Goal: Task Accomplishment & Management: Use online tool/utility

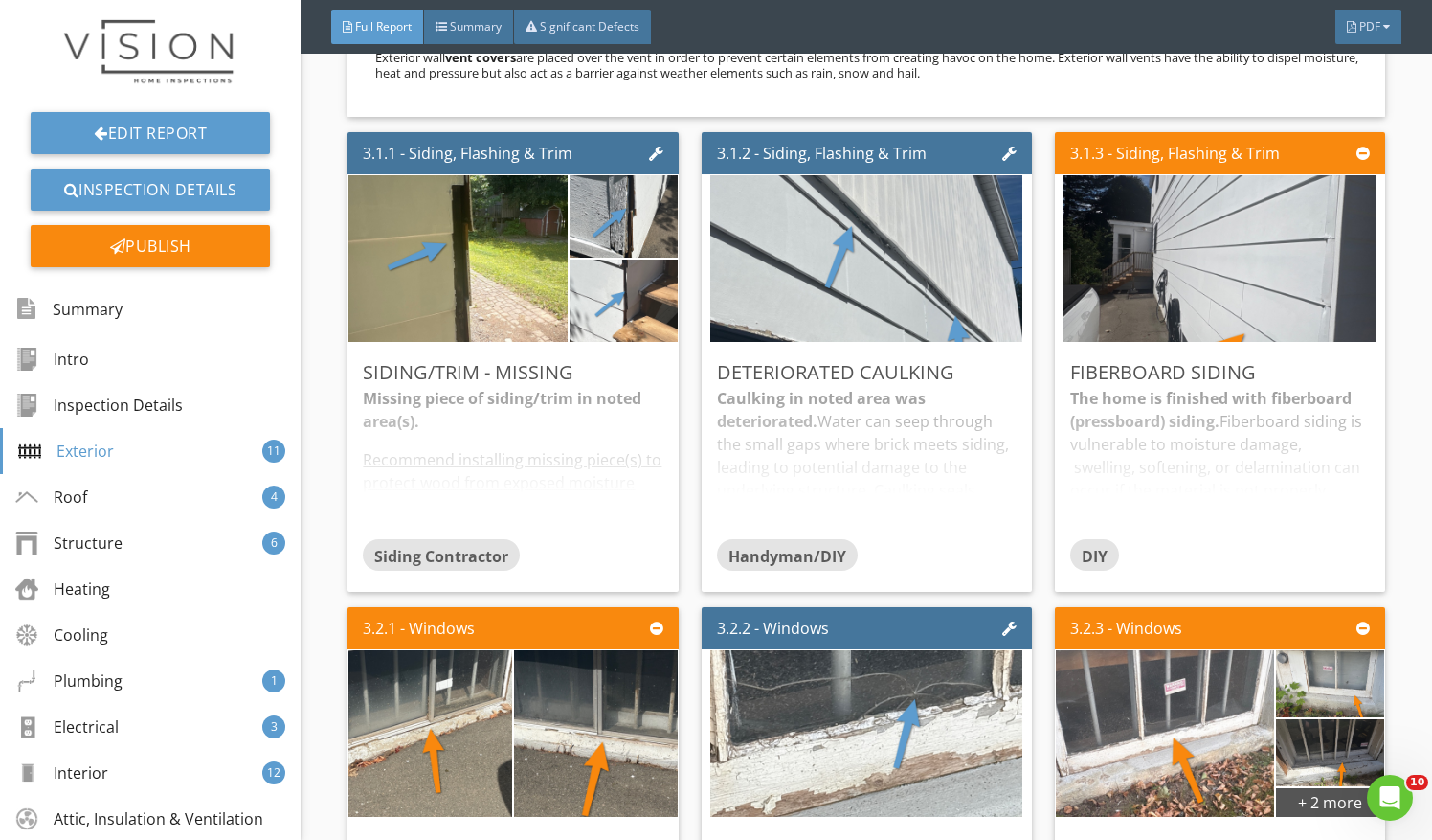
scroll to position [2332, 0]
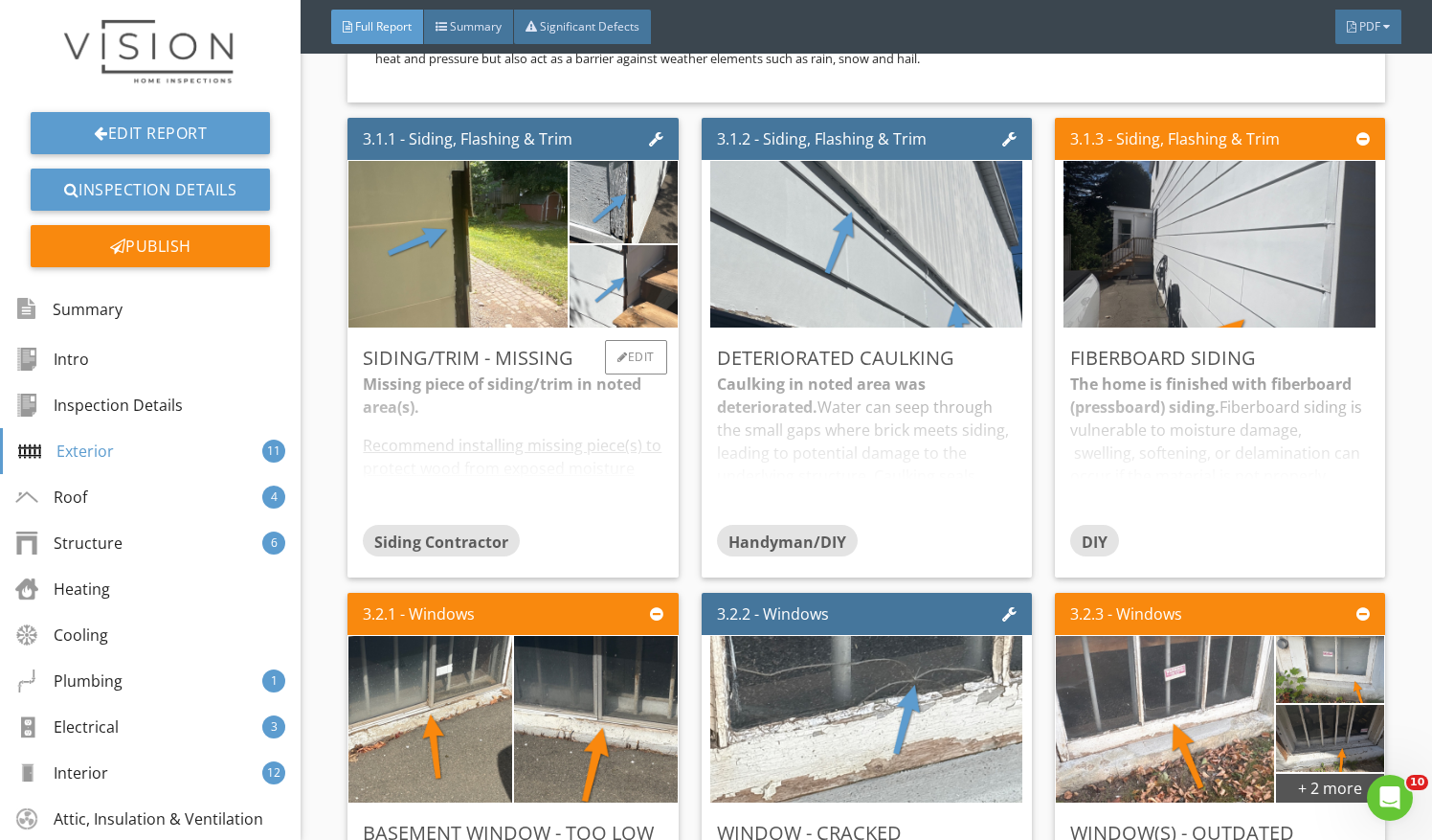
click at [635, 458] on div "Missing piece of siding/trim in noted area(s). Recommend installing missing pie…" at bounding box center [512, 448] width 300 height 151
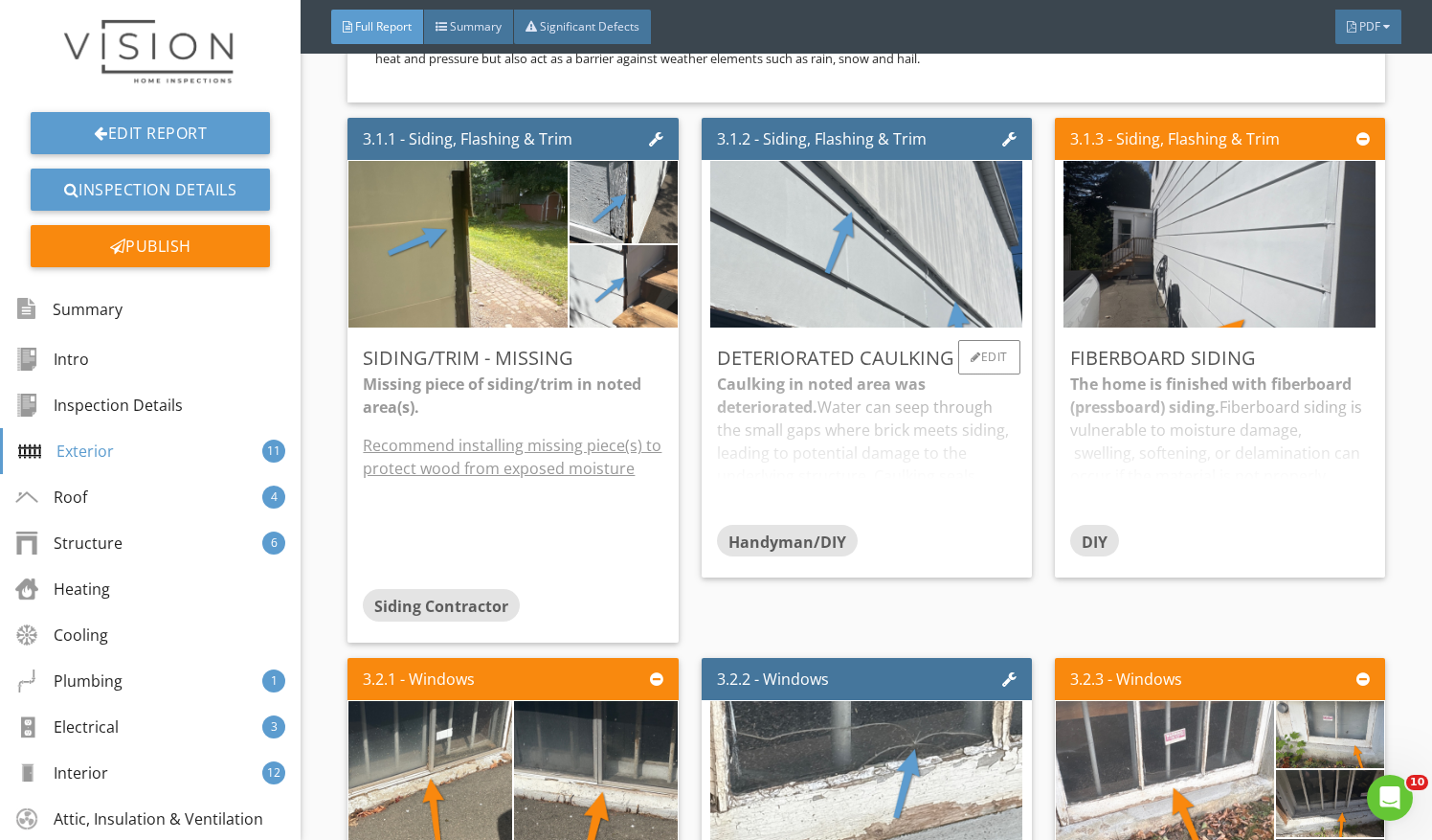
click at [902, 436] on div "Caulking in noted area was deteriorated. Water can seep through the small gaps …" at bounding box center [866, 448] width 300 height 151
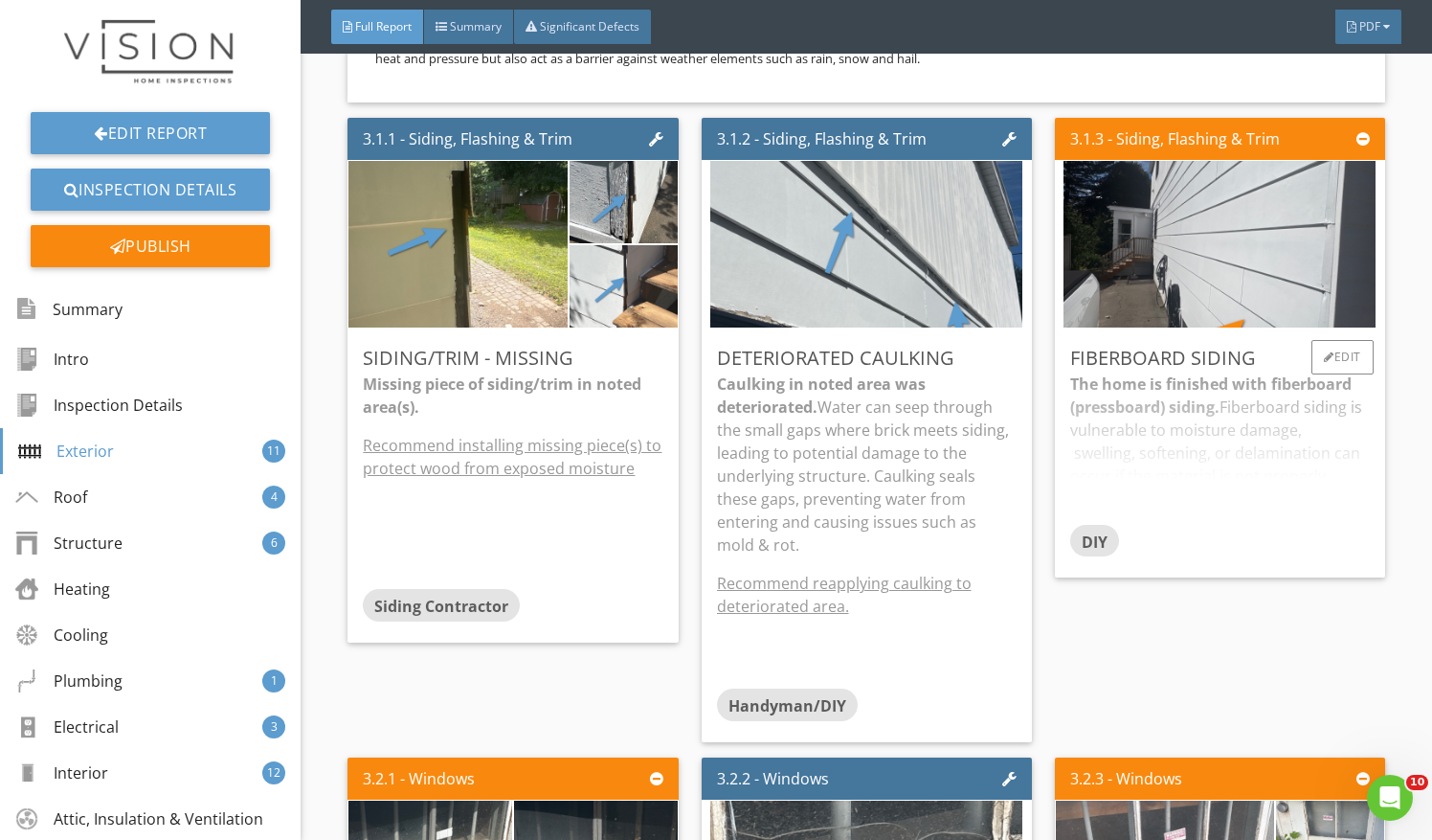
click at [1208, 445] on div "The home is finished with fiberboard (pressboard) siding. Fiberboard siding is …" at bounding box center [1220, 448] width 300 height 151
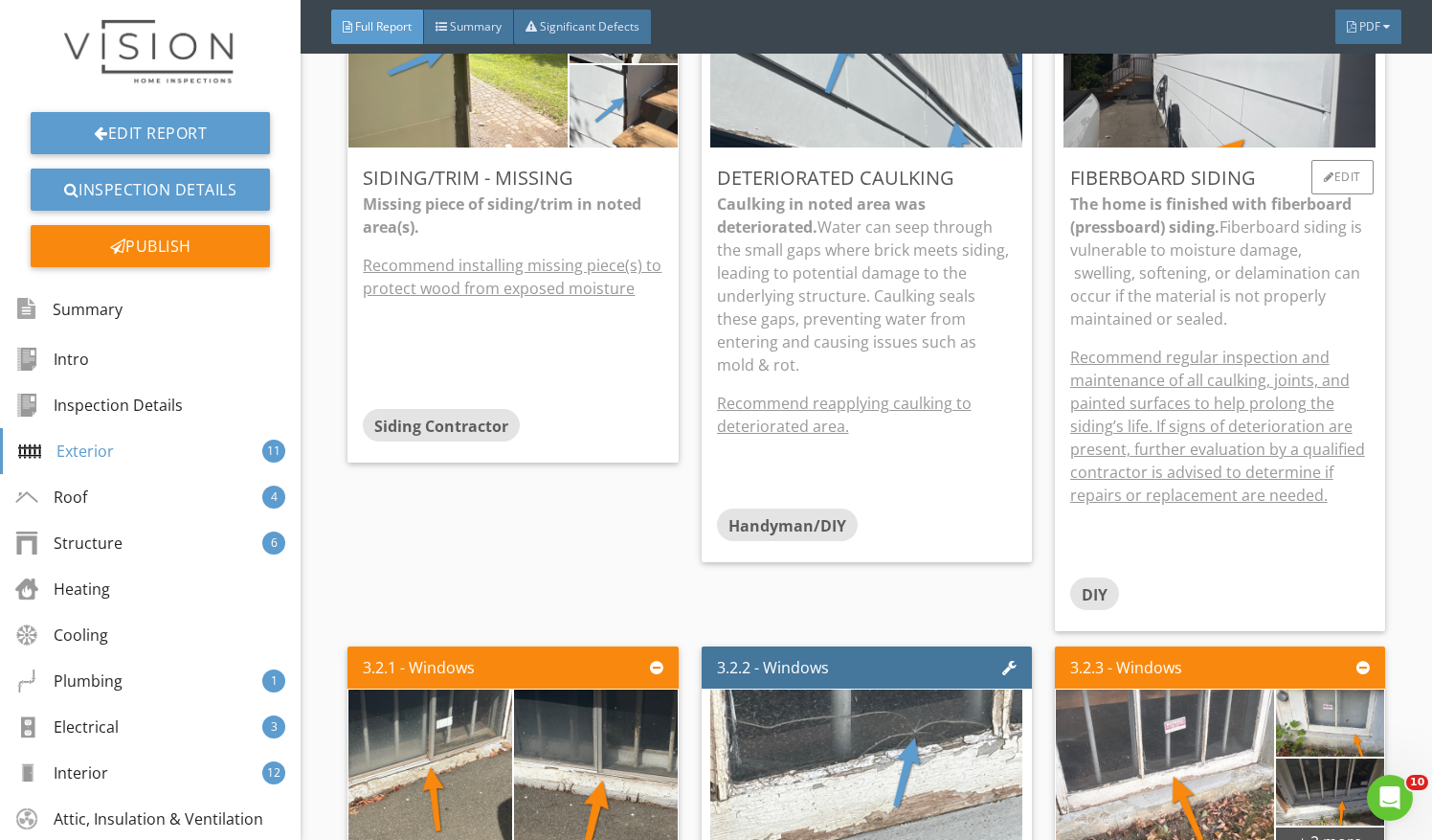
scroll to position [2509, 0]
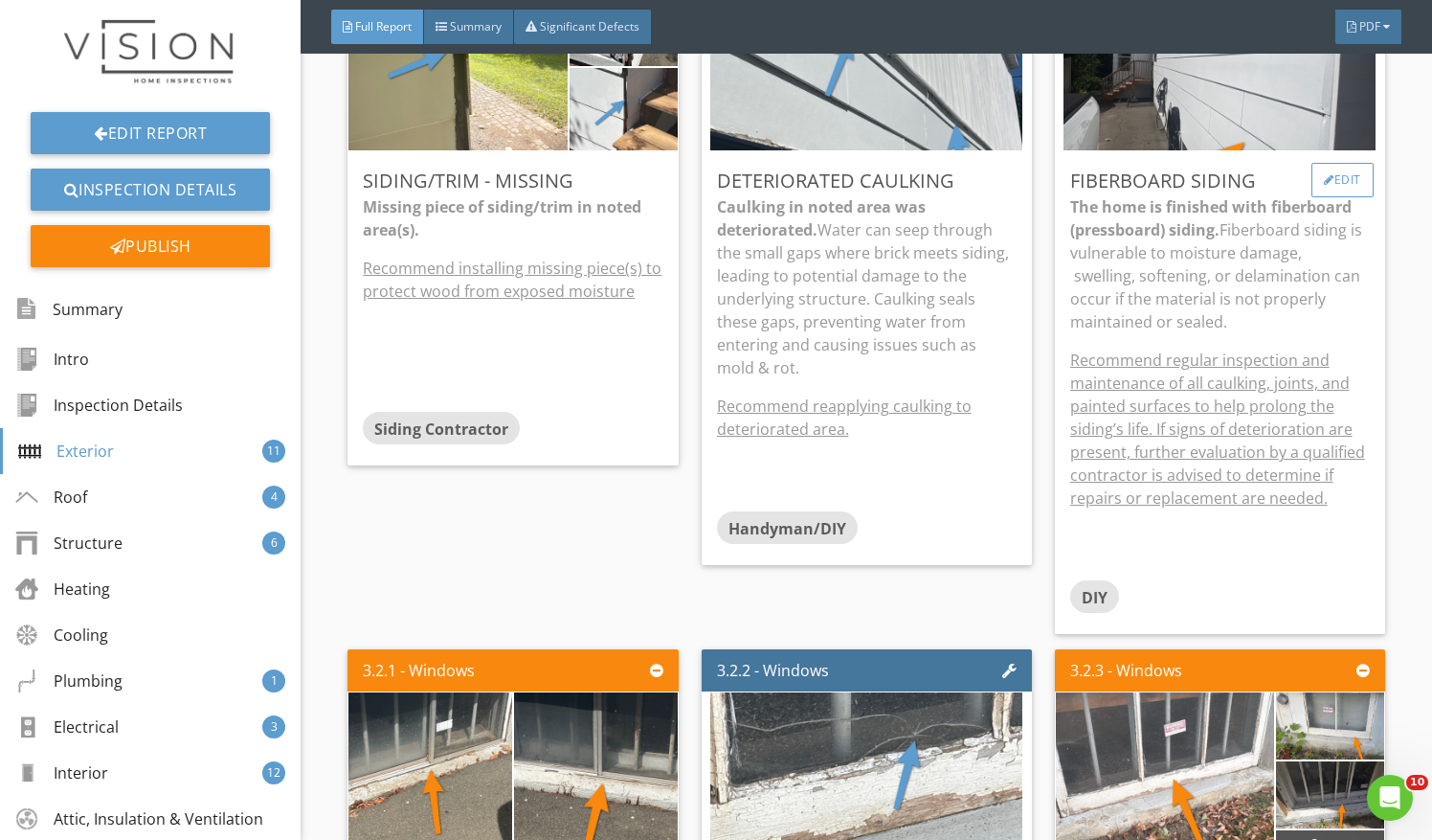
click at [1324, 185] on div "Edit" at bounding box center [1343, 180] width 62 height 35
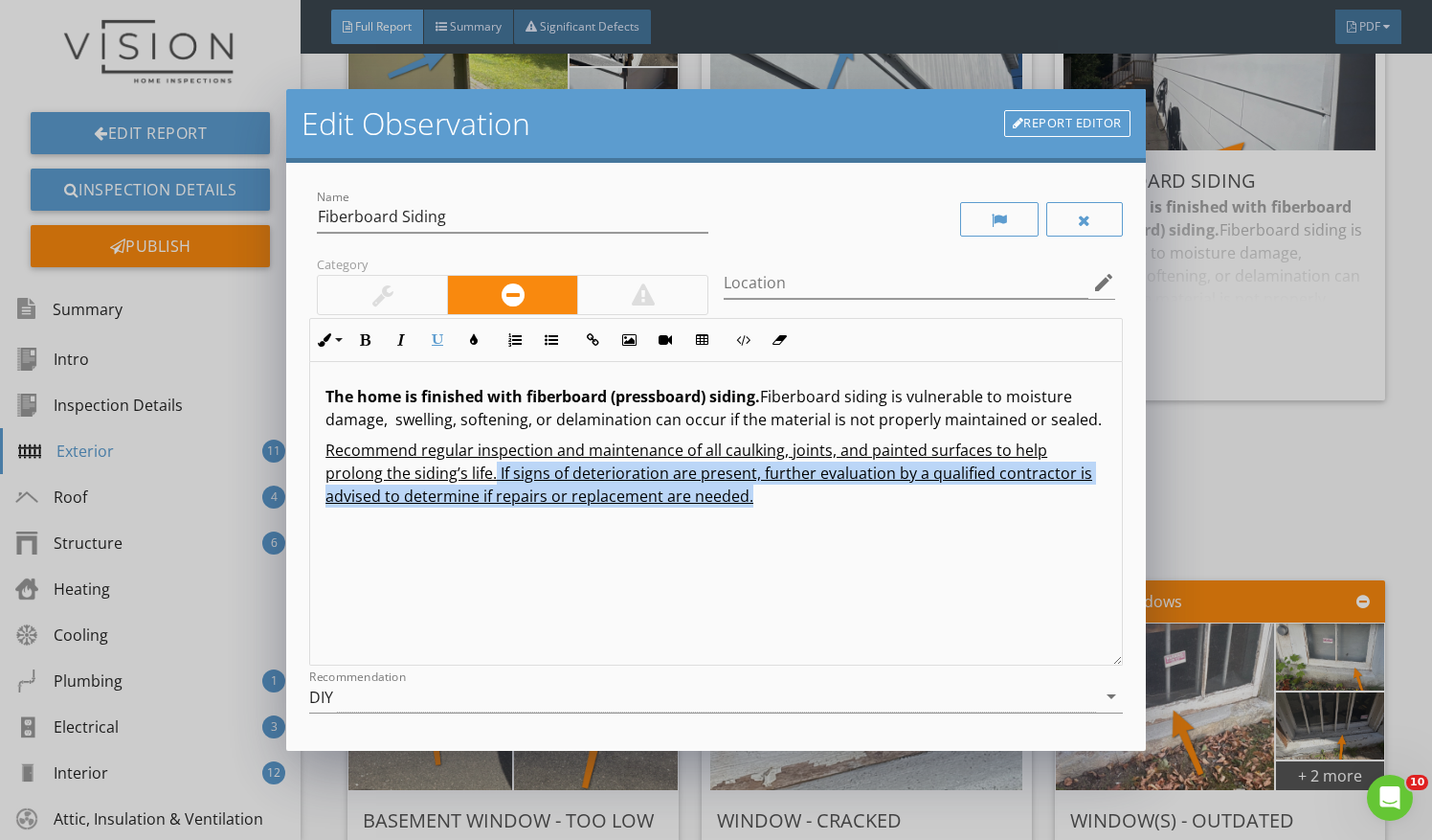
drag, startPoint x: 494, startPoint y: 498, endPoint x: 829, endPoint y: 574, distance: 343.5
click at [829, 574] on div "The home is finished with fiberboard (pressboard) siding. Fiberboard siding is …" at bounding box center [716, 513] width 812 height 304
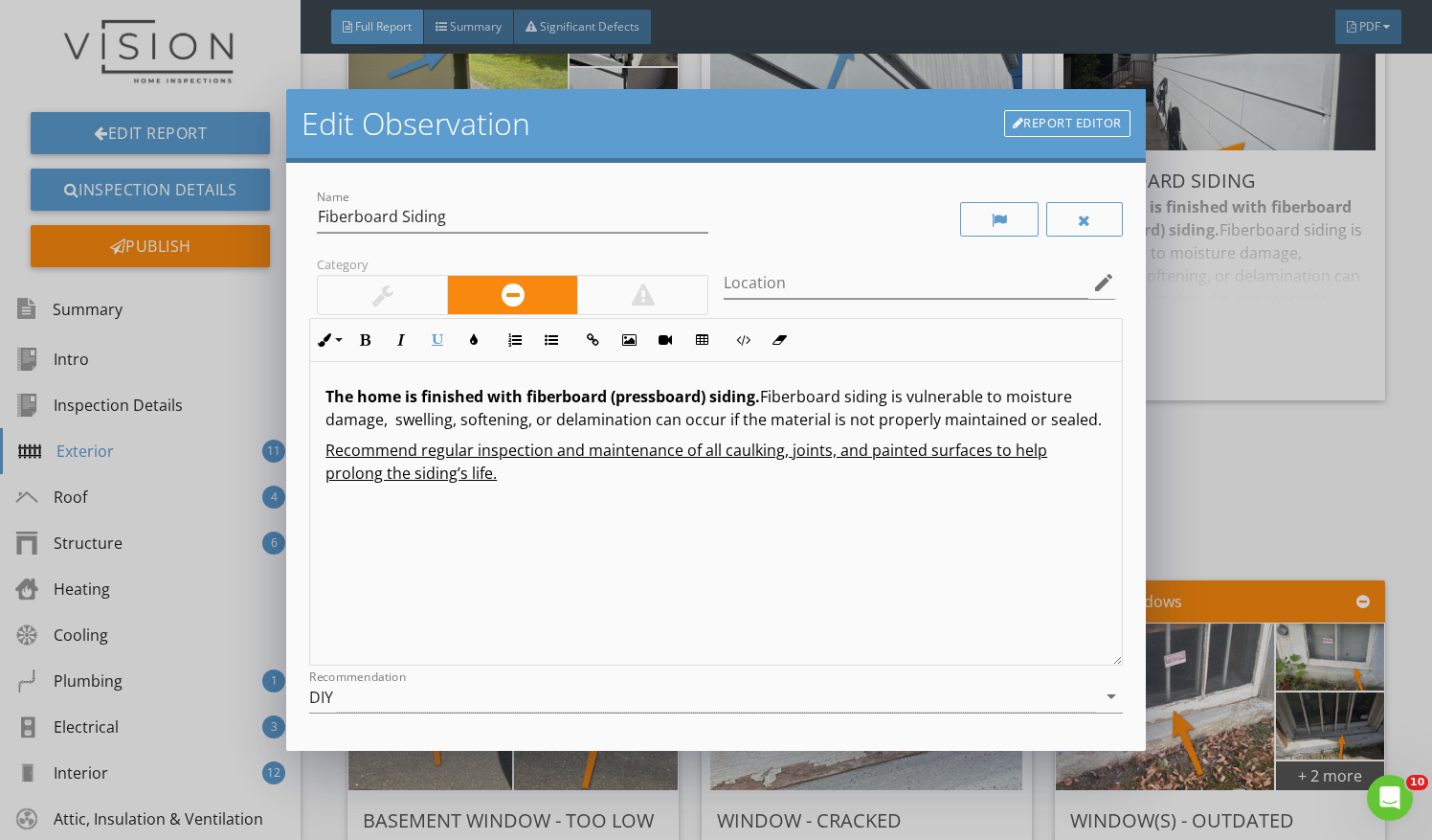
scroll to position [164, 0]
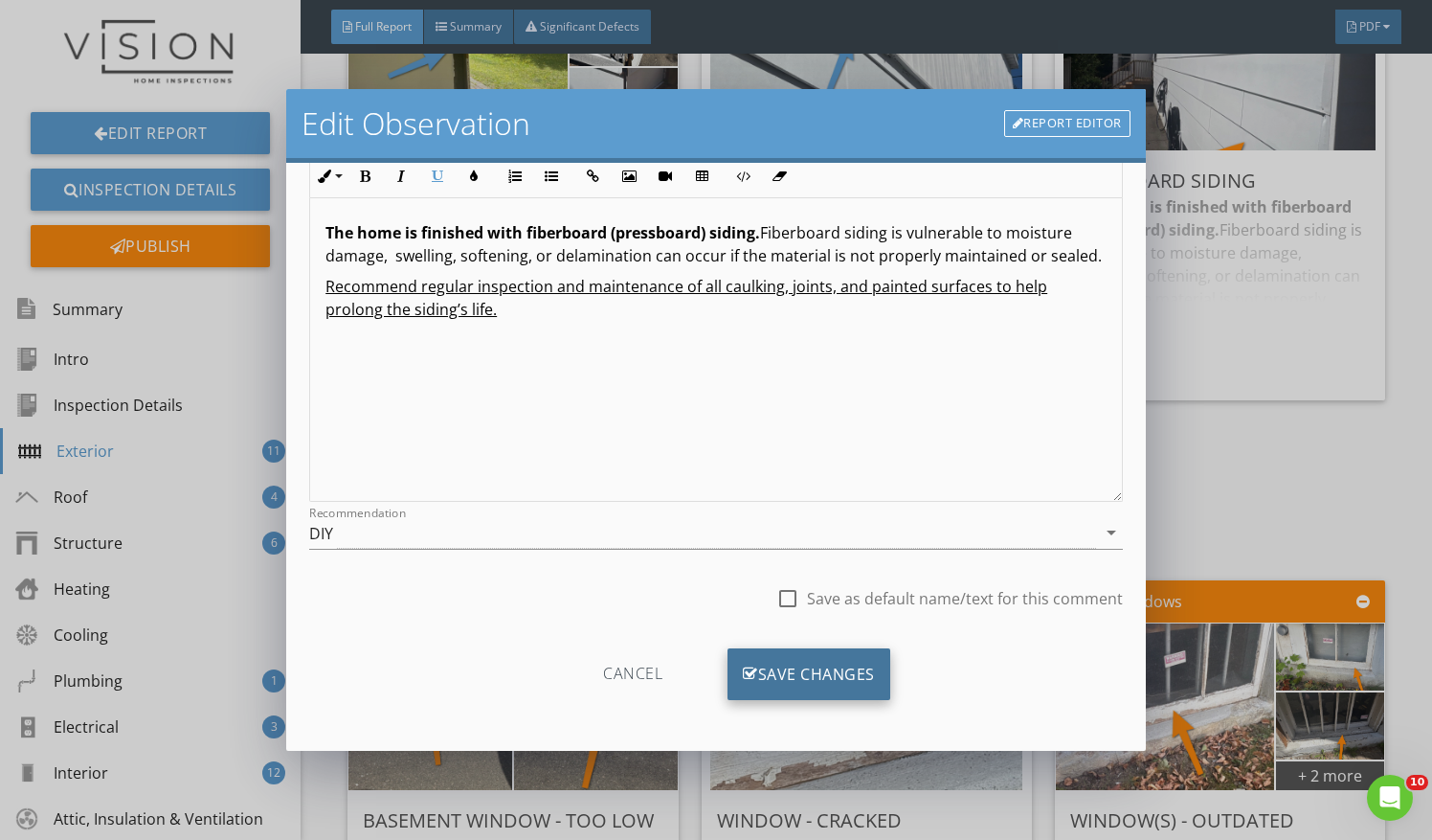
click at [830, 659] on div "Save Changes" at bounding box center [809, 673] width 163 height 51
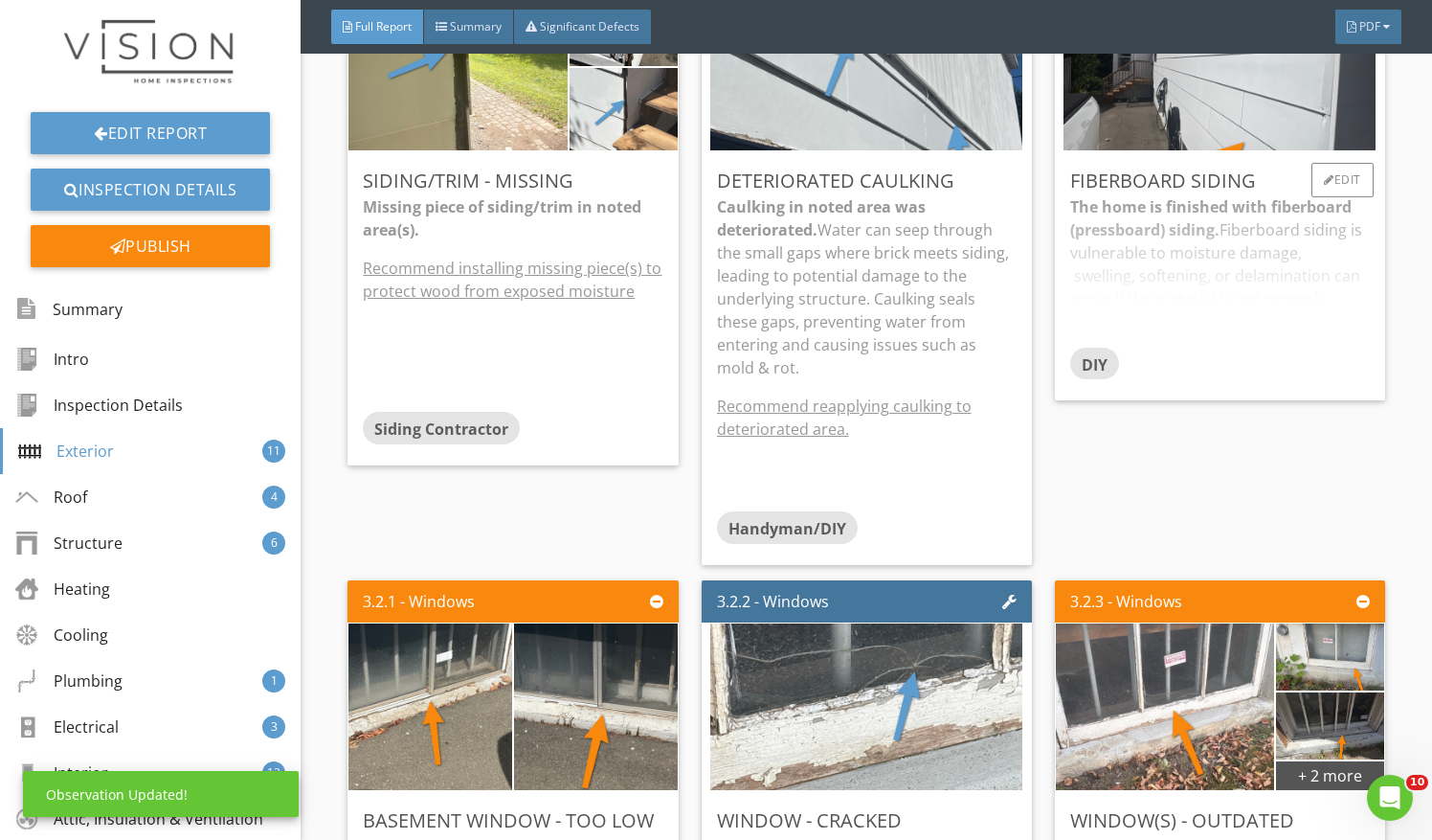
click at [1185, 363] on div "DIY" at bounding box center [1220, 366] width 300 height 38
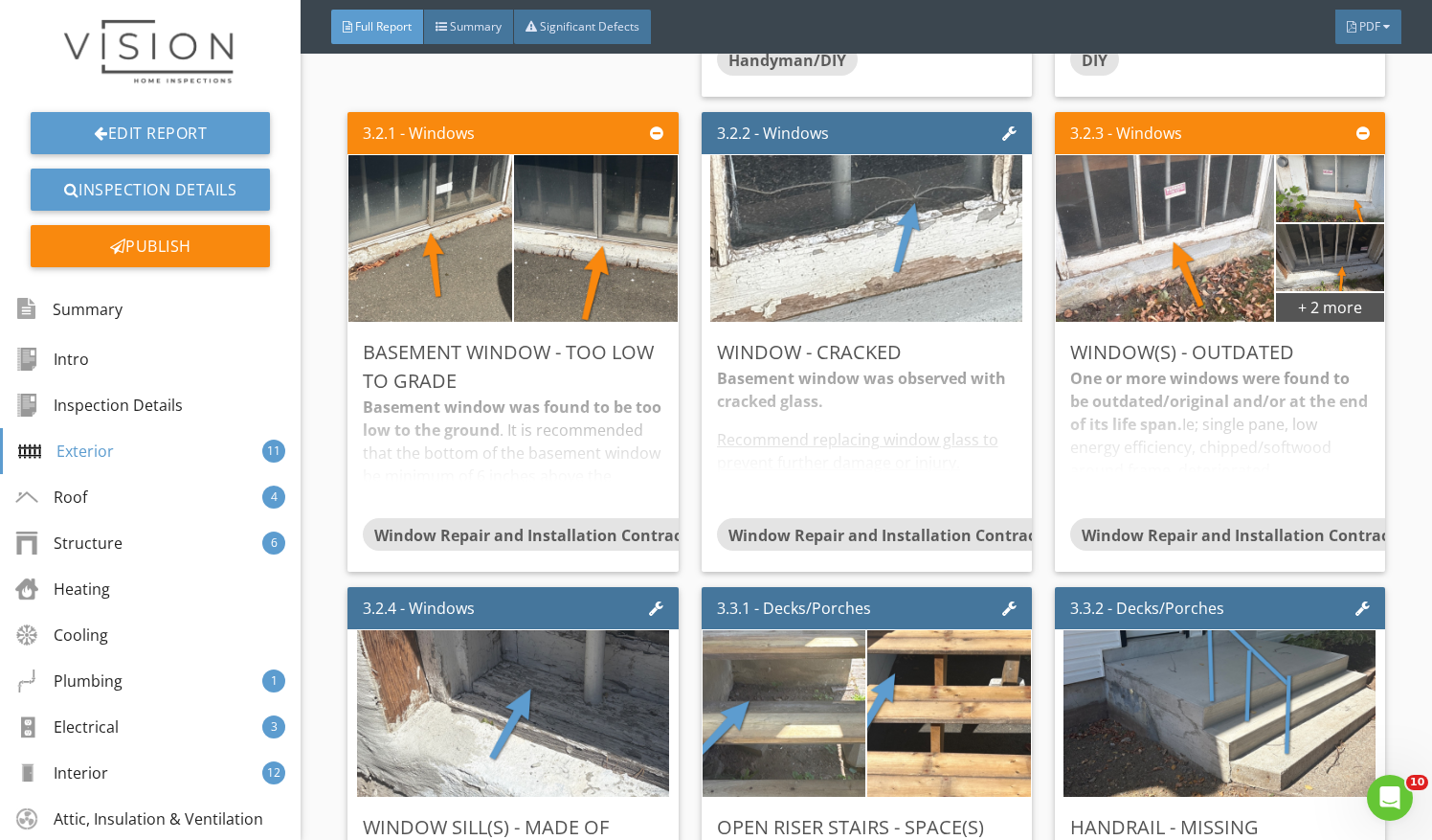
scroll to position [2980, 0]
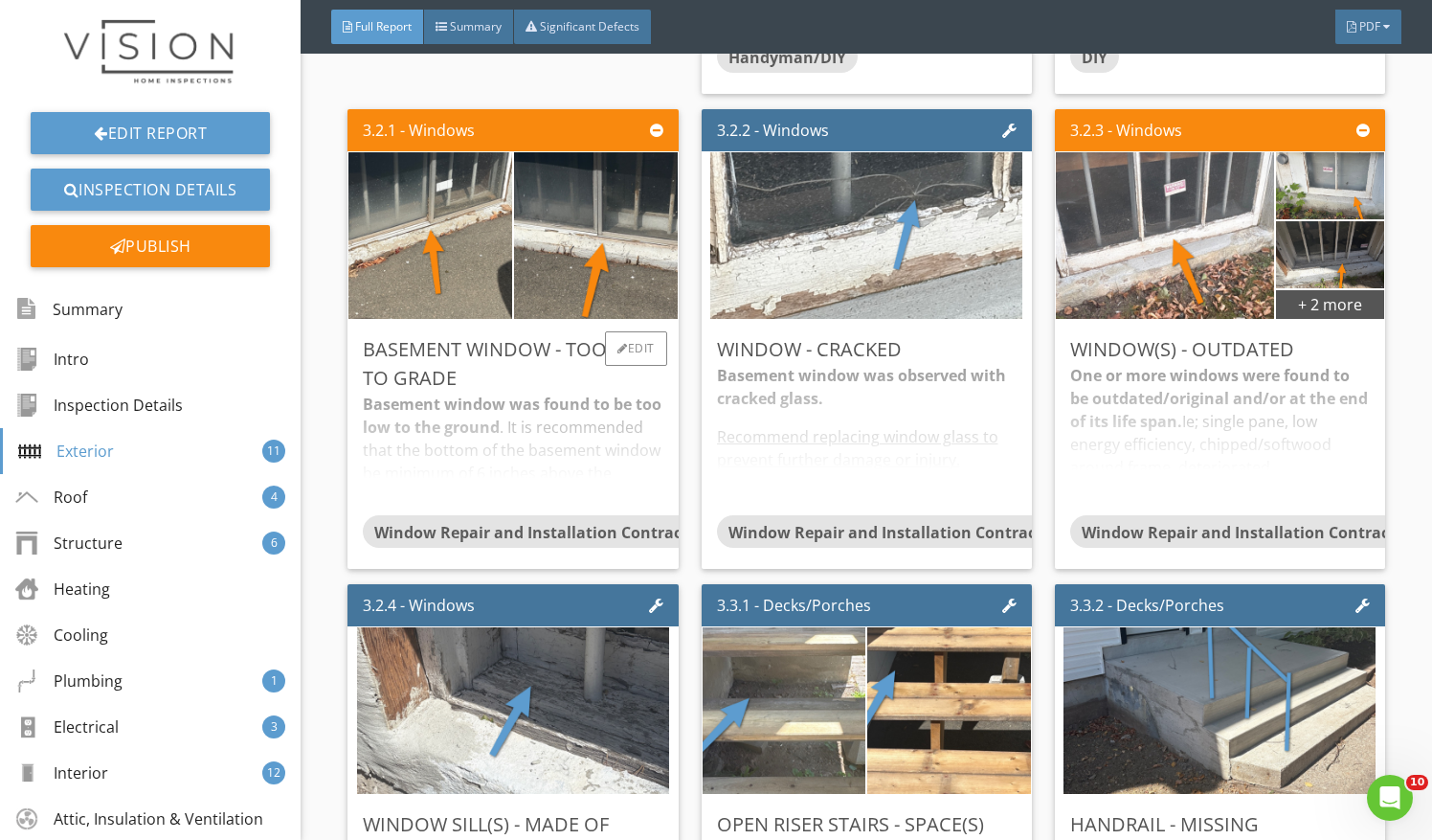
click at [528, 401] on div "Basement window was found to be too low to the ground . It is recommended that …" at bounding box center [512, 454] width 300 height 122
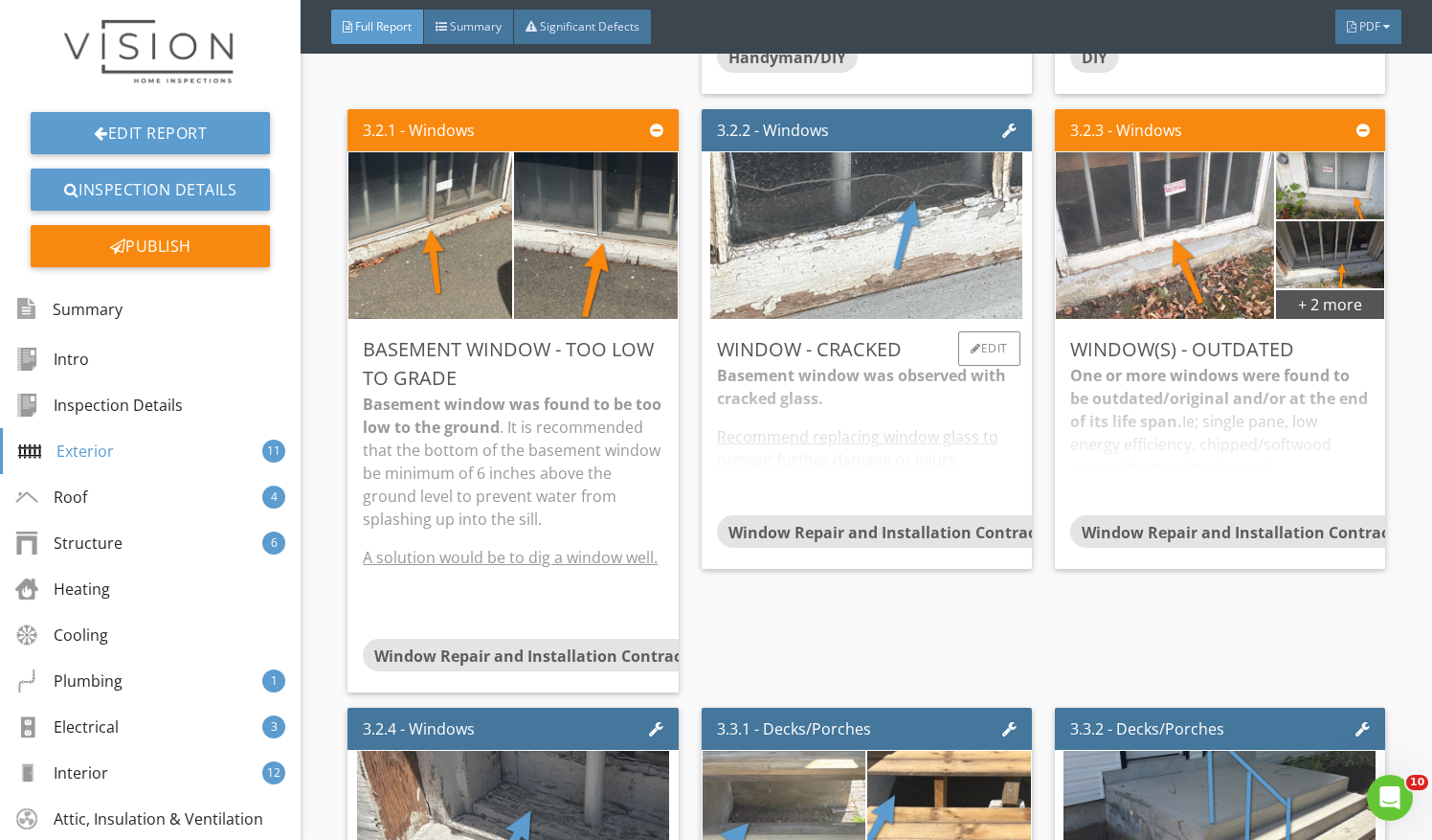
click at [902, 413] on div "Basement window was observed with cracked glass. Recommend replacing window gla…" at bounding box center [866, 439] width 300 height 151
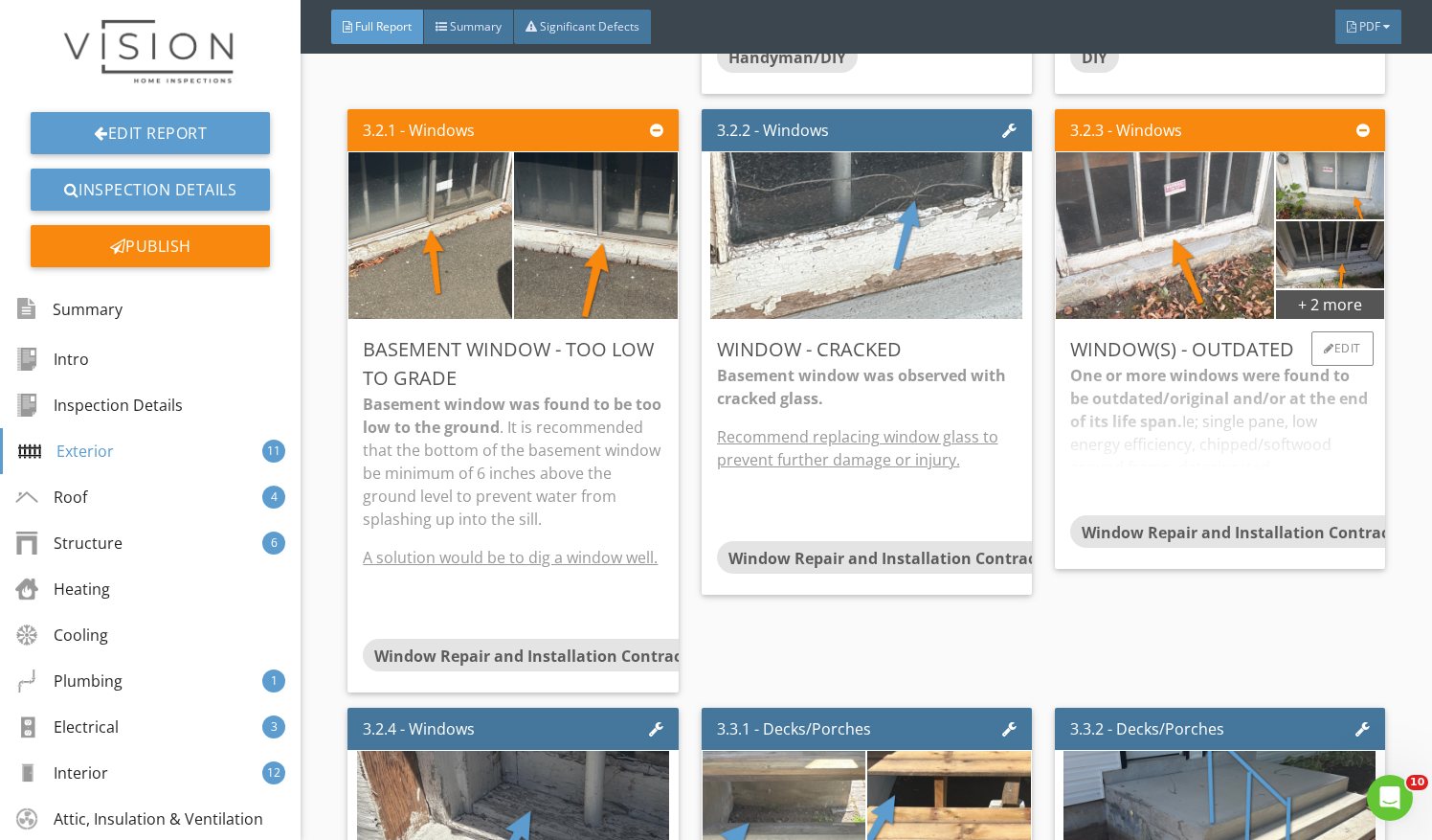
click at [1269, 446] on div "One or more windows were found to be outdated/original and/or at the end of its…" at bounding box center [1220, 439] width 300 height 151
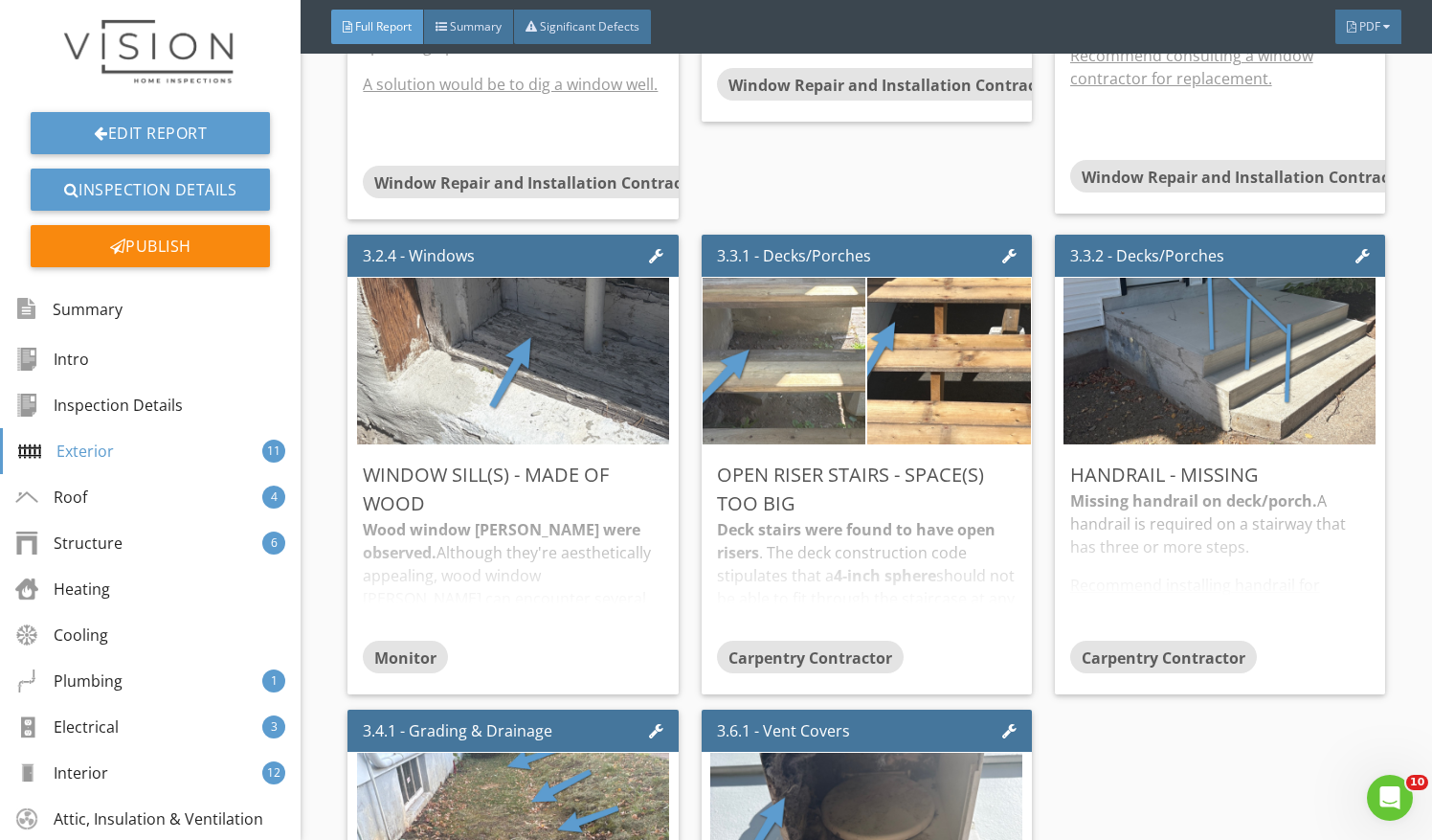
scroll to position [3624, 0]
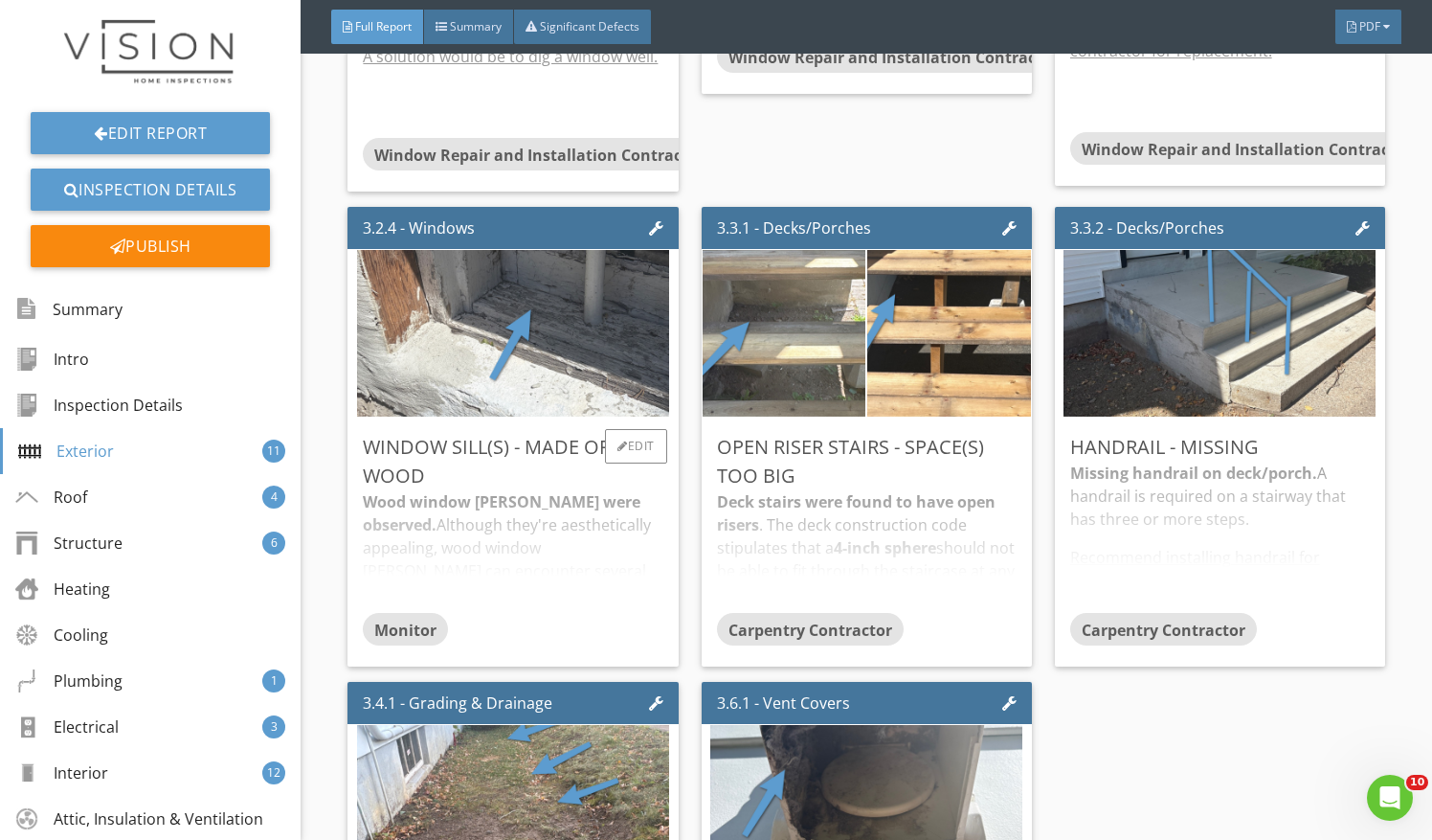
click at [569, 576] on div "Wood window sills were observed. Although they're aesthetically appealing, wood…" at bounding box center [512, 551] width 300 height 122
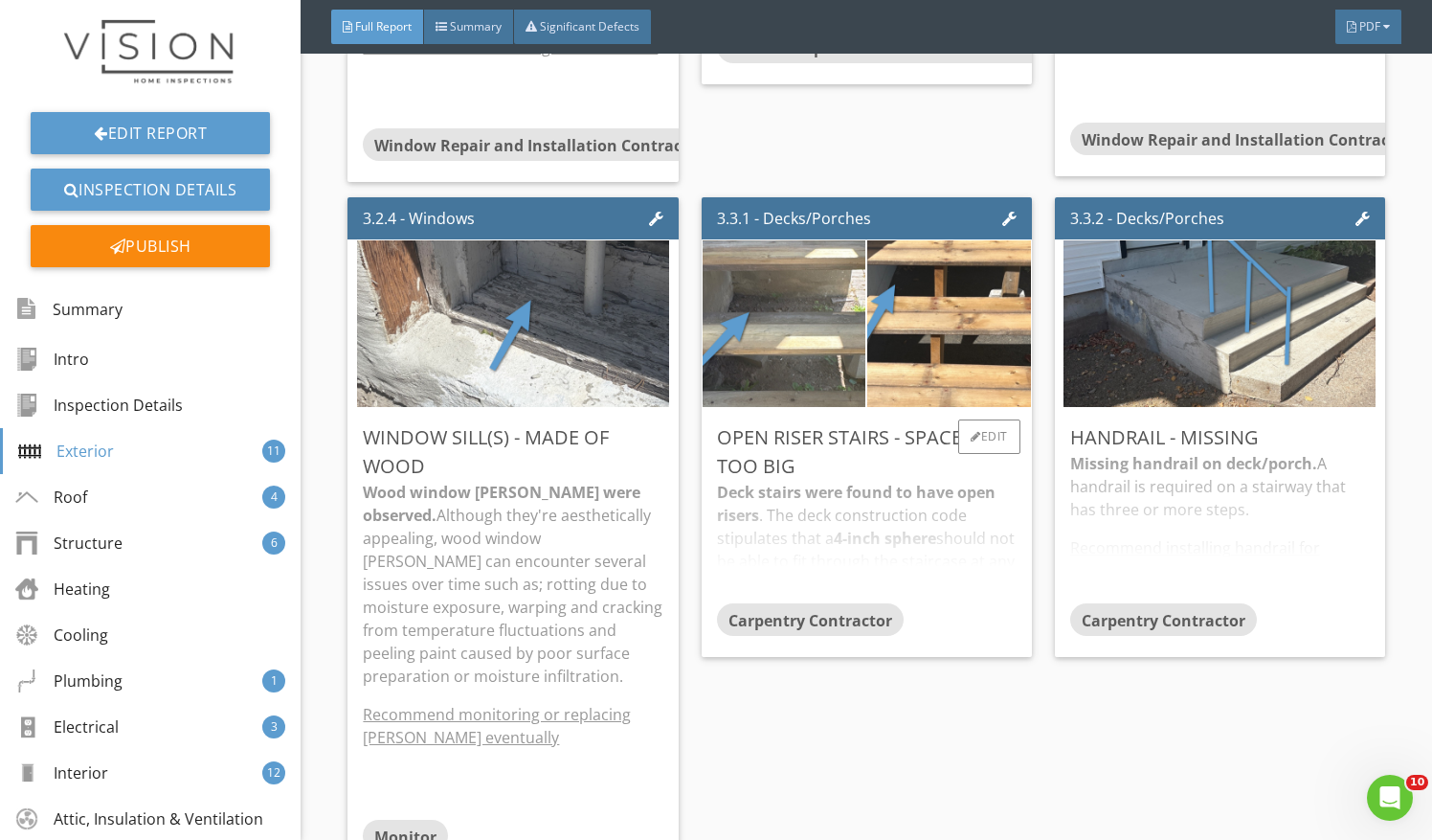
scroll to position [3491, 0]
click at [830, 510] on div "Deck stairs were found to have open risers . The deck construction code stipula…" at bounding box center [866, 540] width 300 height 122
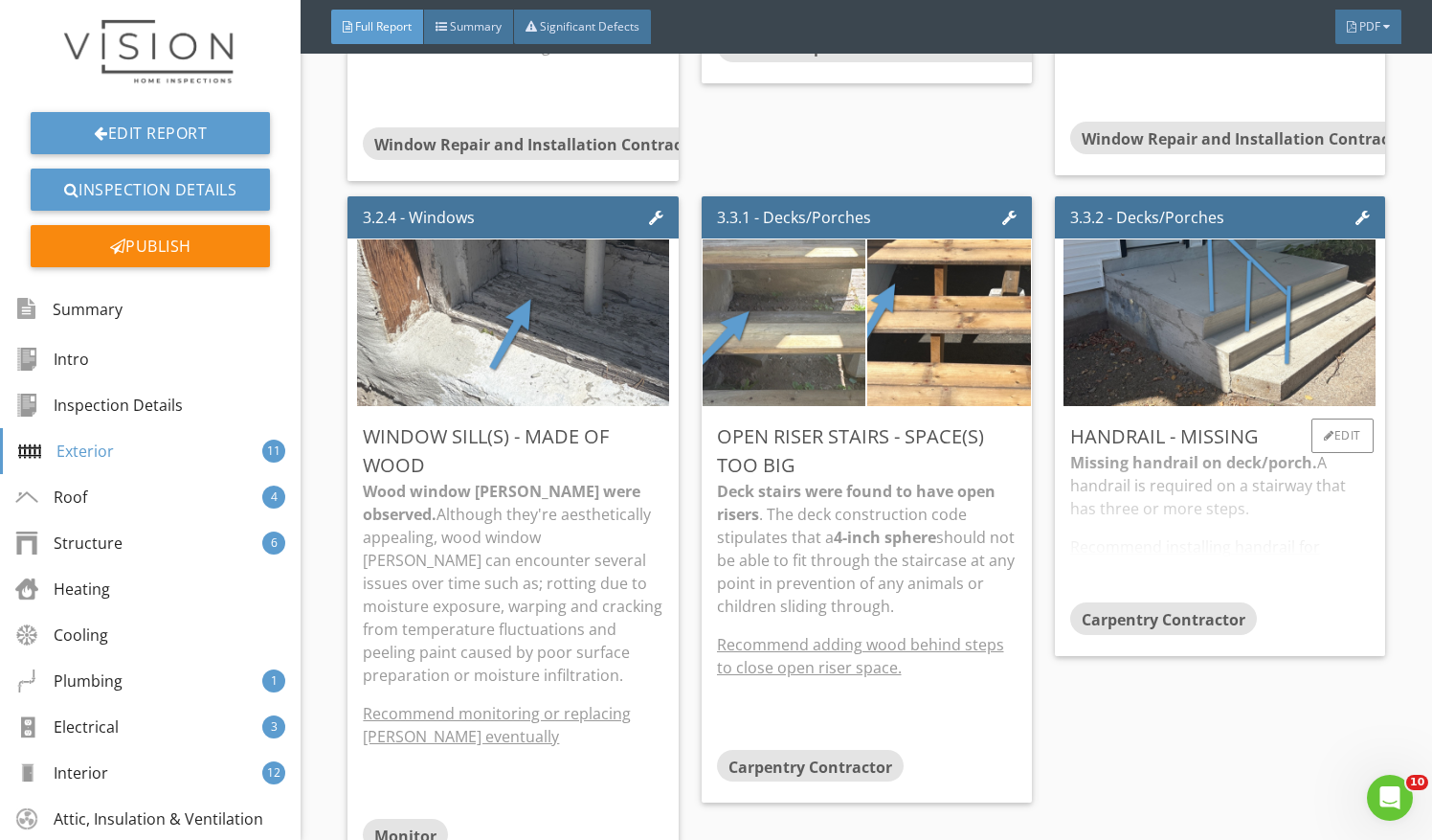
click at [1211, 519] on div "Missing handrail on deck/porch. A handrail is required on a stairway that has t…" at bounding box center [1220, 527] width 300 height 151
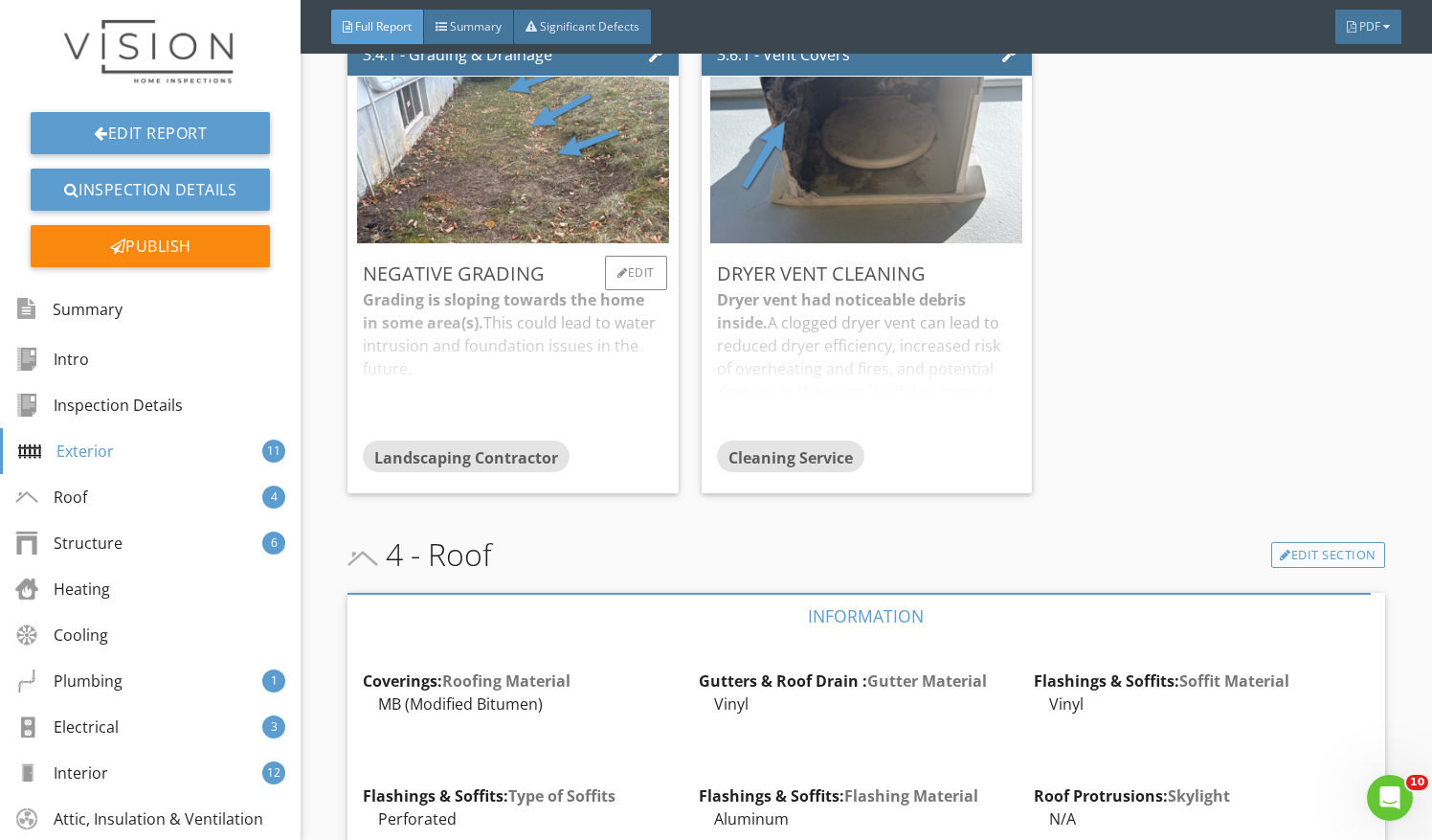
click at [580, 464] on div "Landscaping Contractor" at bounding box center [512, 459] width 300 height 38
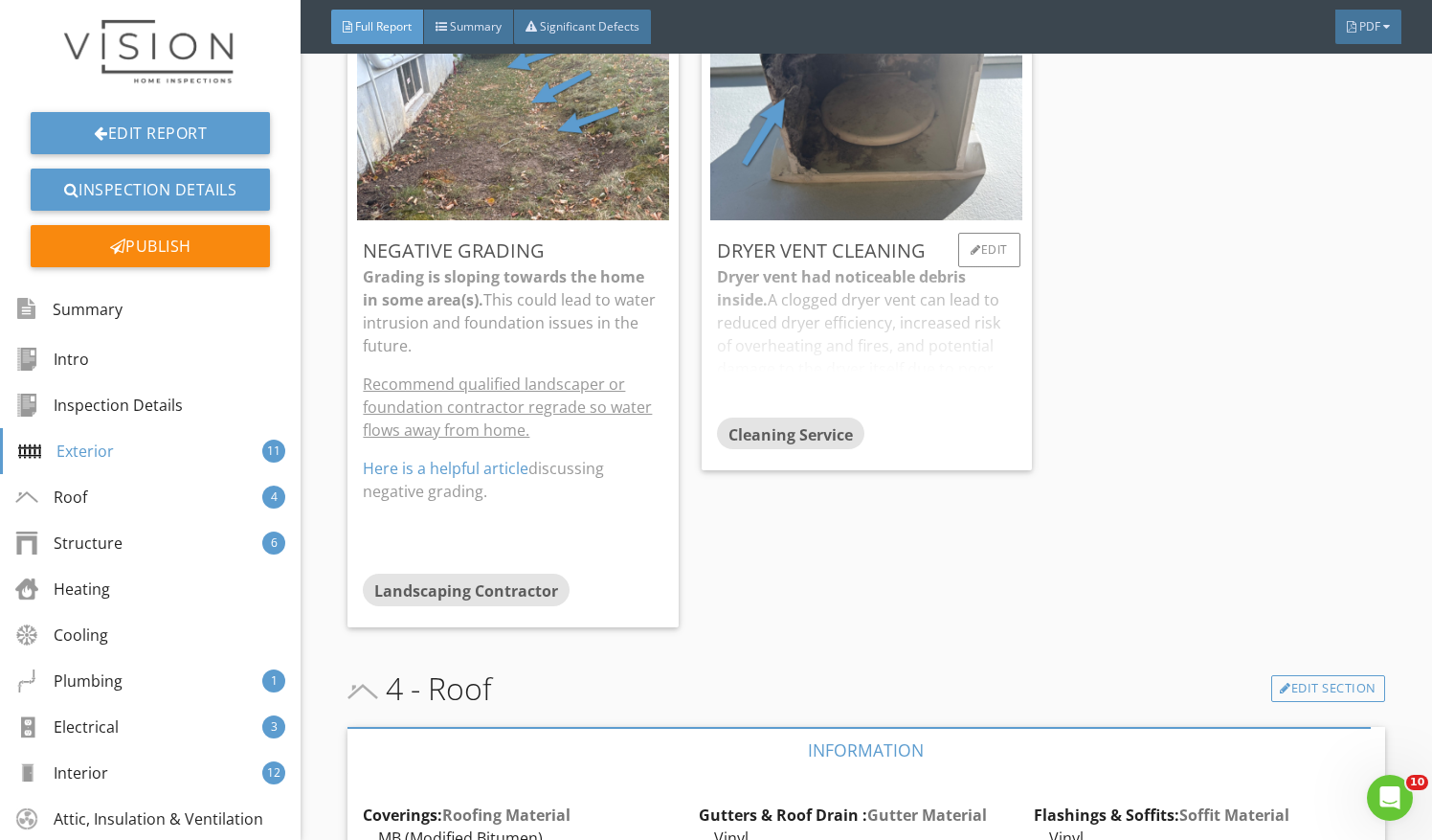
click at [834, 339] on div "Dryer vent had noticeable debris inside. A clogged dryer vent can lead to reduc…" at bounding box center [866, 340] width 300 height 151
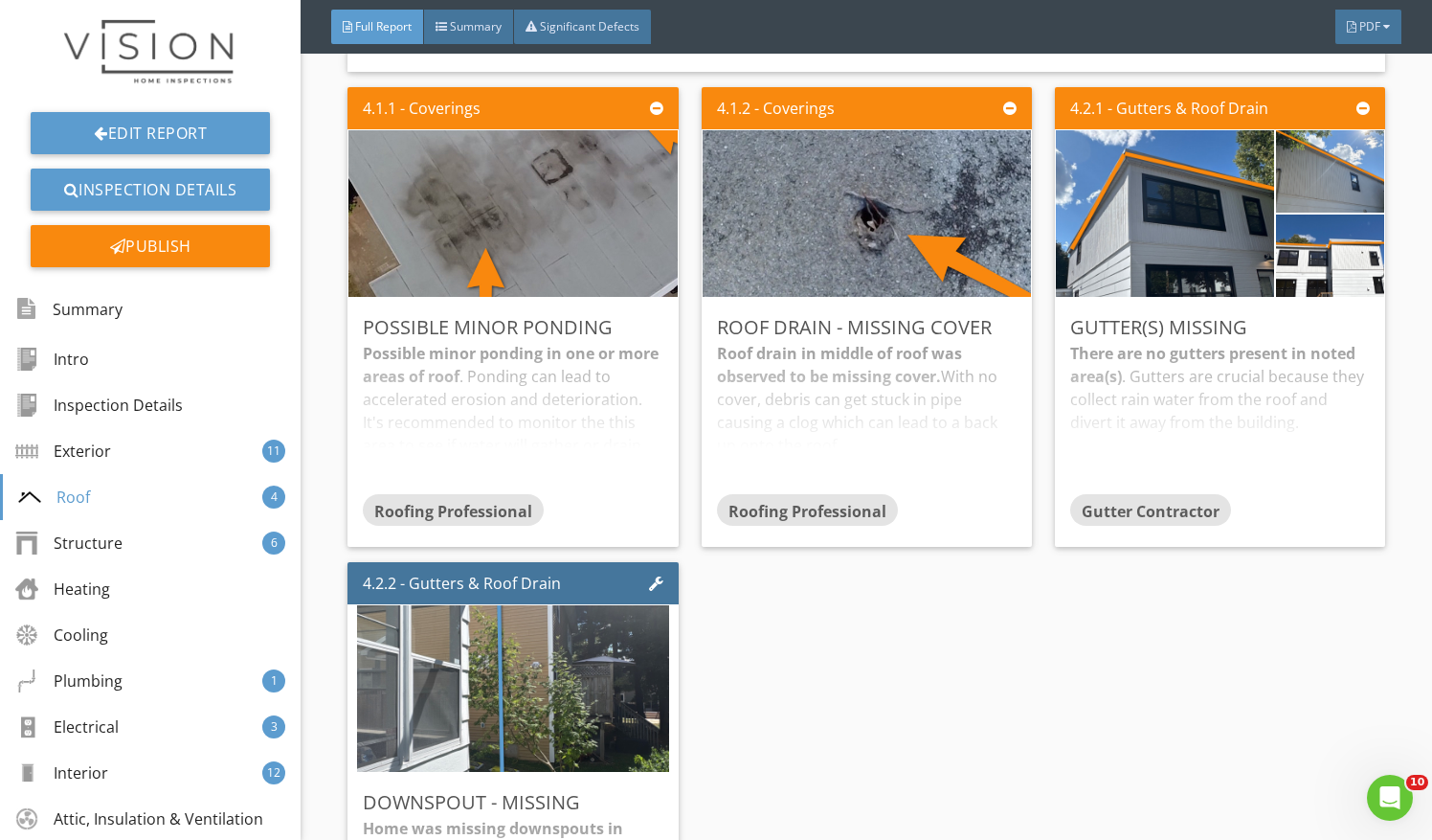
scroll to position [5842, 0]
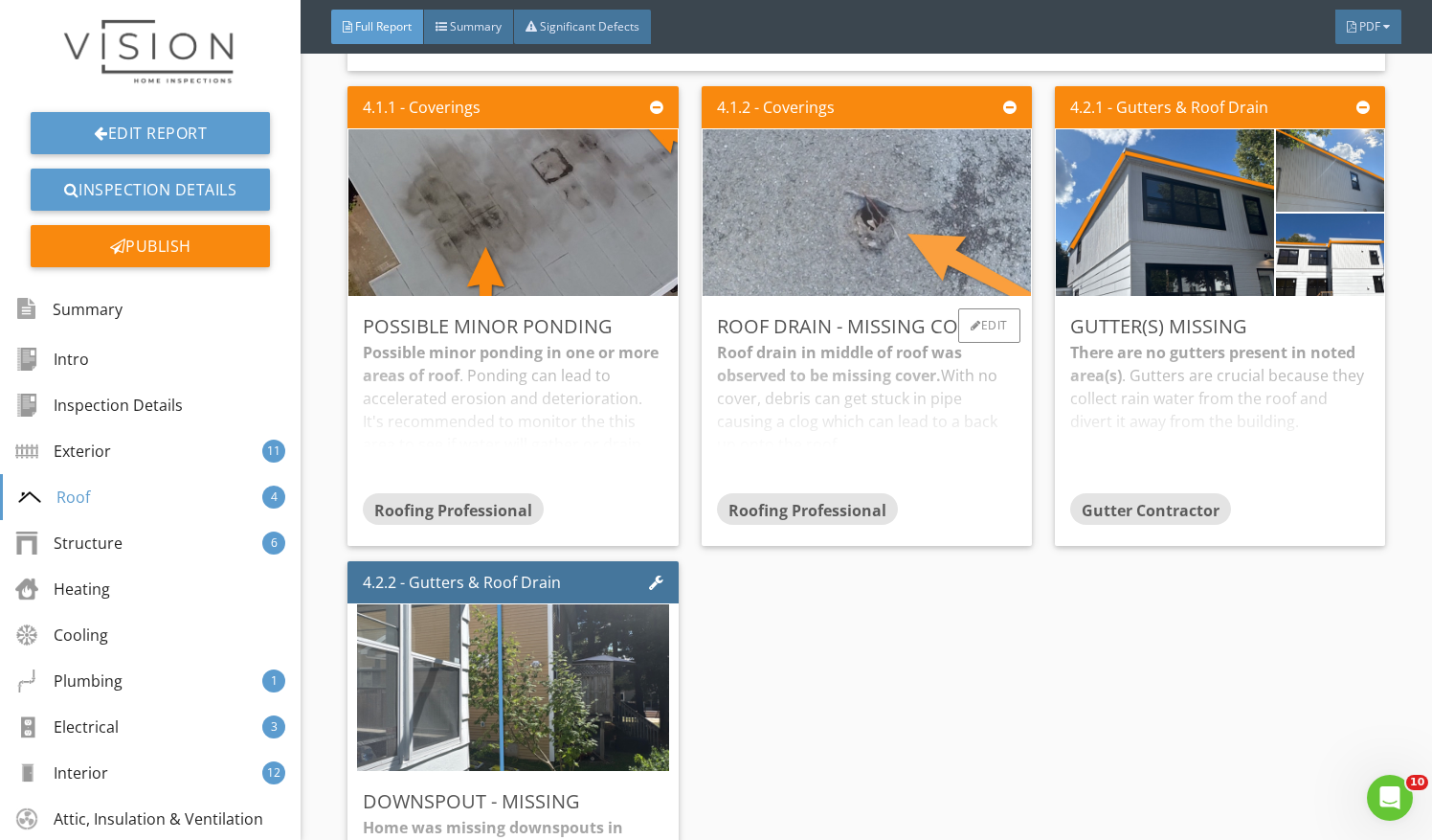
click at [879, 220] on img at bounding box center [866, 212] width 741 height 416
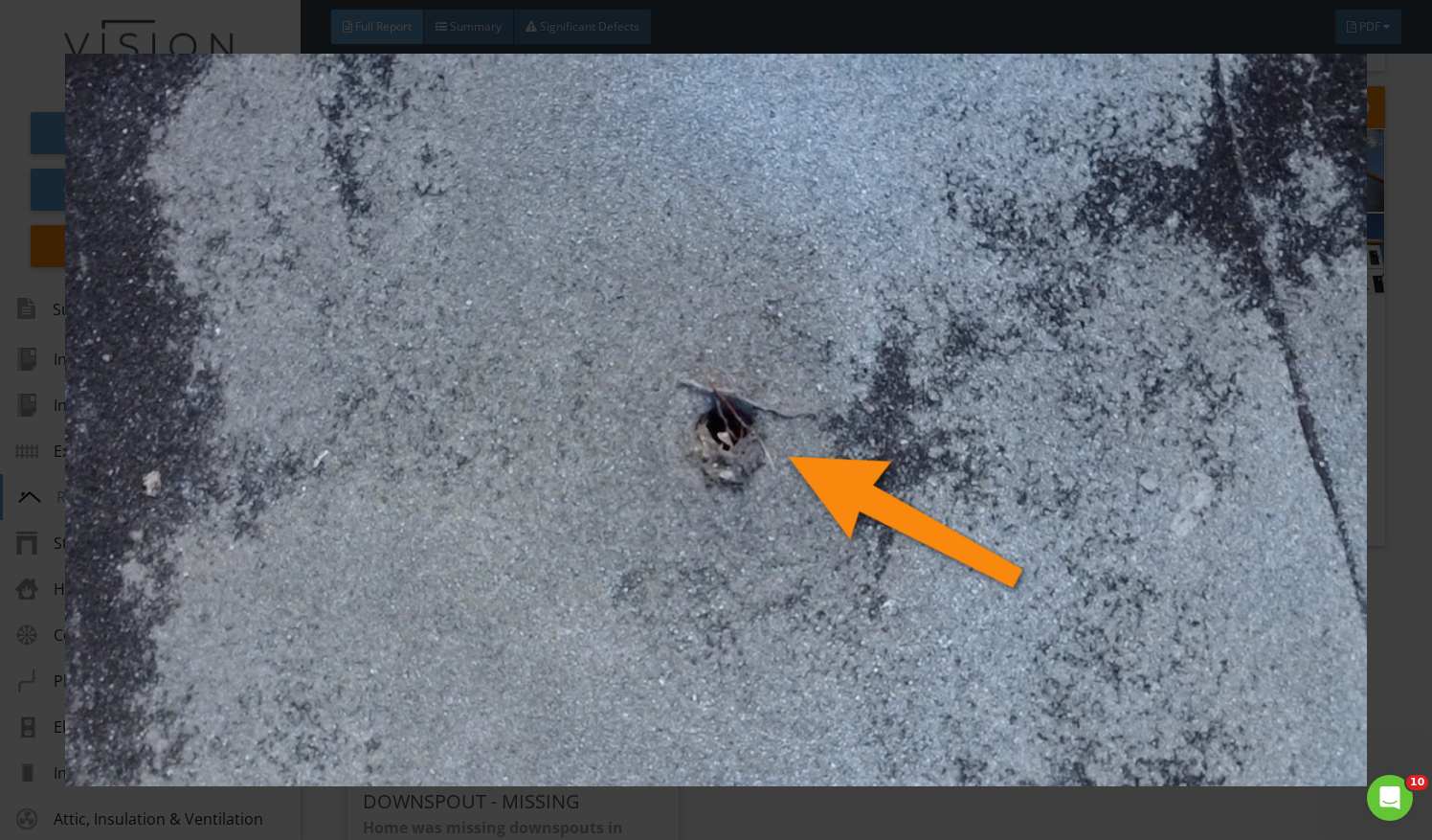
click at [1395, 271] on div at bounding box center [716, 420] width 1432 height 840
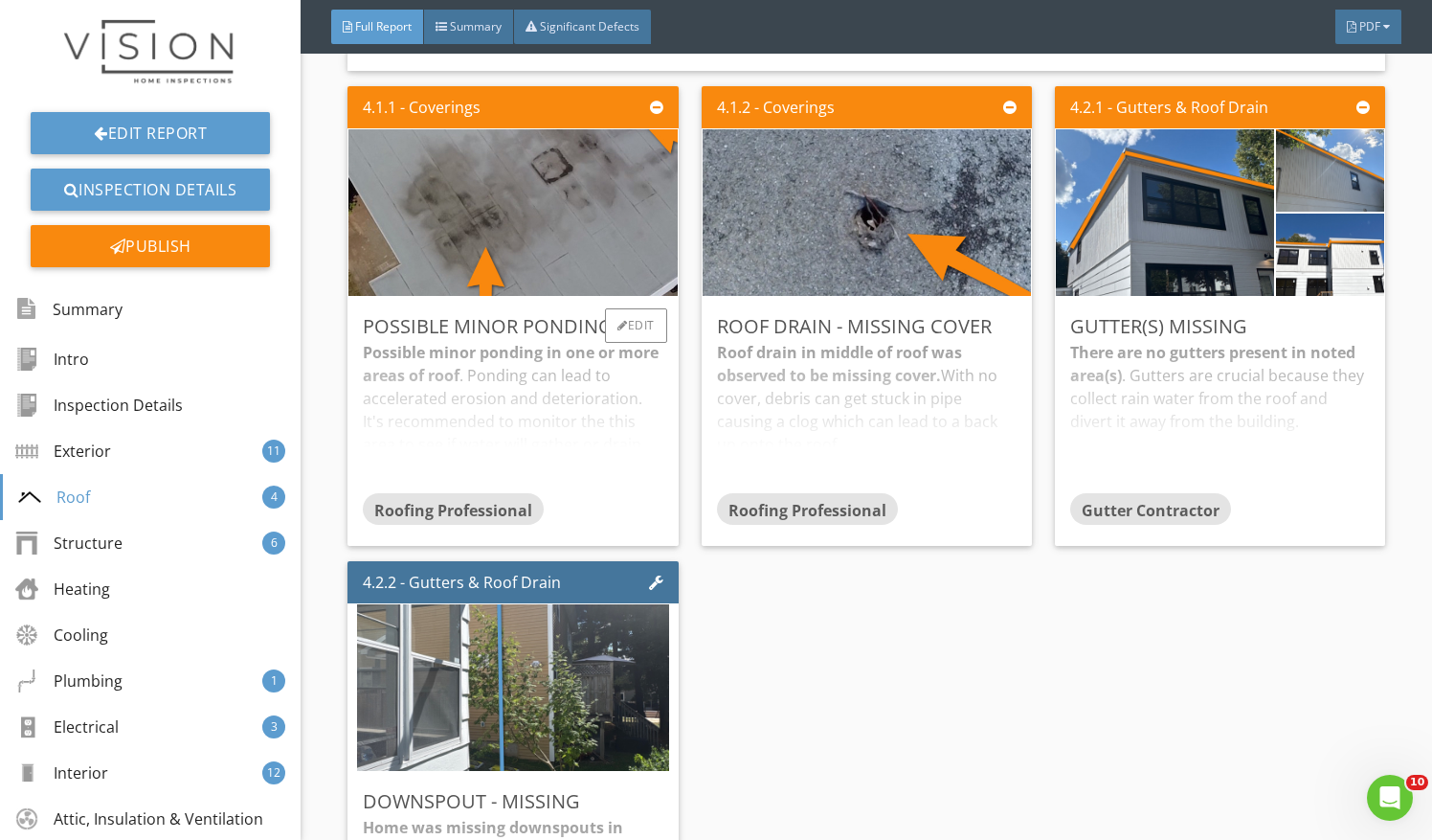
click at [572, 359] on div "Possible minor ponding in one or more areas of roof . Ponding can lead to accel…" at bounding box center [512, 416] width 300 height 151
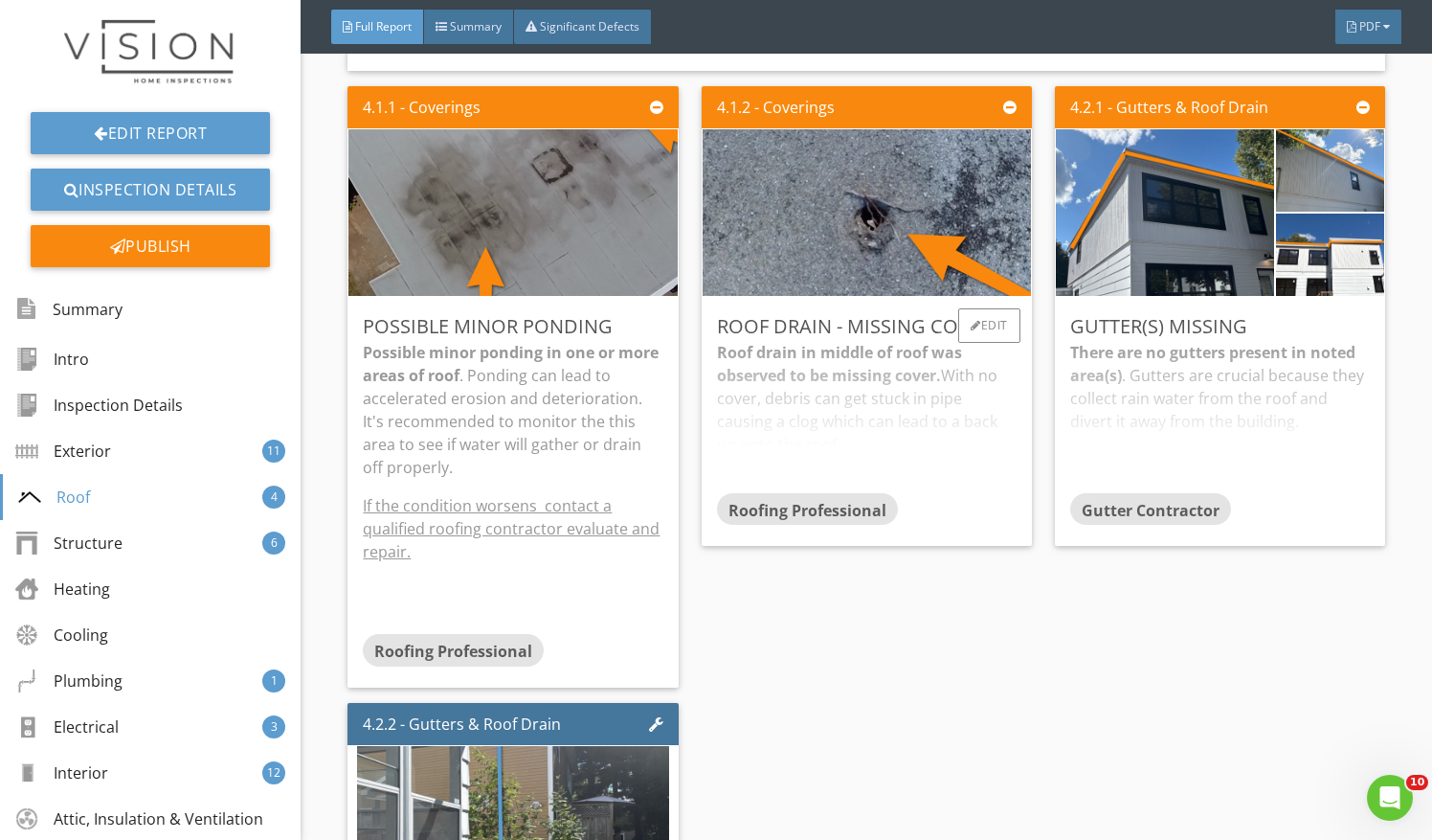
click at [890, 343] on div "Roof drain in middle of roof was observed to be missing cover. With no cover, d…" at bounding box center [866, 416] width 300 height 151
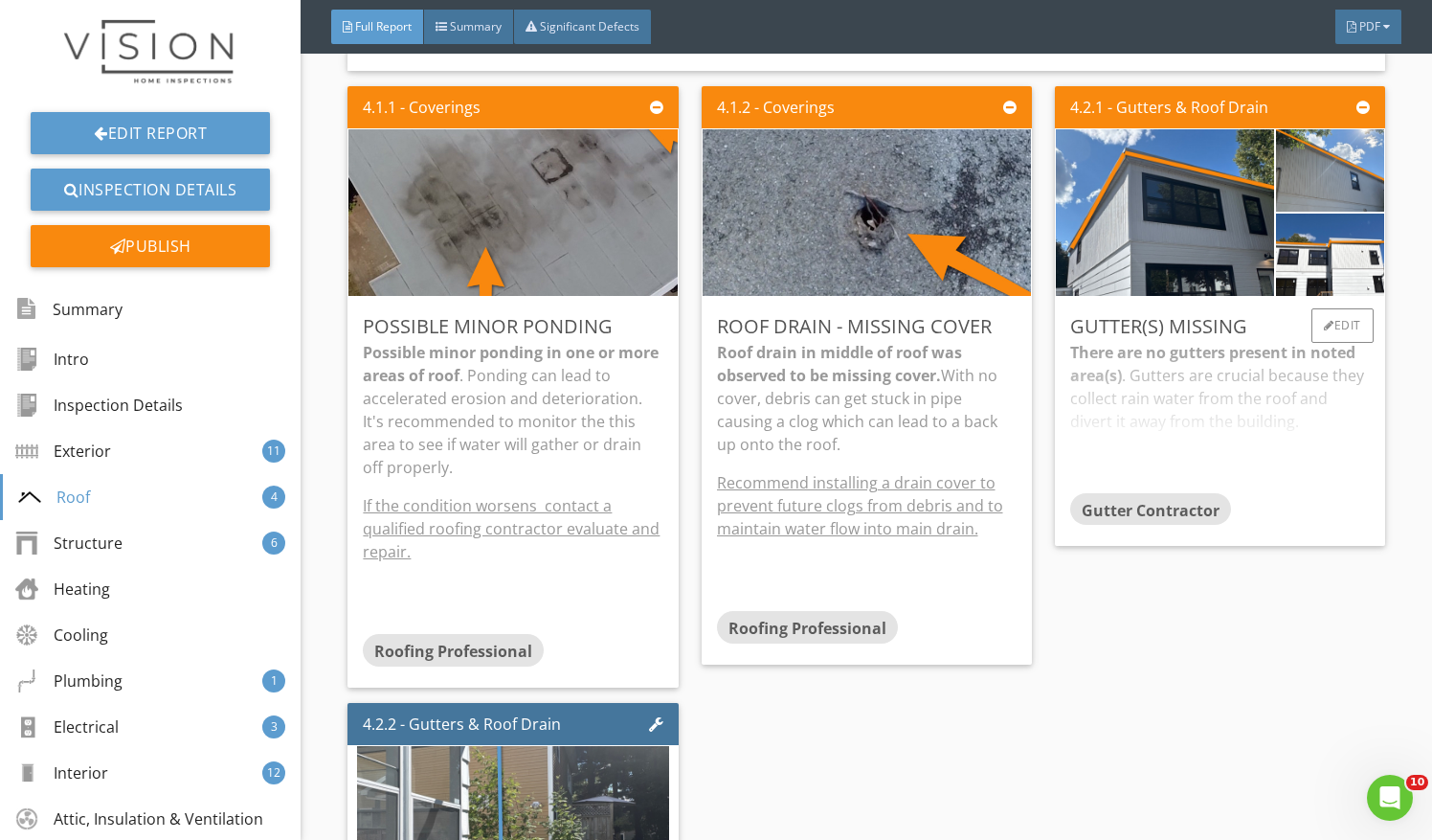
click at [1172, 400] on div "There are no gutters present in noted area(s) . Gutters are crucial because the…" at bounding box center [1220, 416] width 300 height 151
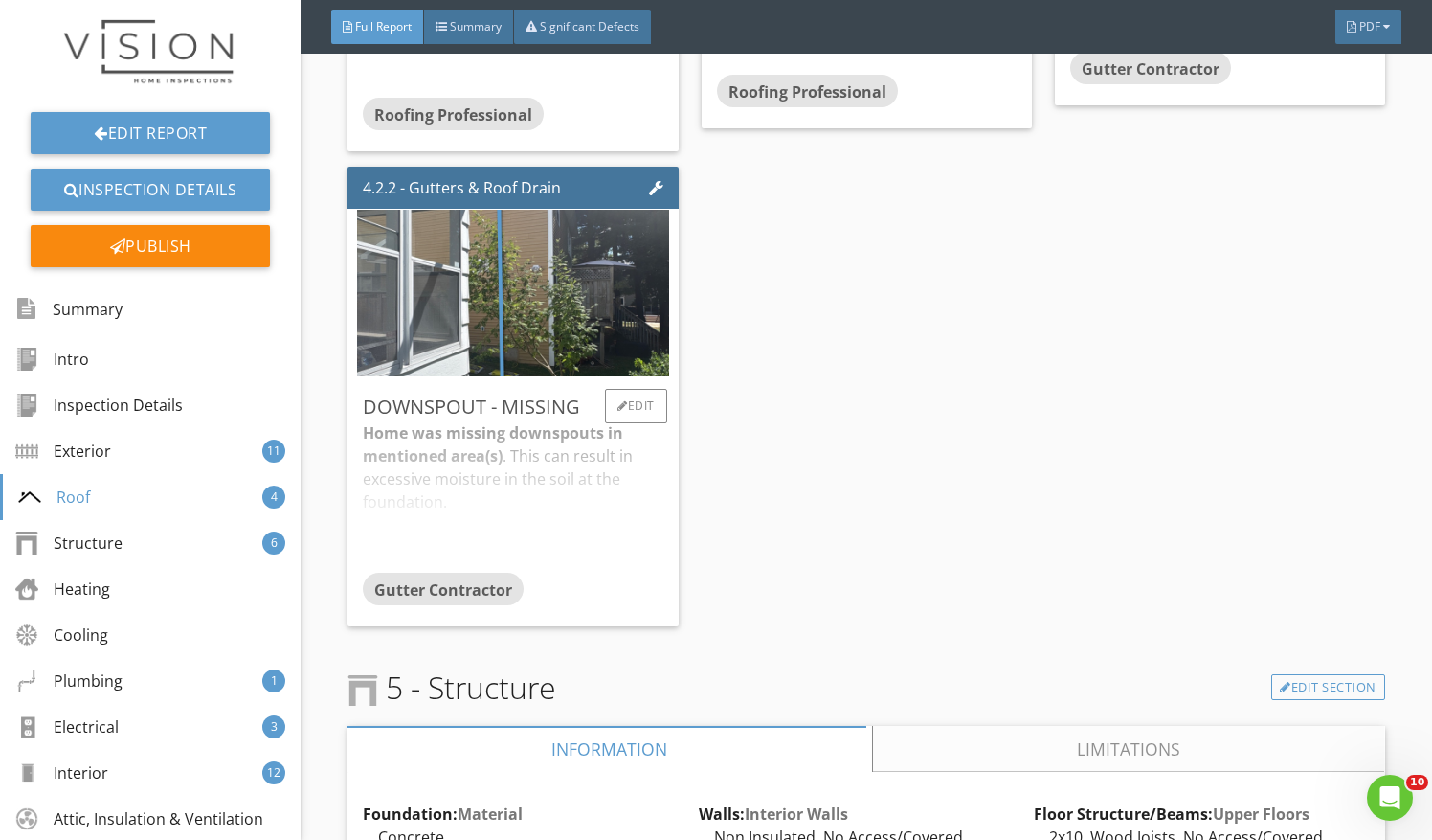
click at [534, 477] on div "Home was missing downspouts in mentioned area(s) . This can result in excessive…" at bounding box center [512, 497] width 300 height 151
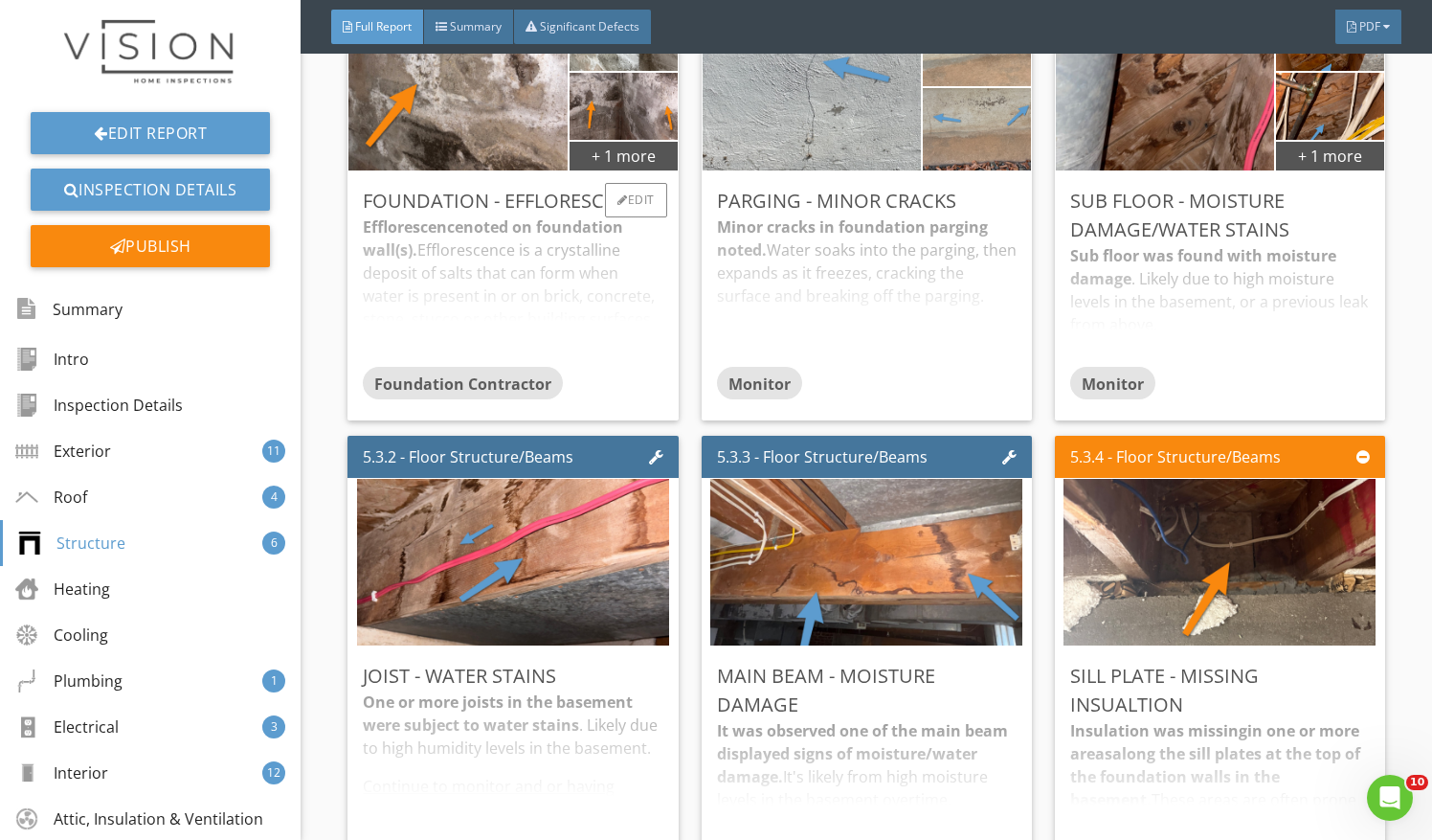
scroll to position [7531, 0]
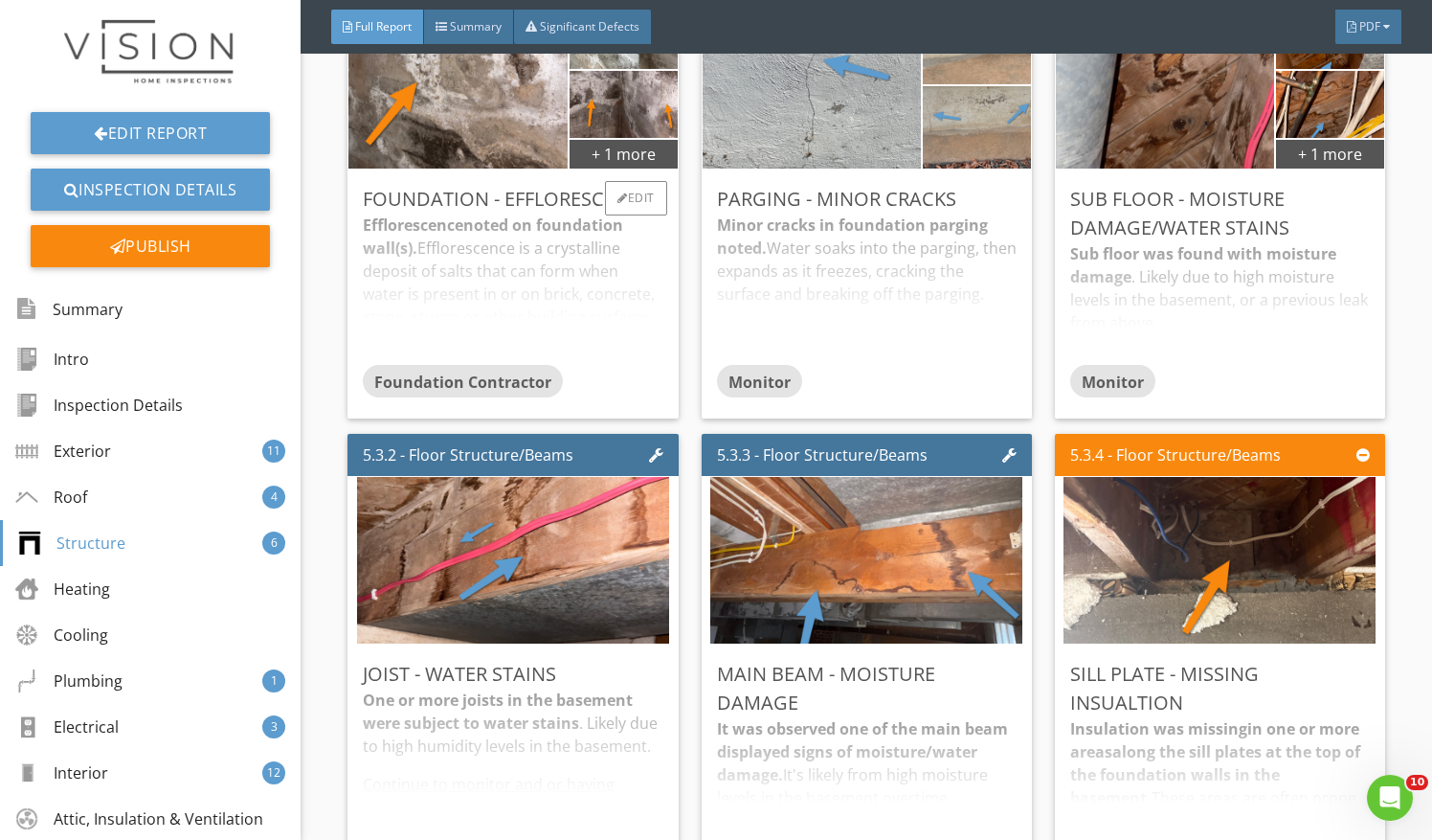
click at [556, 381] on span "Foundation Contractor" at bounding box center [463, 392] width 200 height 21
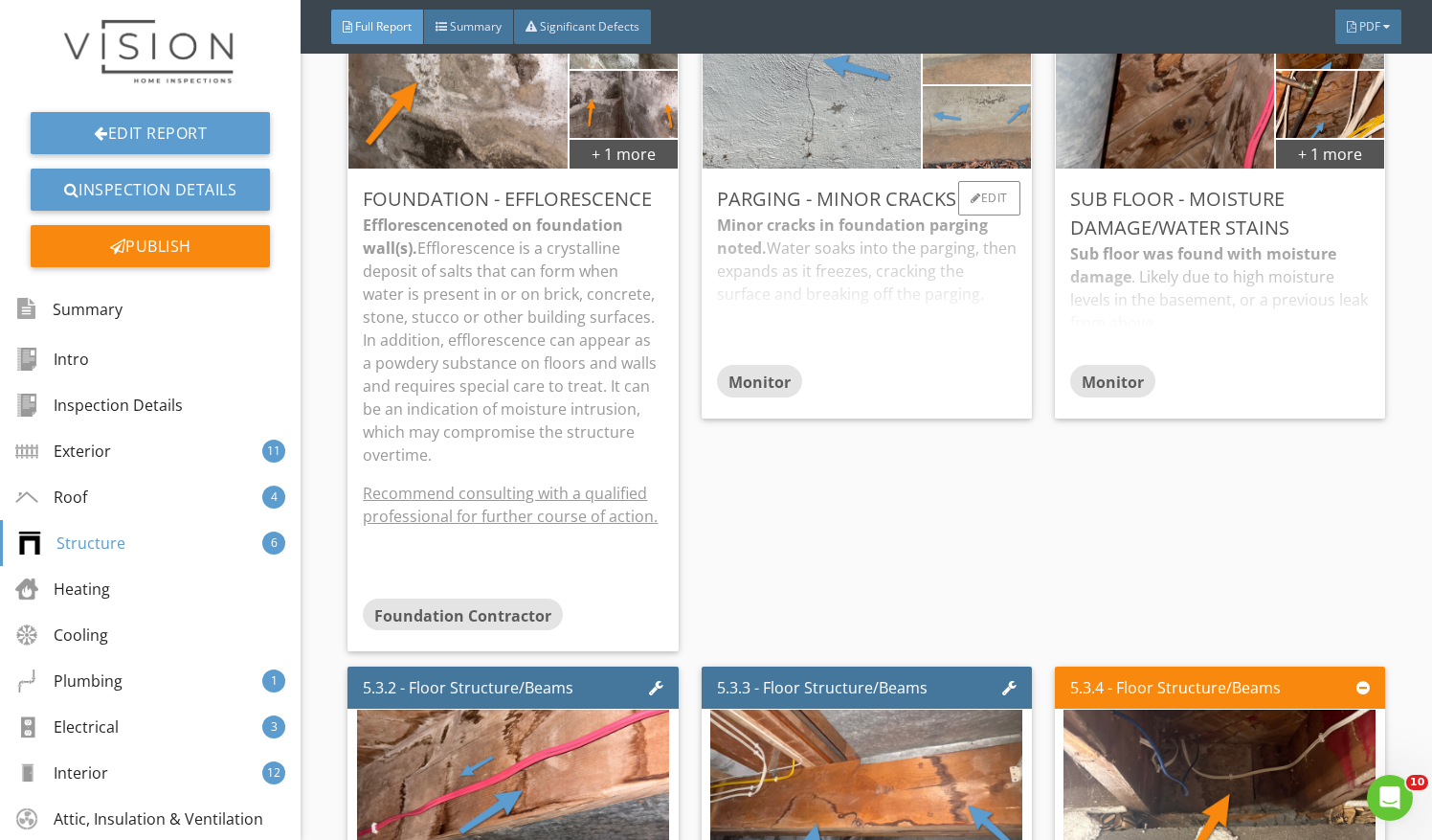
click at [877, 303] on div "Minor cracks in foundation parging noted. Water soaks into the parging, then ex…" at bounding box center [866, 289] width 300 height 151
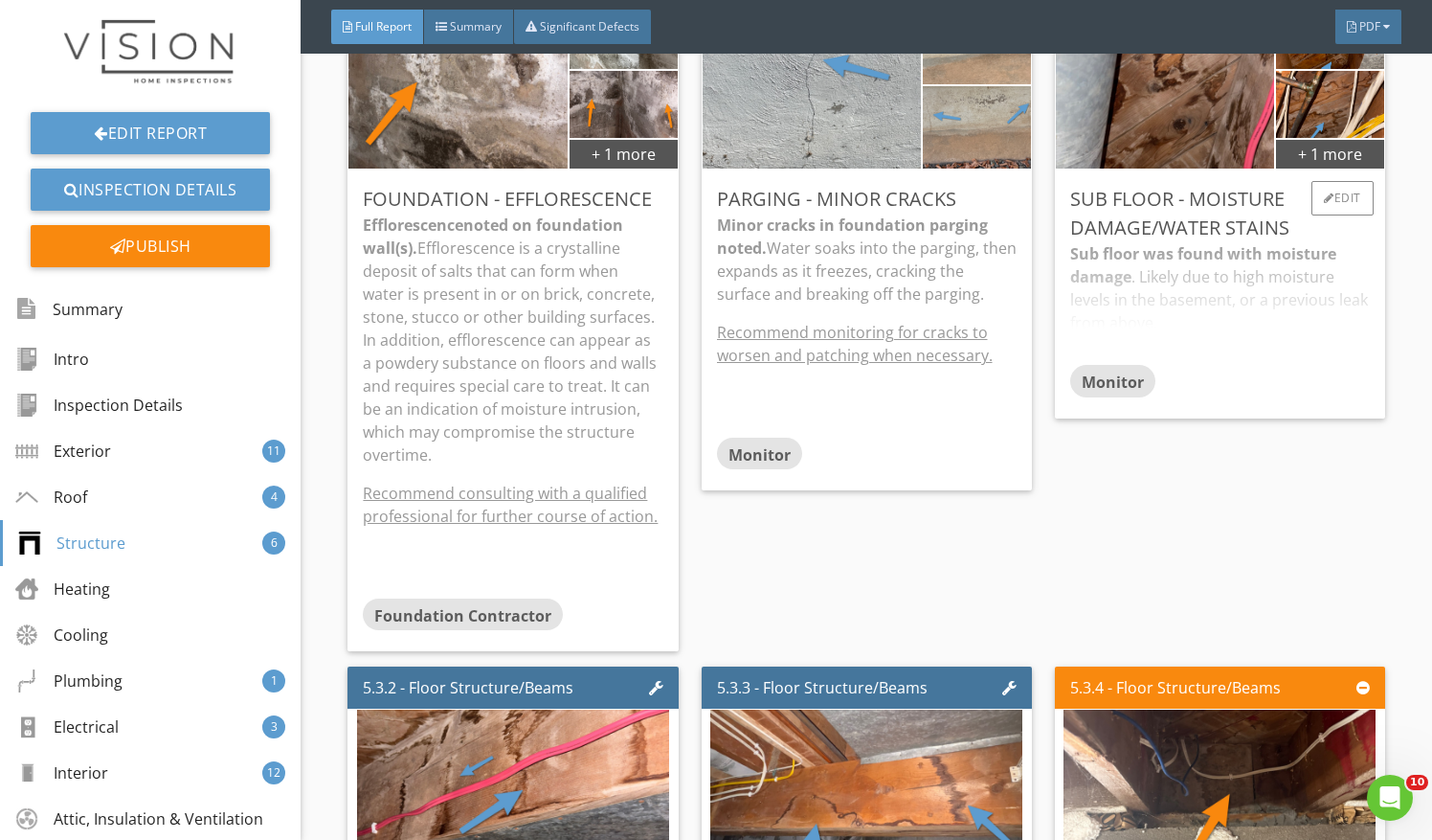
click at [1197, 257] on div "Sub floor was found with moisture damage . Likely due to high moisture levels i…" at bounding box center [1220, 304] width 300 height 122
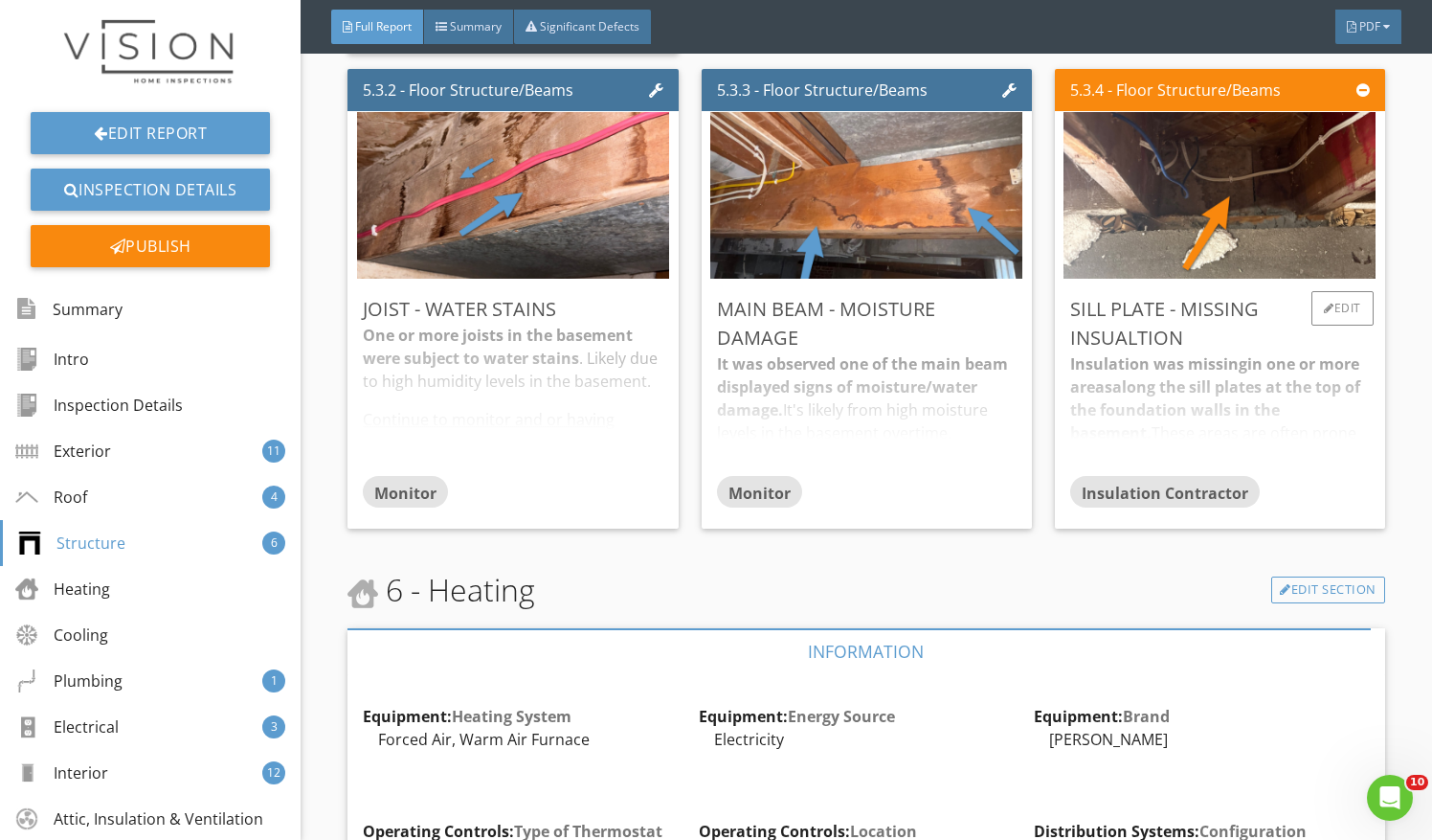
scroll to position [8135, 0]
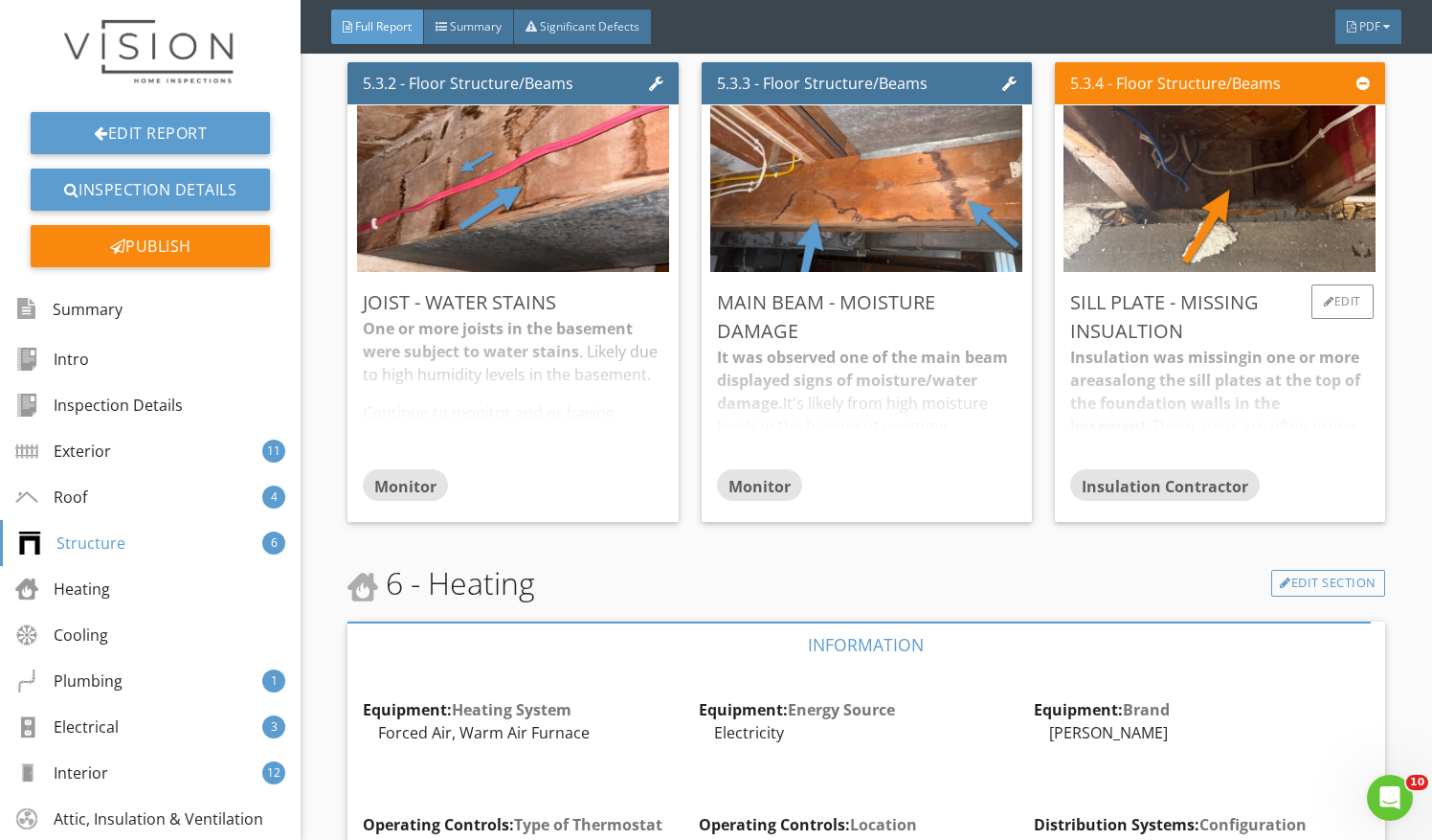
click at [1151, 346] on div "Insulation was missing in one or more areas along the sill plates at the top of…" at bounding box center [1220, 406] width 300 height 122
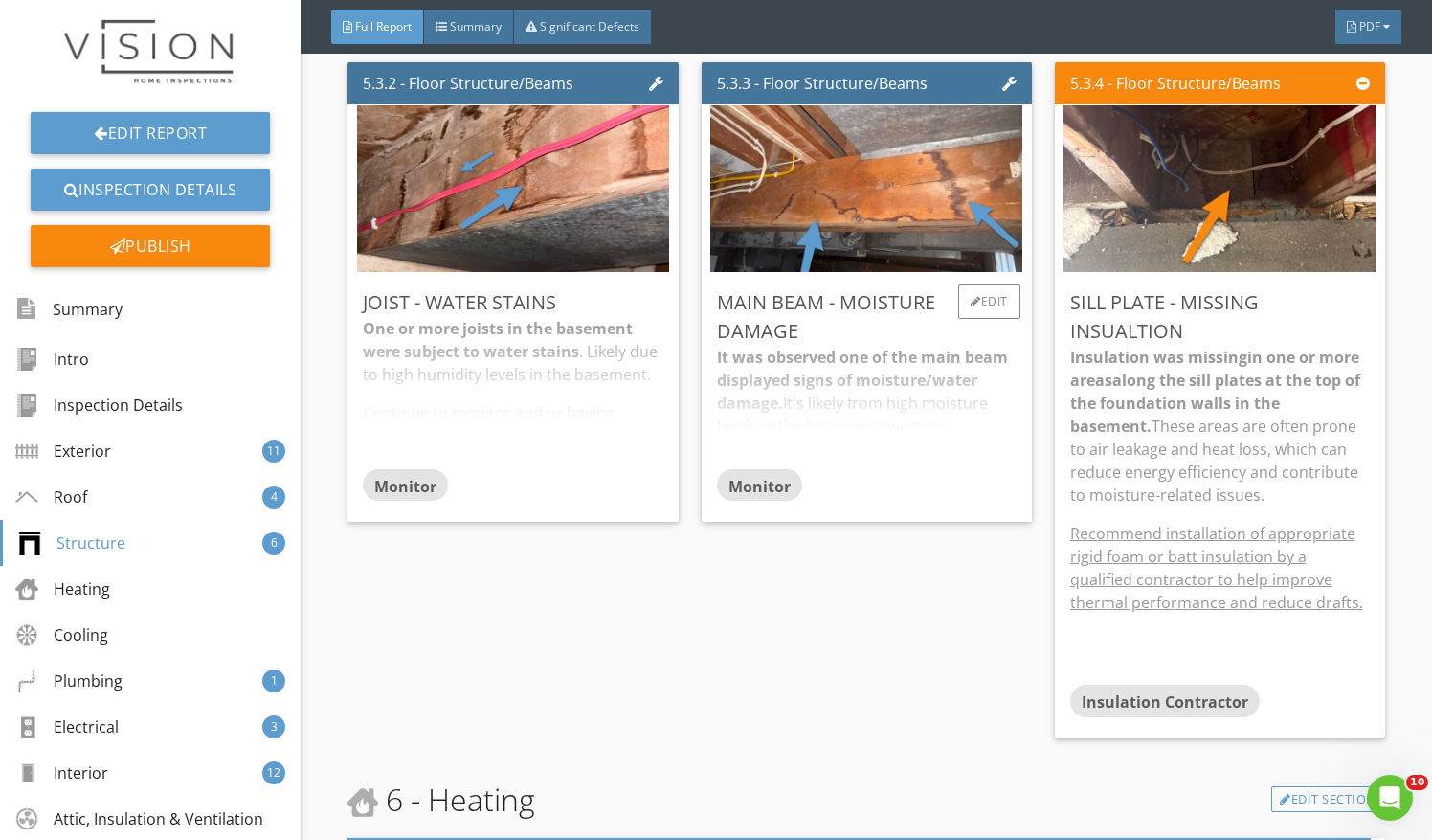
click at [781, 364] on div "It was observed one of the main beam displayed signs of moisture/water damage. …" at bounding box center [866, 406] width 300 height 122
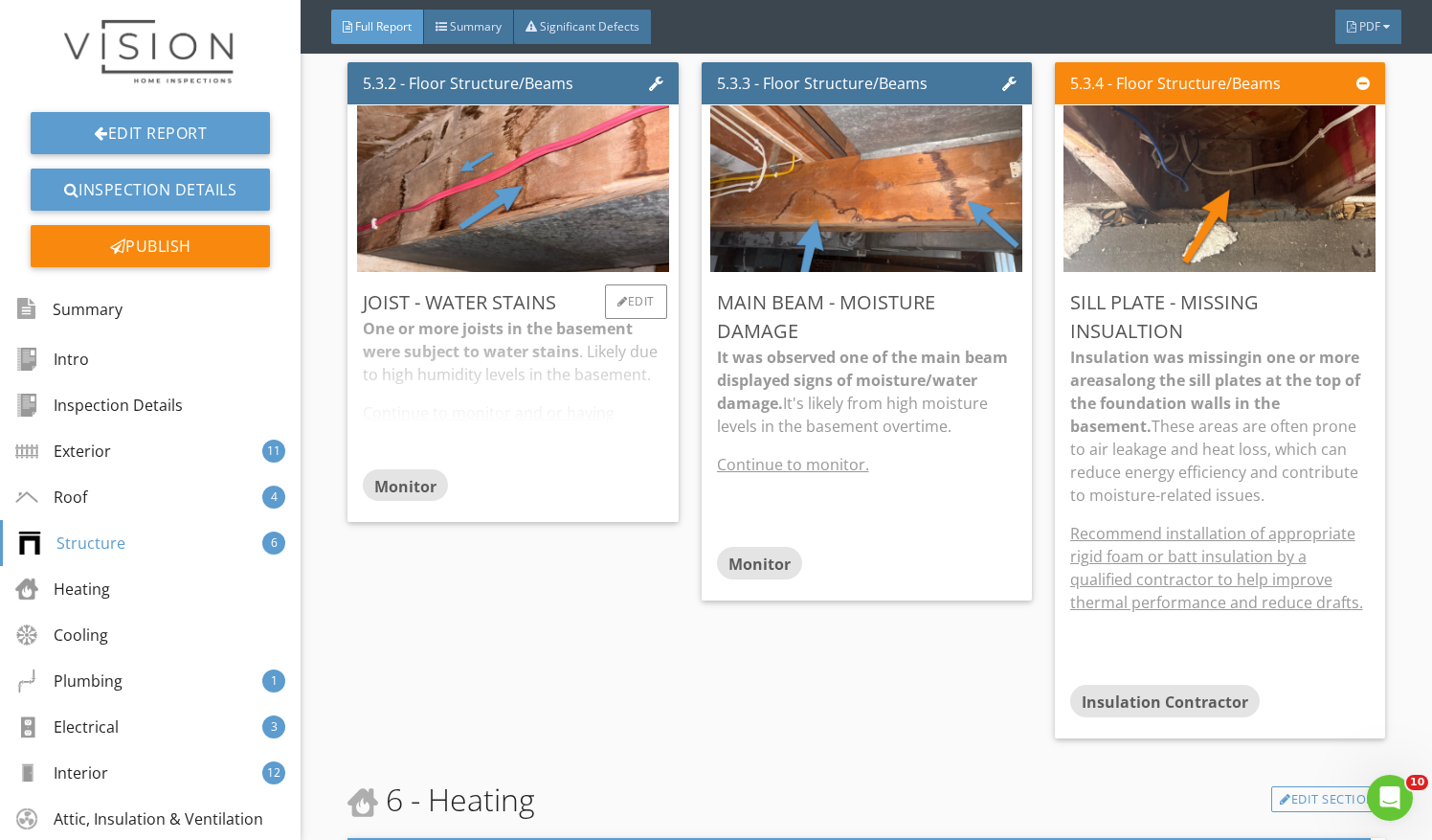
click at [551, 366] on div "One or more joists in the basement were subject to water stains . Likely due to…" at bounding box center [512, 393] width 300 height 151
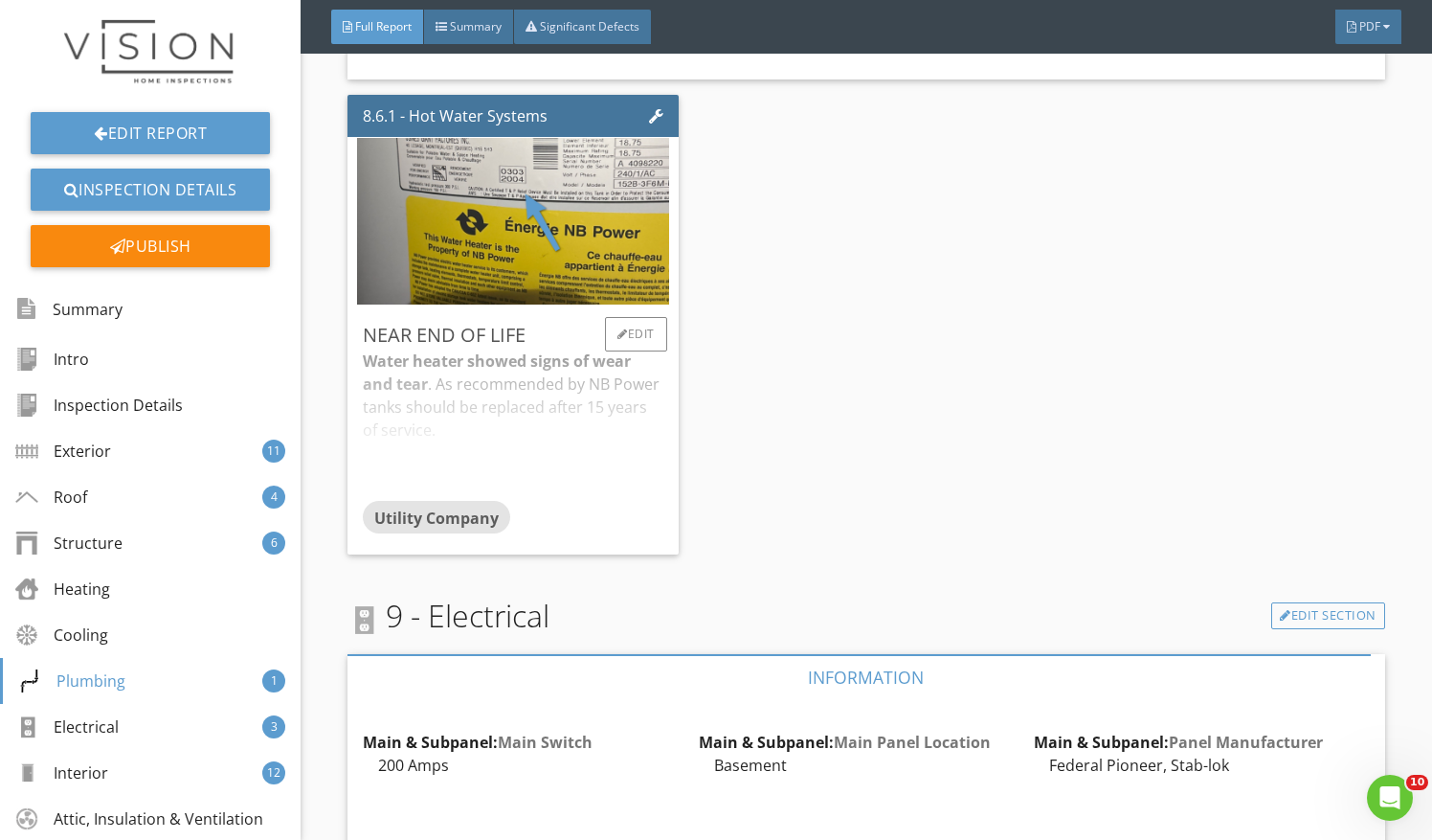
click at [576, 384] on div "Water heater showed signs of wear and tear . As recommended by NB Power tanks s…" at bounding box center [512, 425] width 300 height 151
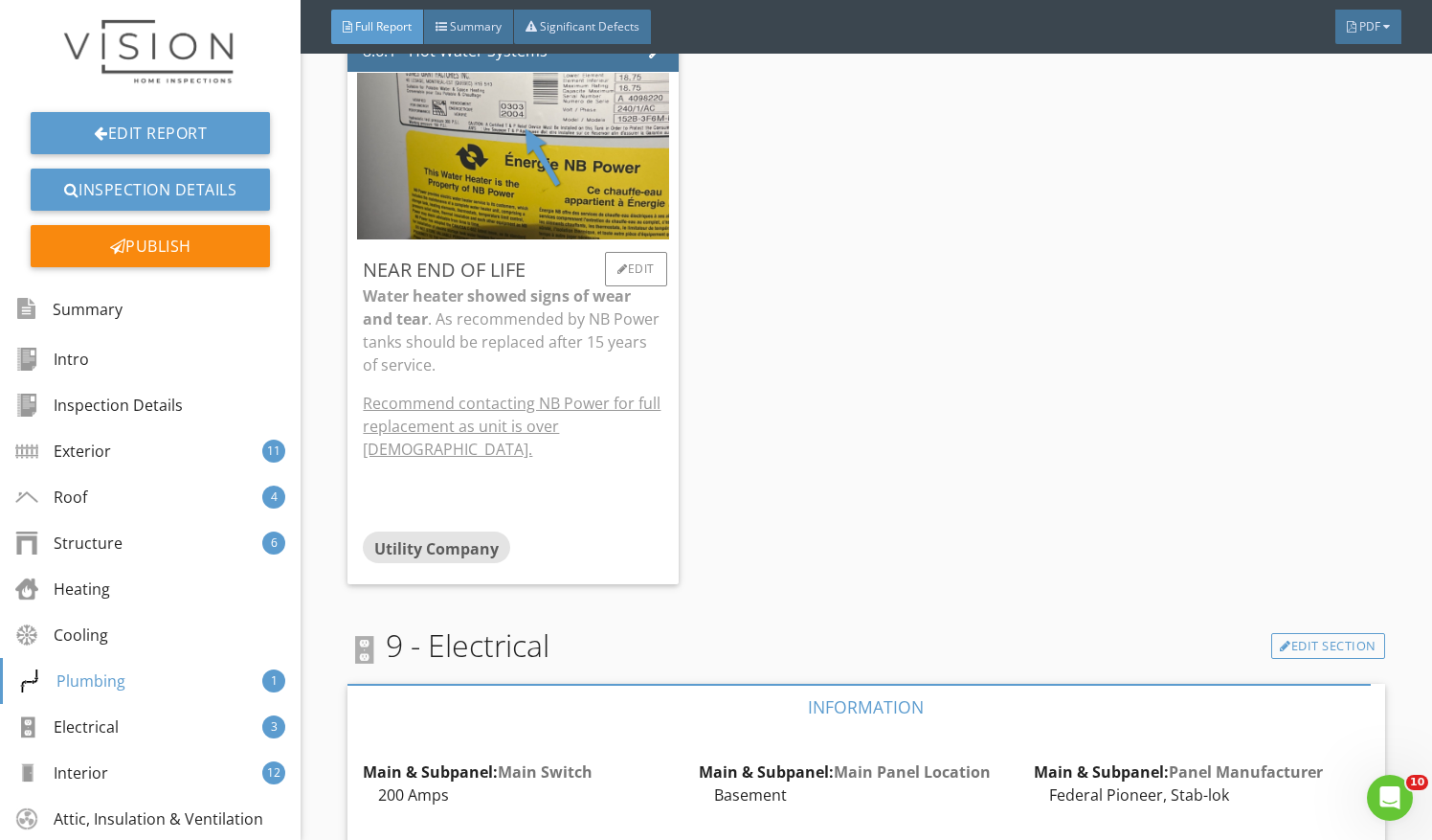
scroll to position [11536, 0]
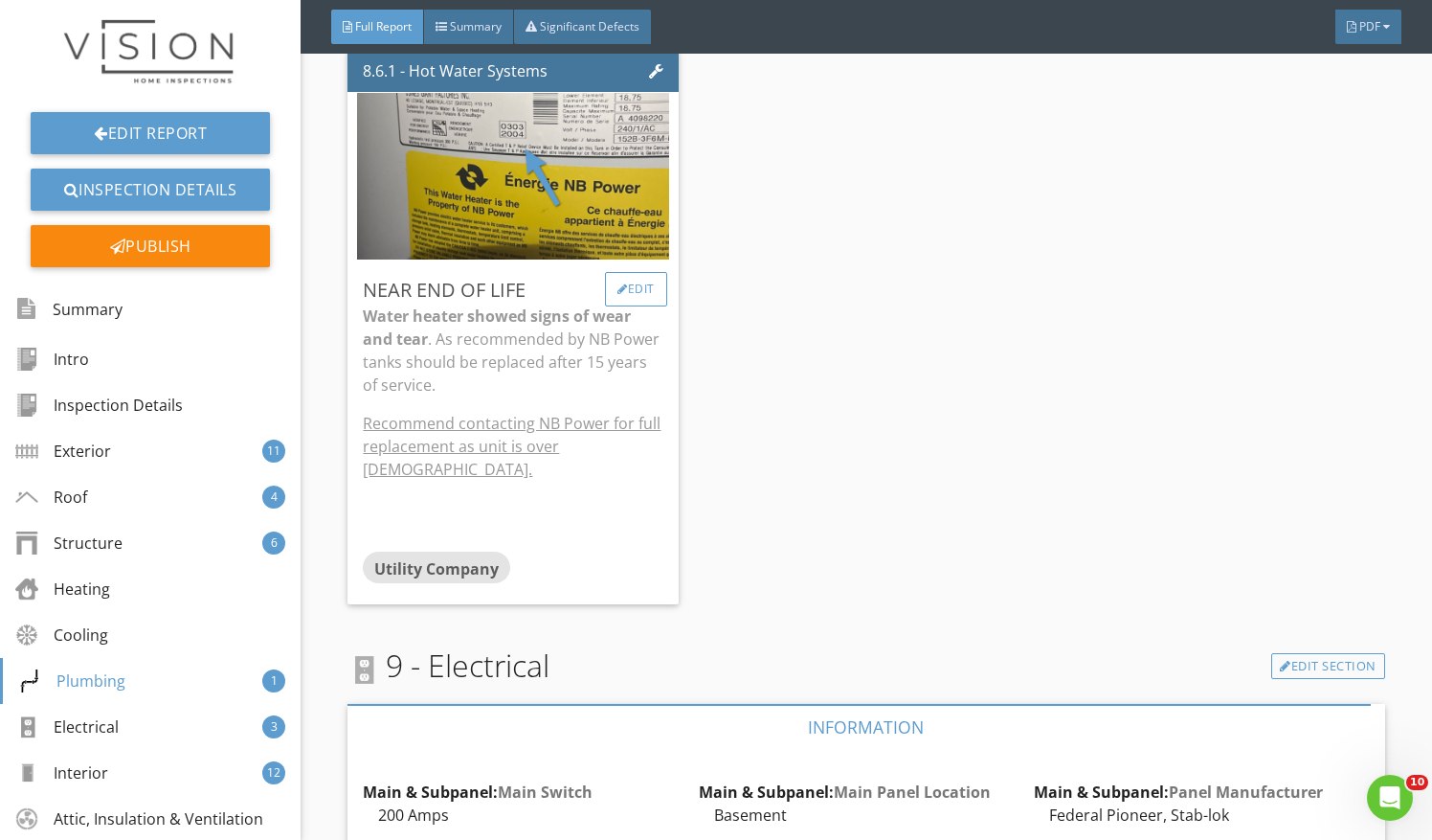
click at [636, 272] on div "Edit" at bounding box center [636, 289] width 62 height 35
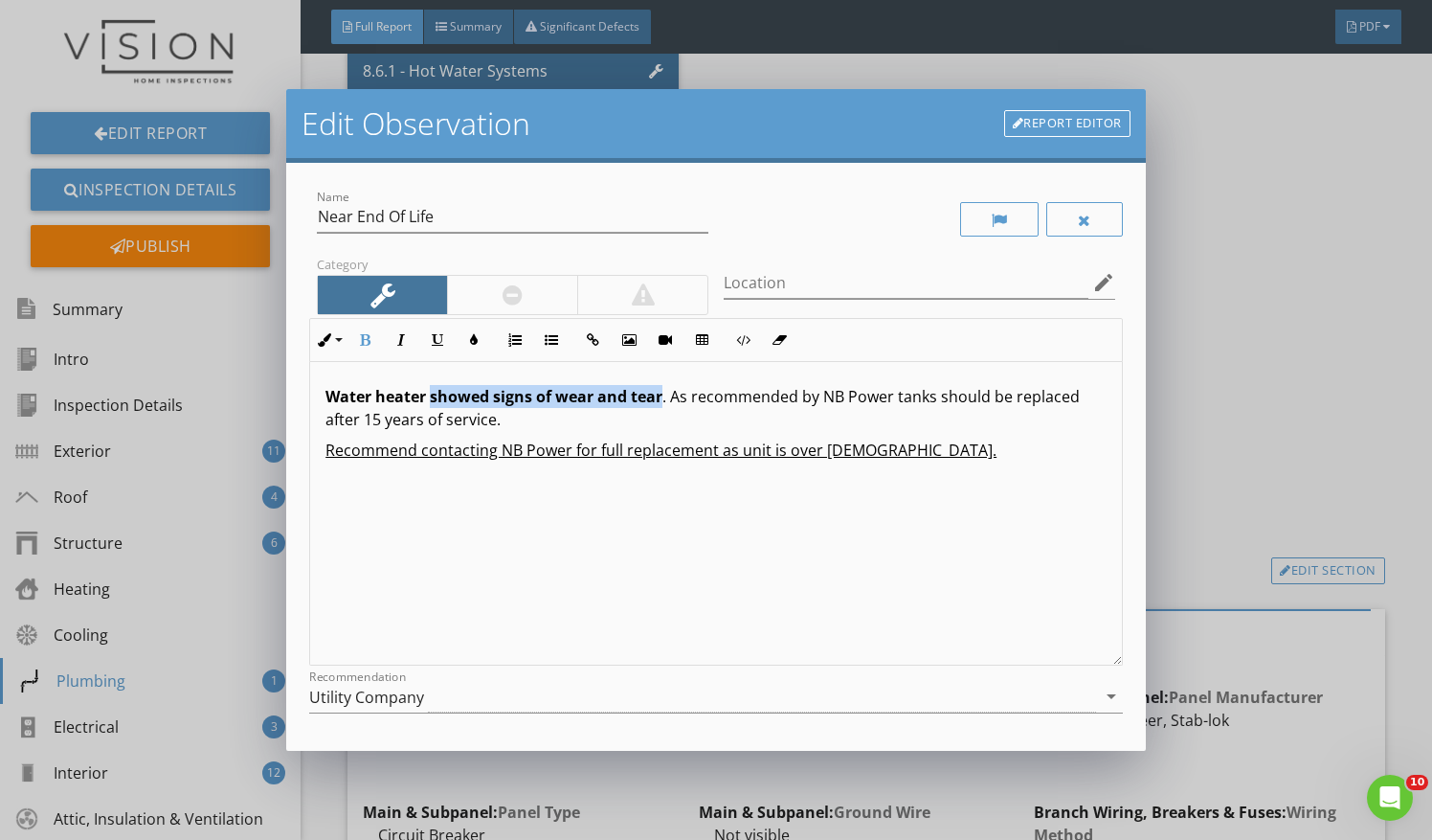
drag, startPoint x: 433, startPoint y: 397, endPoint x: 661, endPoint y: 403, distance: 228.1
click at [661, 403] on strong "Water heater showed signs of wear and tear" at bounding box center [494, 397] width 337 height 21
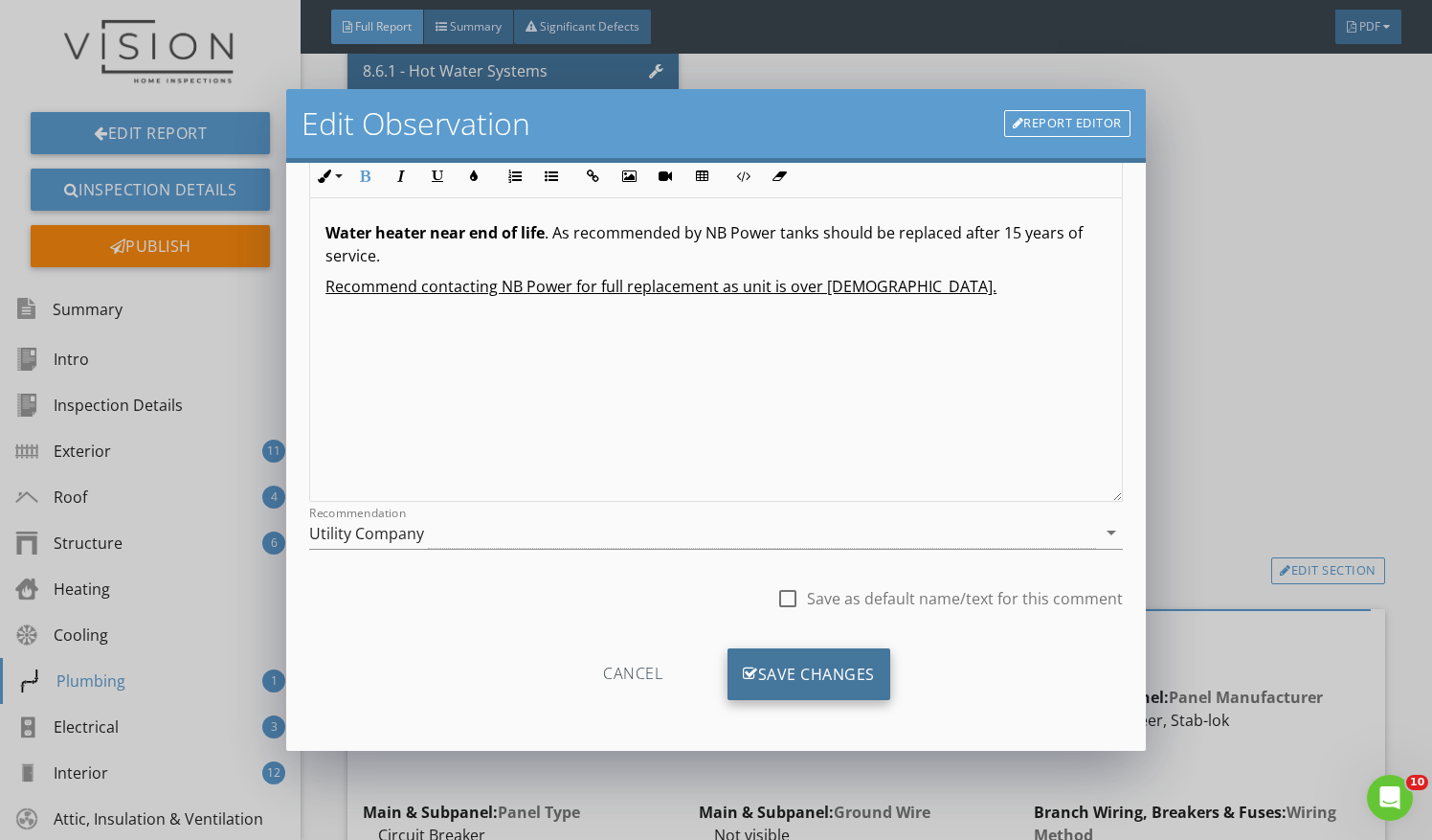
click at [770, 694] on div "Save Changes" at bounding box center [809, 673] width 163 height 51
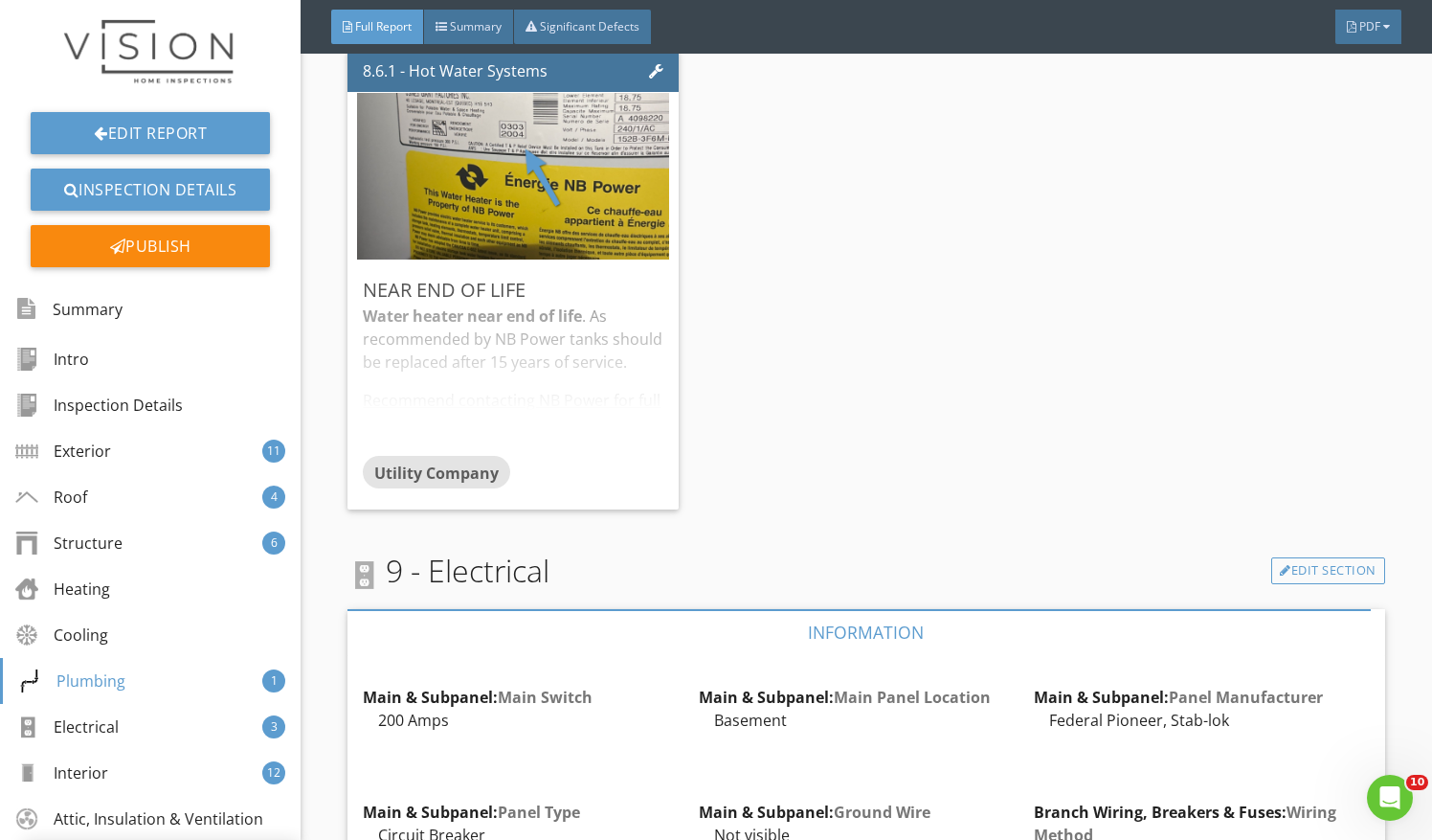
scroll to position [0, 0]
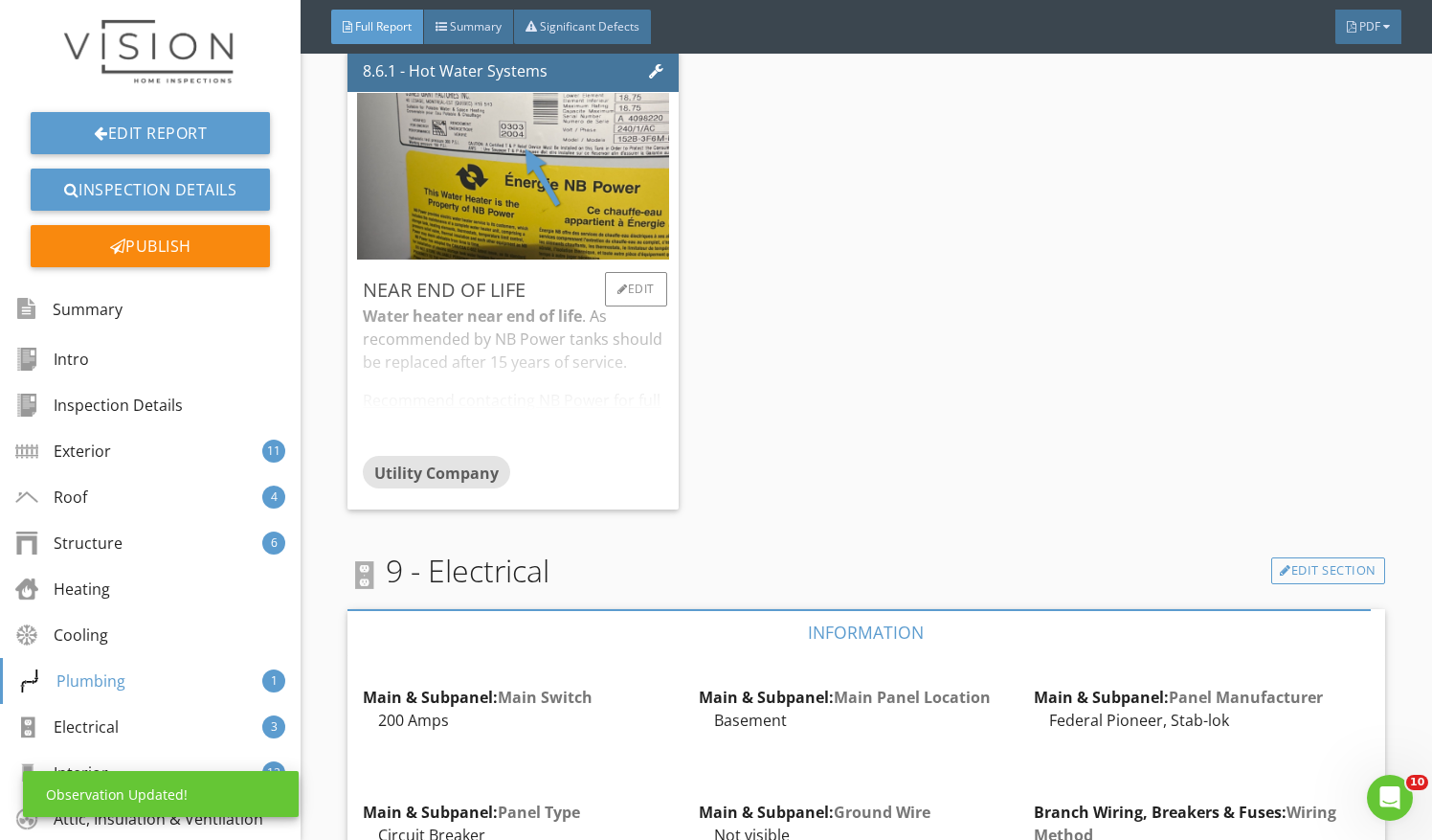
click at [586, 418] on div "Water heater near end of life . As recommended by NB Power tanks should be repl…" at bounding box center [512, 380] width 300 height 151
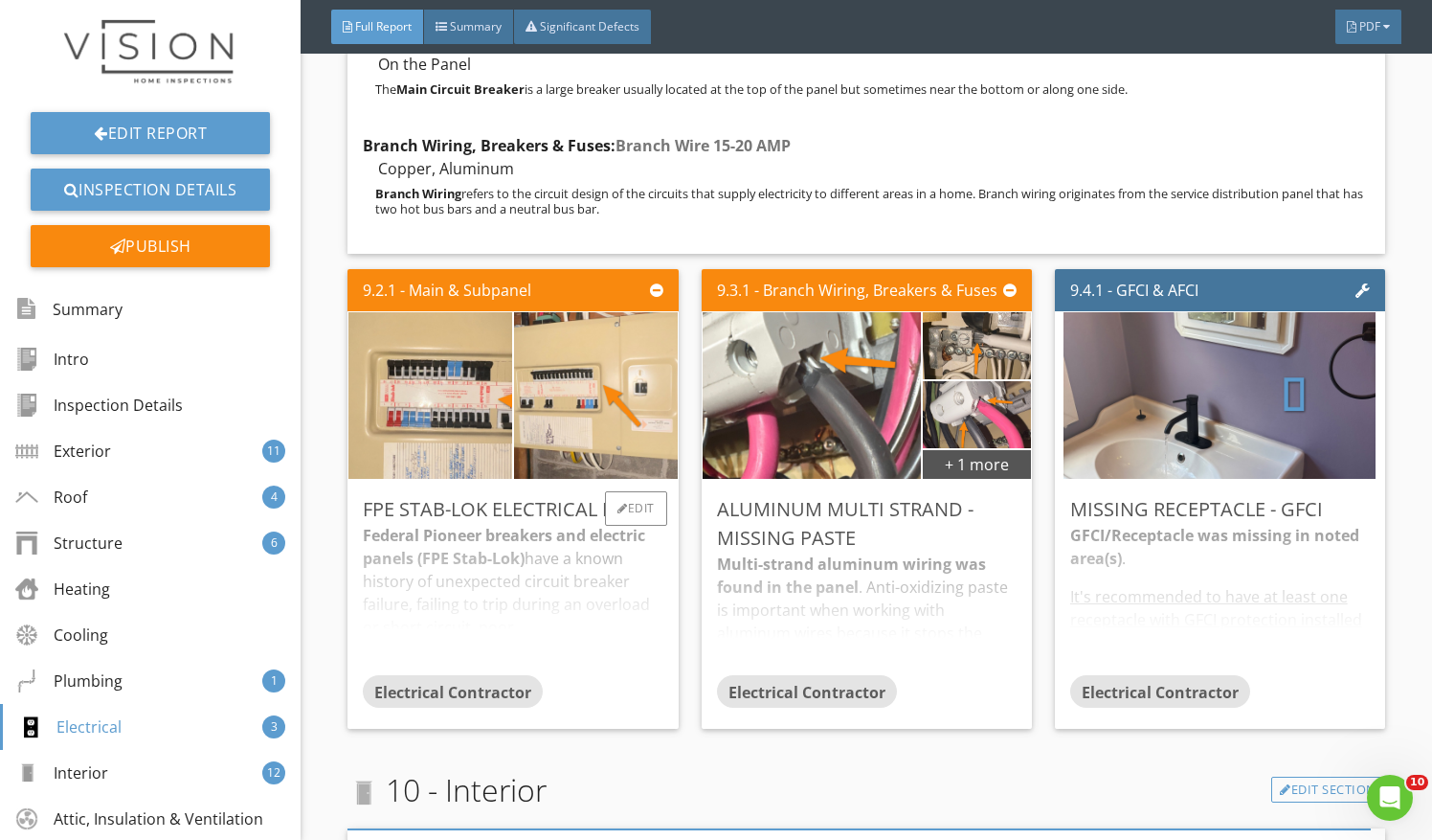
scroll to position [12817, 0]
click at [593, 590] on div "Federal Pioneer breakers and electric panels (FPE Stab-Lok) have a known histor…" at bounding box center [512, 598] width 300 height 151
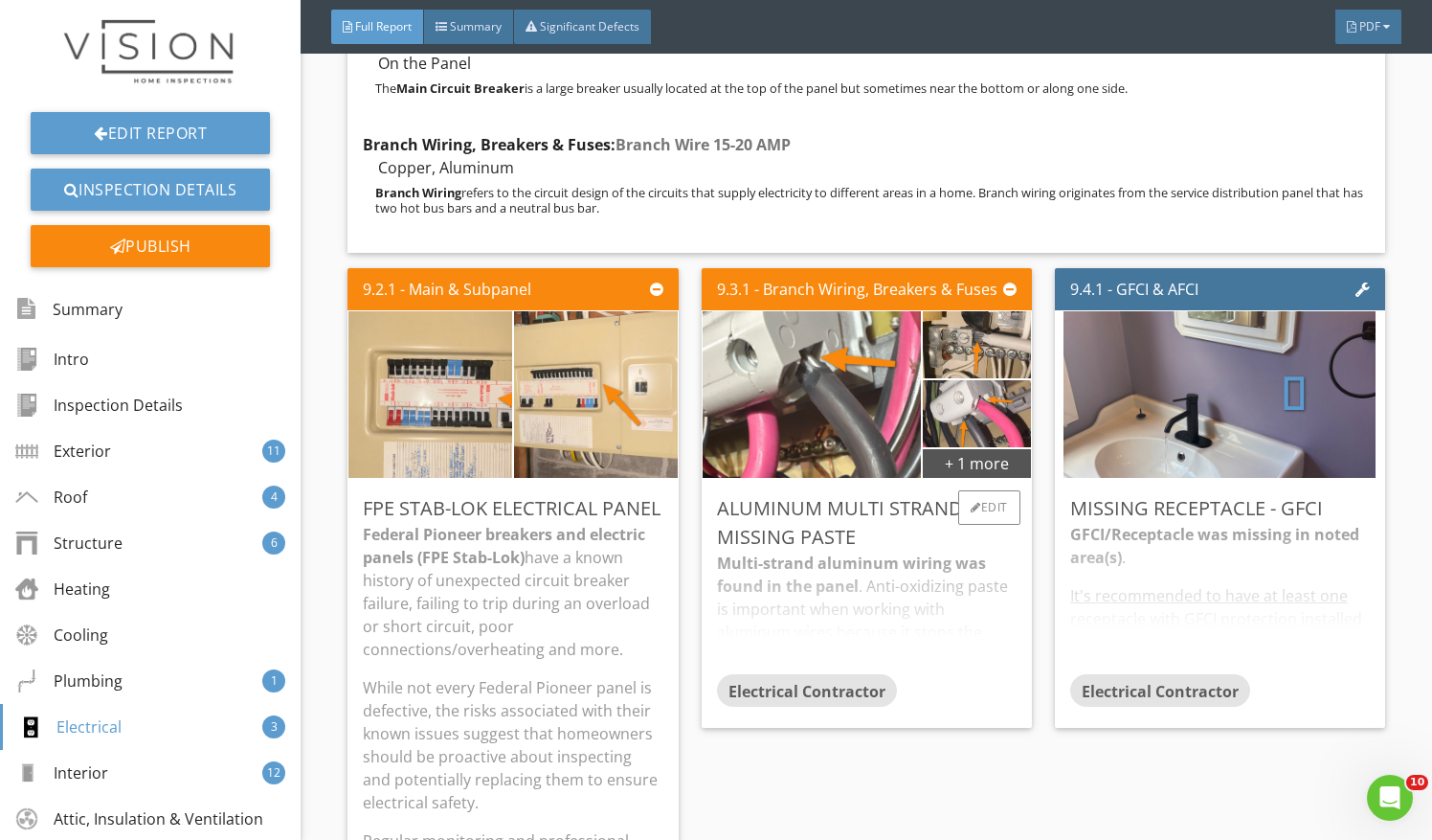
click at [766, 566] on div "Multi-strand aluminum wiring was found in the panel . Anti-oxidizing paste is i…" at bounding box center [866, 612] width 300 height 122
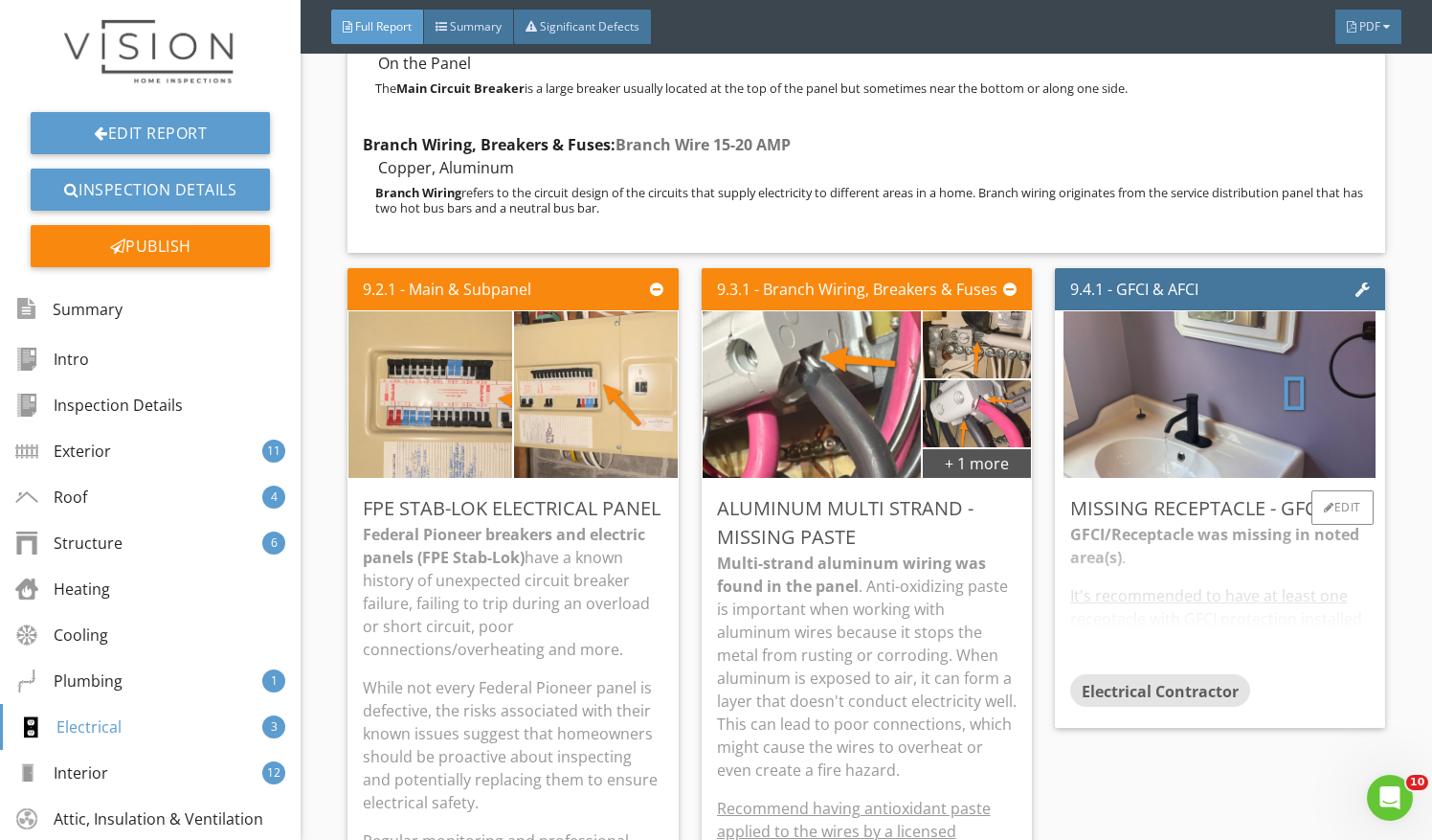
click at [1139, 544] on div "GFCI/Receptacle was missing in noted area(s) . It's recommended to have at leas…" at bounding box center [1220, 598] width 300 height 151
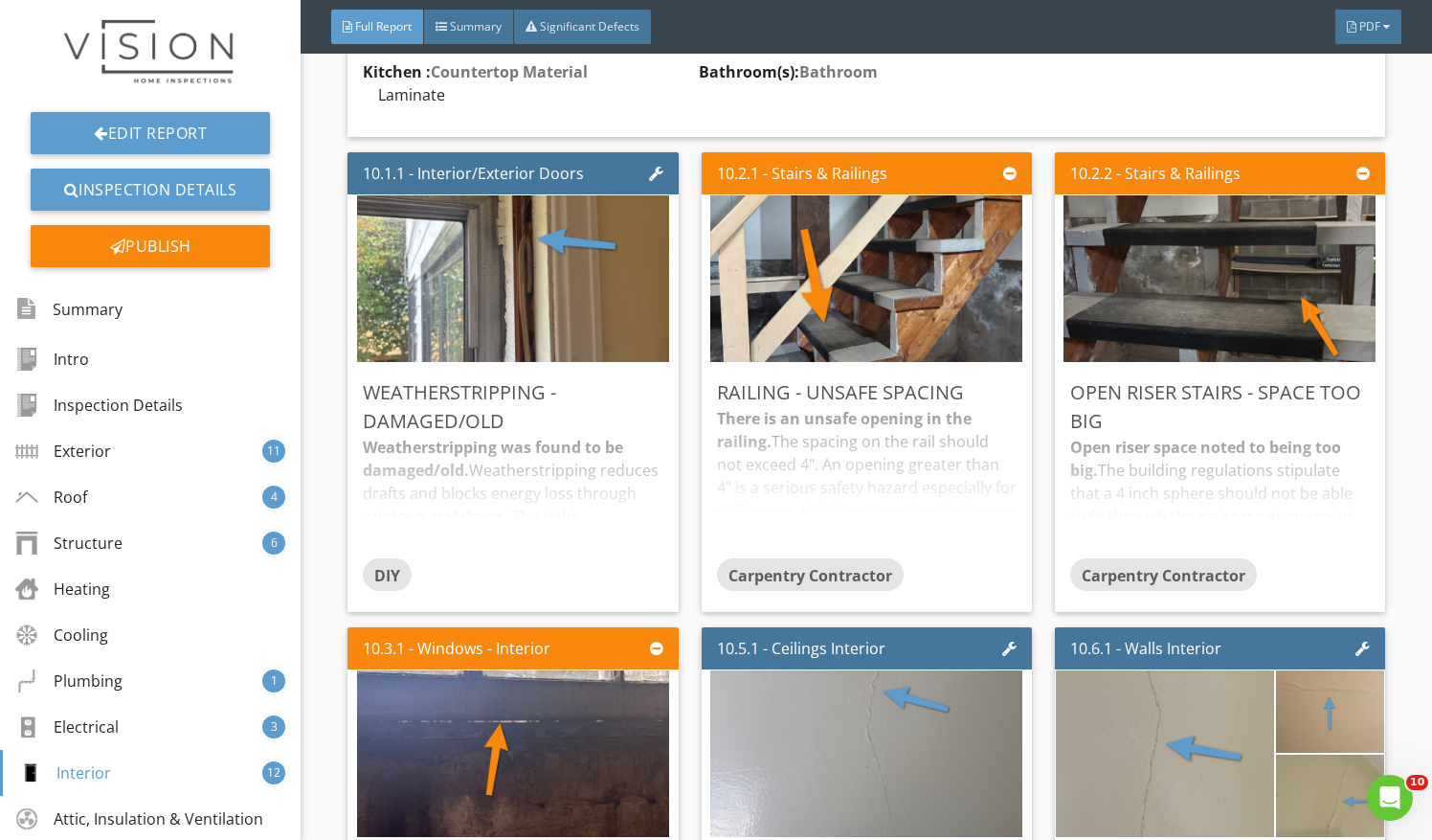
scroll to position [14421, 0]
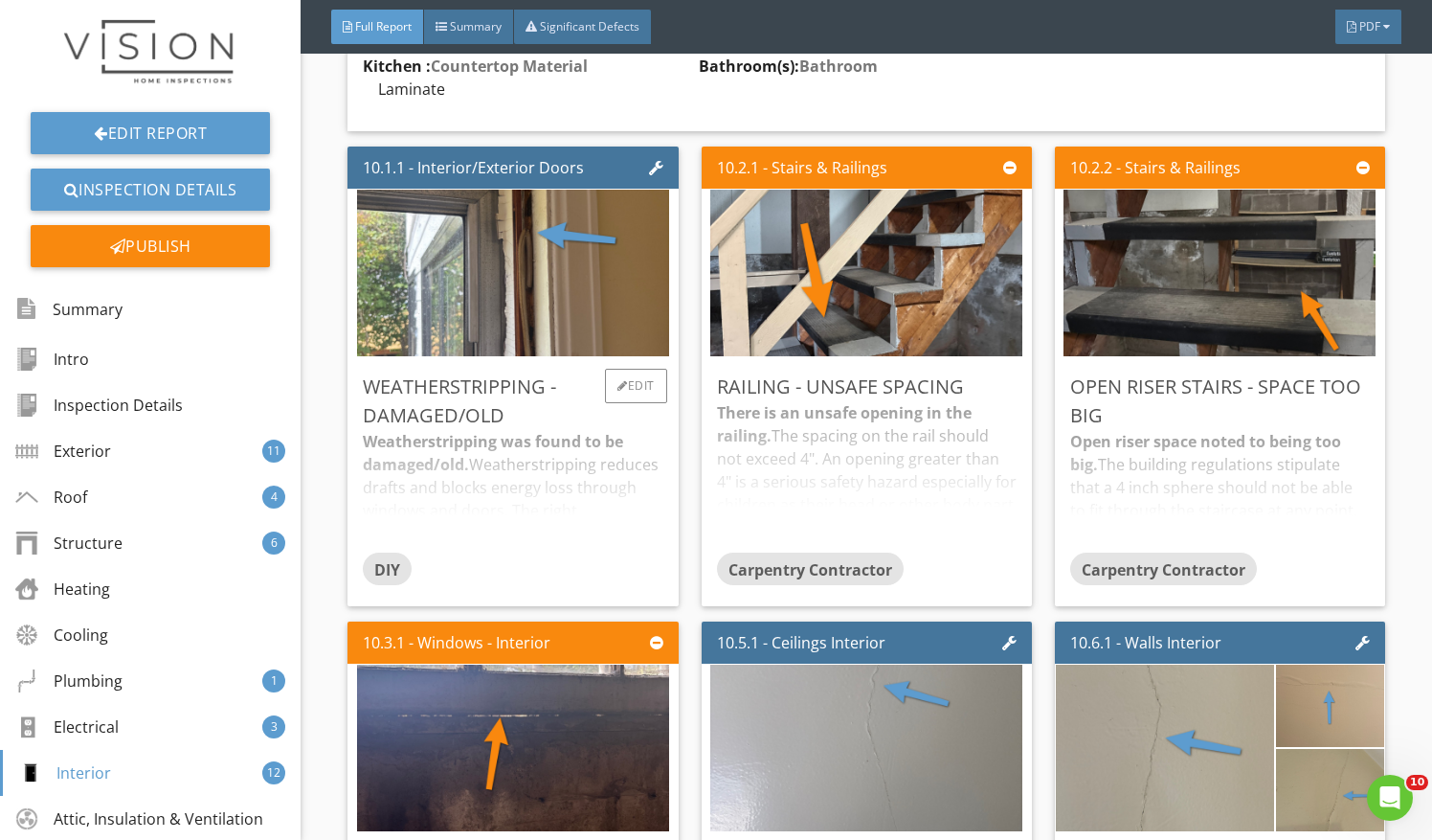
click at [605, 538] on div "Weatherstripping was found to be damaged/old. Weatherstripping reduces drafts a…" at bounding box center [512, 491] width 300 height 122
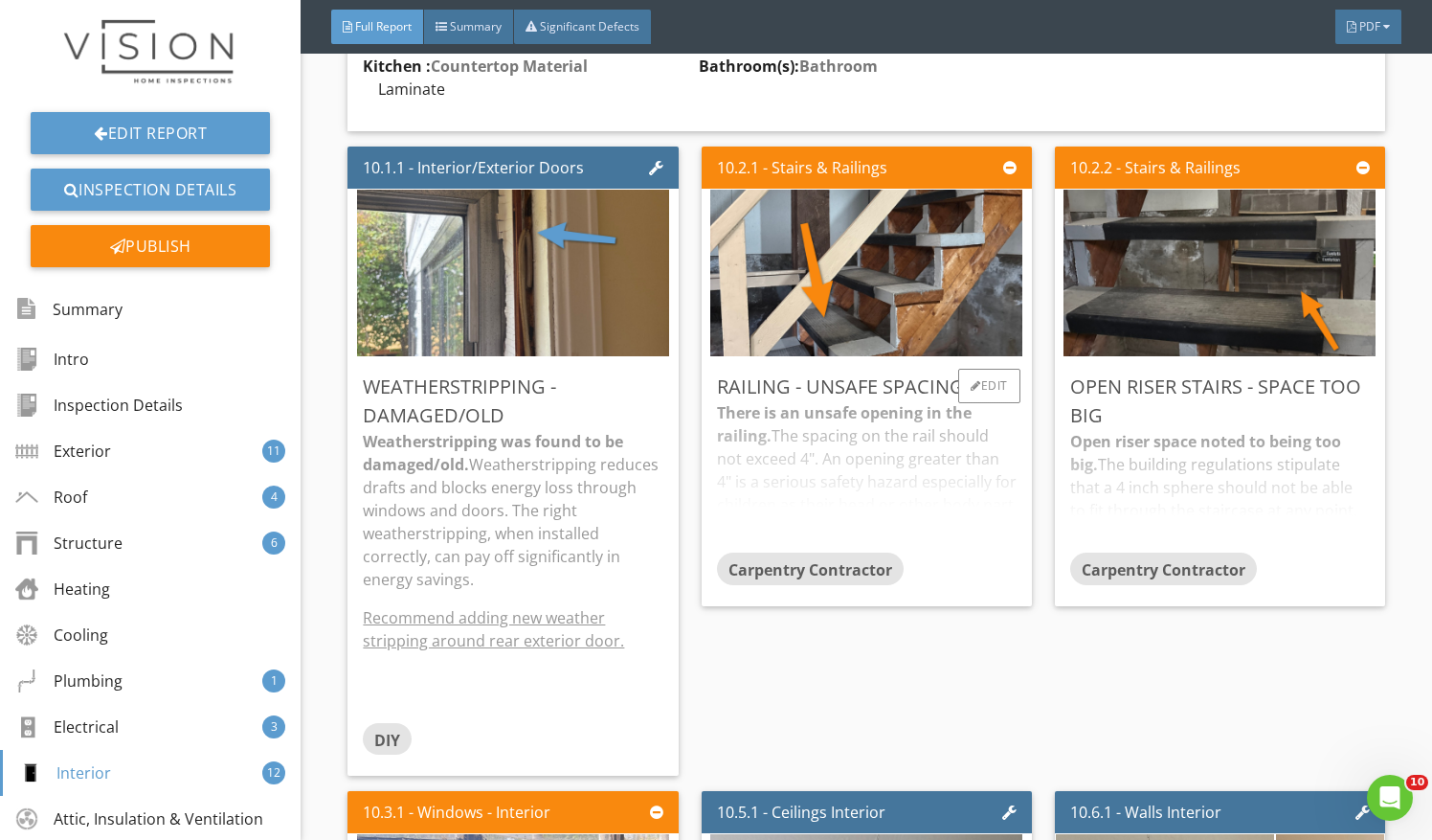
click at [817, 511] on div "There is an unsafe opening in the railing. The spacing on the rail should not e…" at bounding box center [866, 477] width 300 height 151
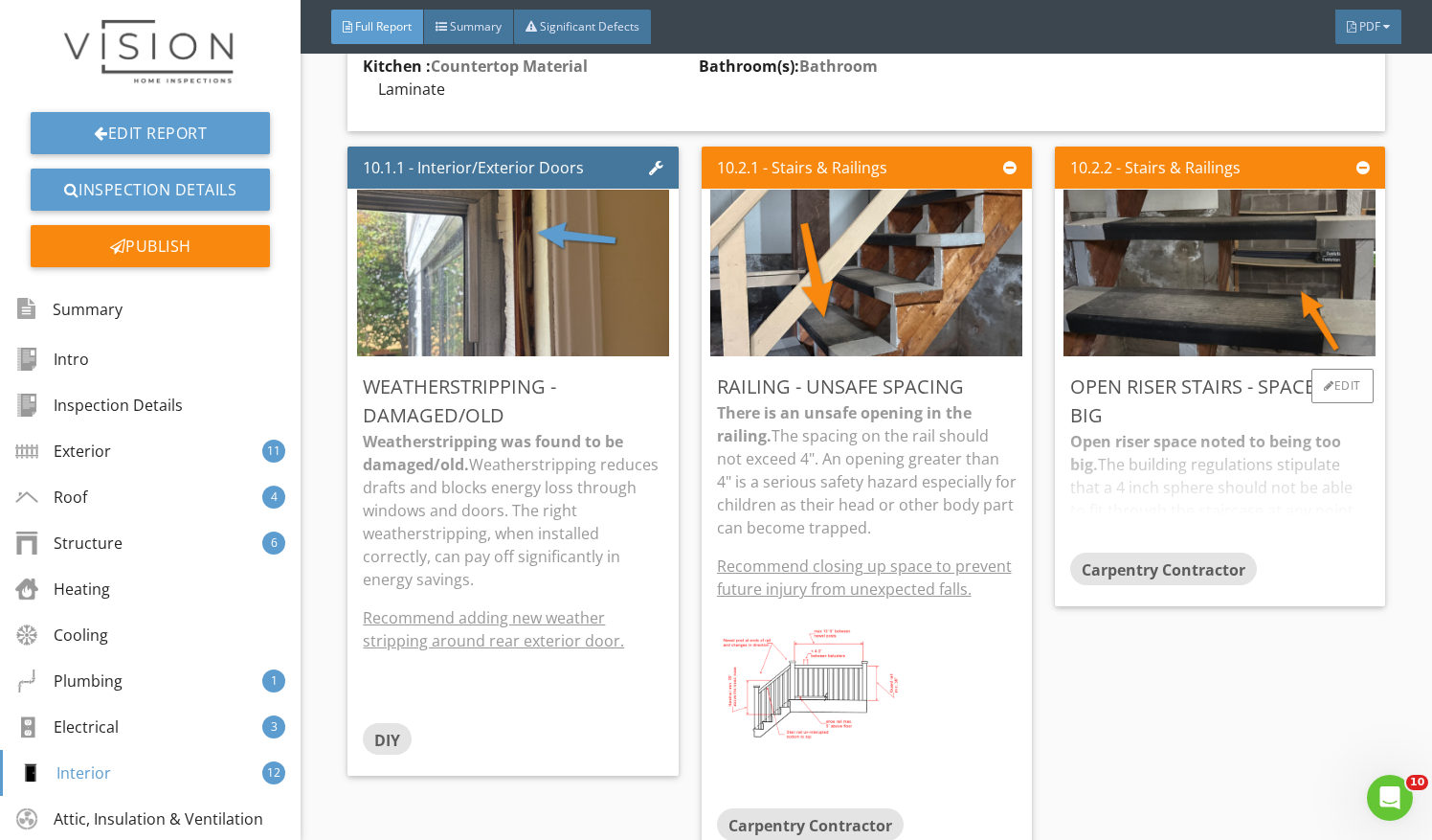
click at [1221, 507] on div "Open riser space noted to being too big. The building regulations stipulate tha…" at bounding box center [1220, 491] width 300 height 122
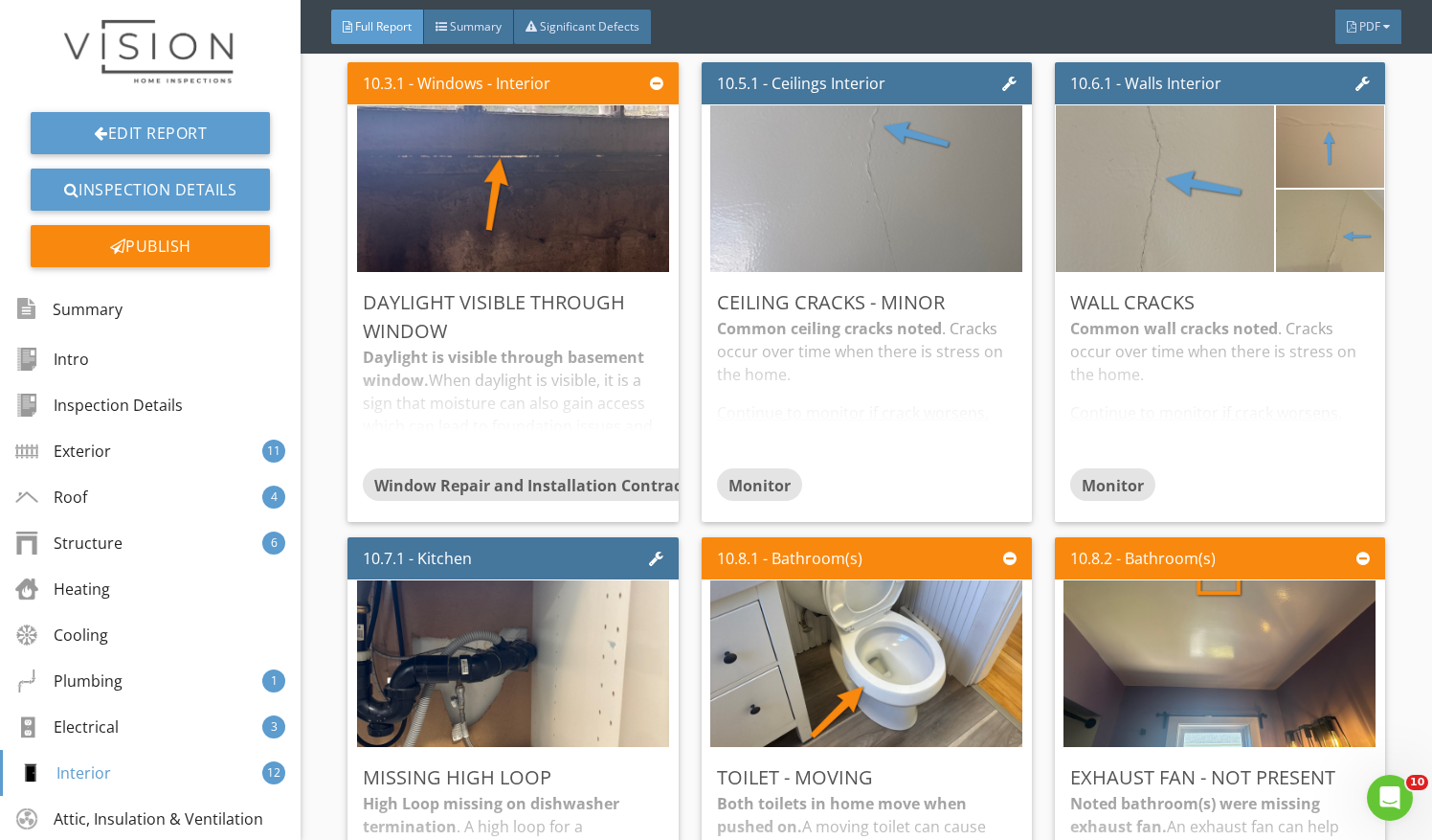
scroll to position [15236, 0]
click at [654, 445] on div "Daylight is visible through basement window. When daylight is visible, it is a …" at bounding box center [512, 405] width 300 height 122
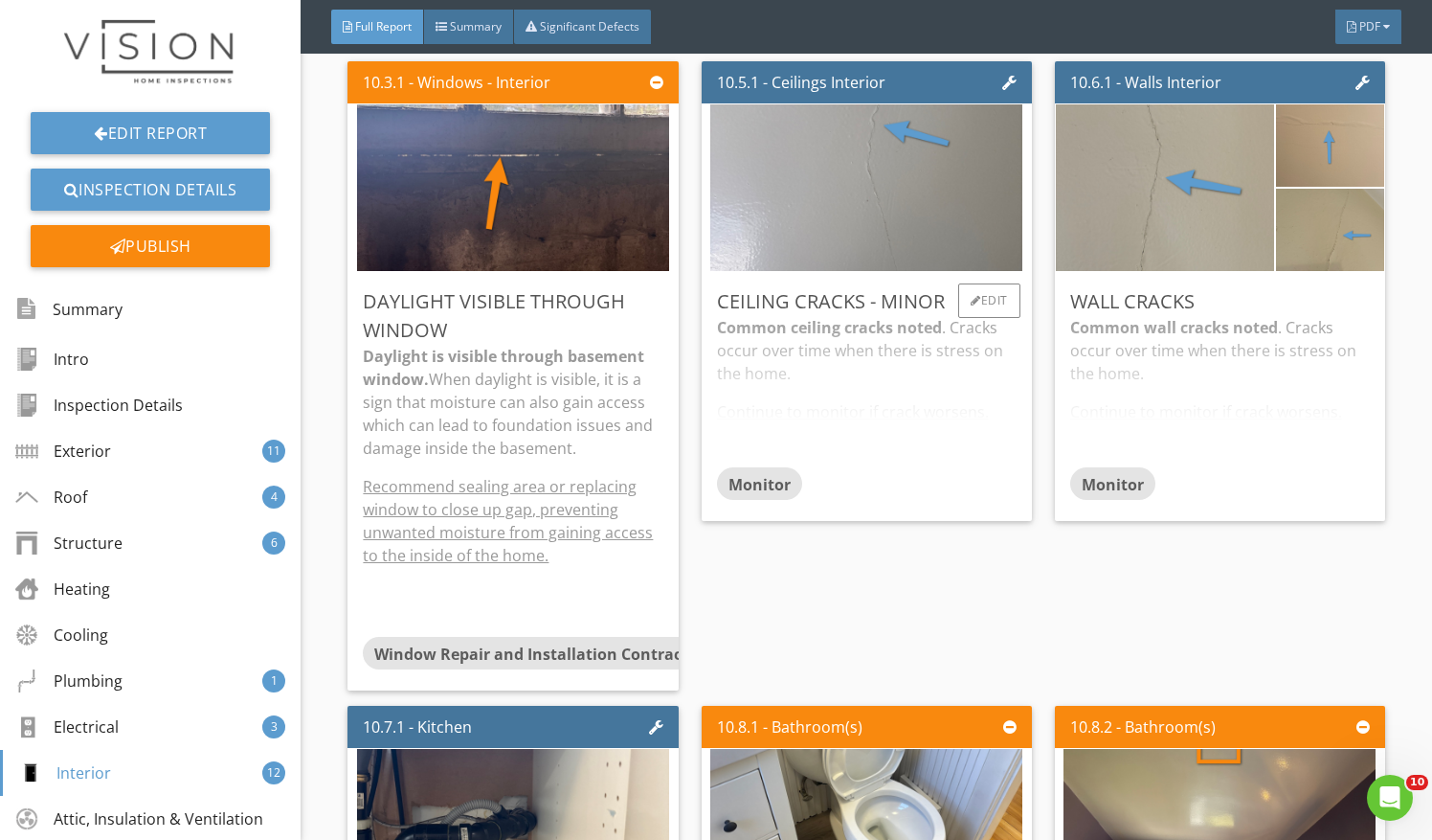
click at [800, 434] on div "Common ceiling cracks noted . Cracks occur over time when there is stress on th…" at bounding box center [866, 392] width 300 height 151
click at [1146, 404] on div "Common wall cracks noted . Cracks occur over time when there is stress on the h…" at bounding box center [1220, 392] width 300 height 151
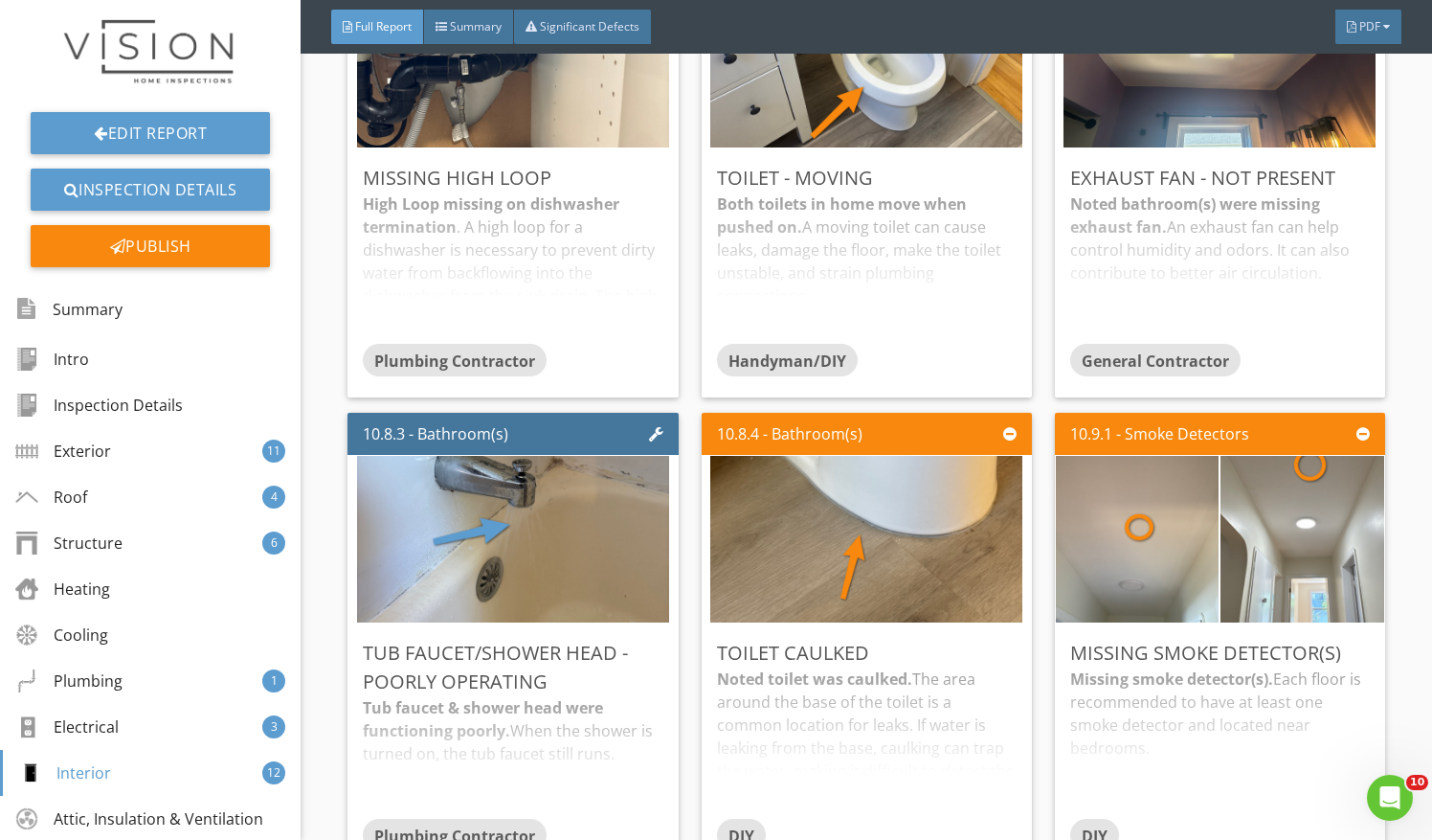
scroll to position [16014, 0]
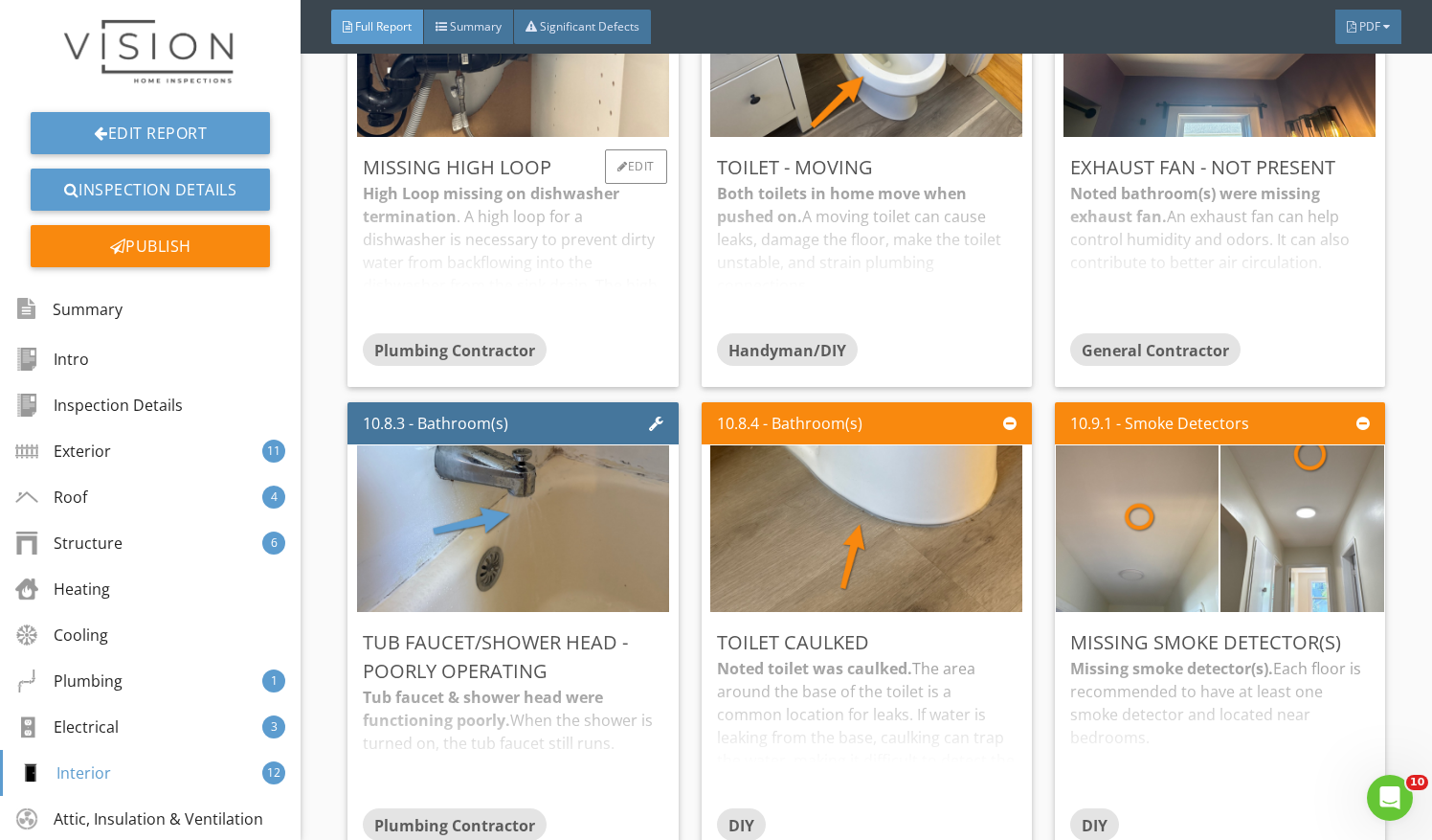
click at [533, 304] on div "High Loop missing on dishwasher termination . A high loop for a dishwasher is n…" at bounding box center [512, 258] width 300 height 151
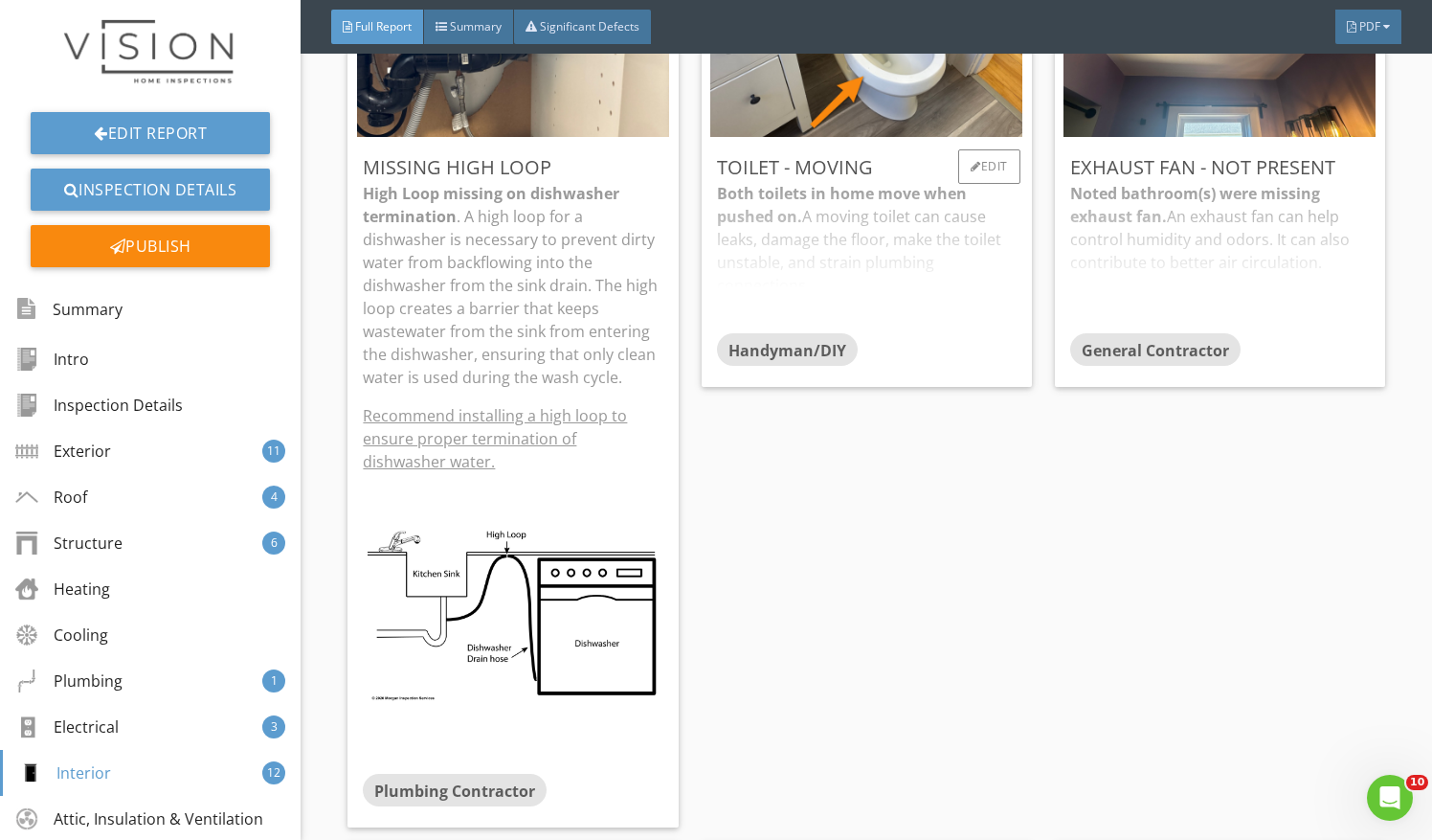
click at [768, 288] on div "Both toilets in home move when pushed on. A moving toilet can cause leaks, dama…" at bounding box center [866, 258] width 300 height 151
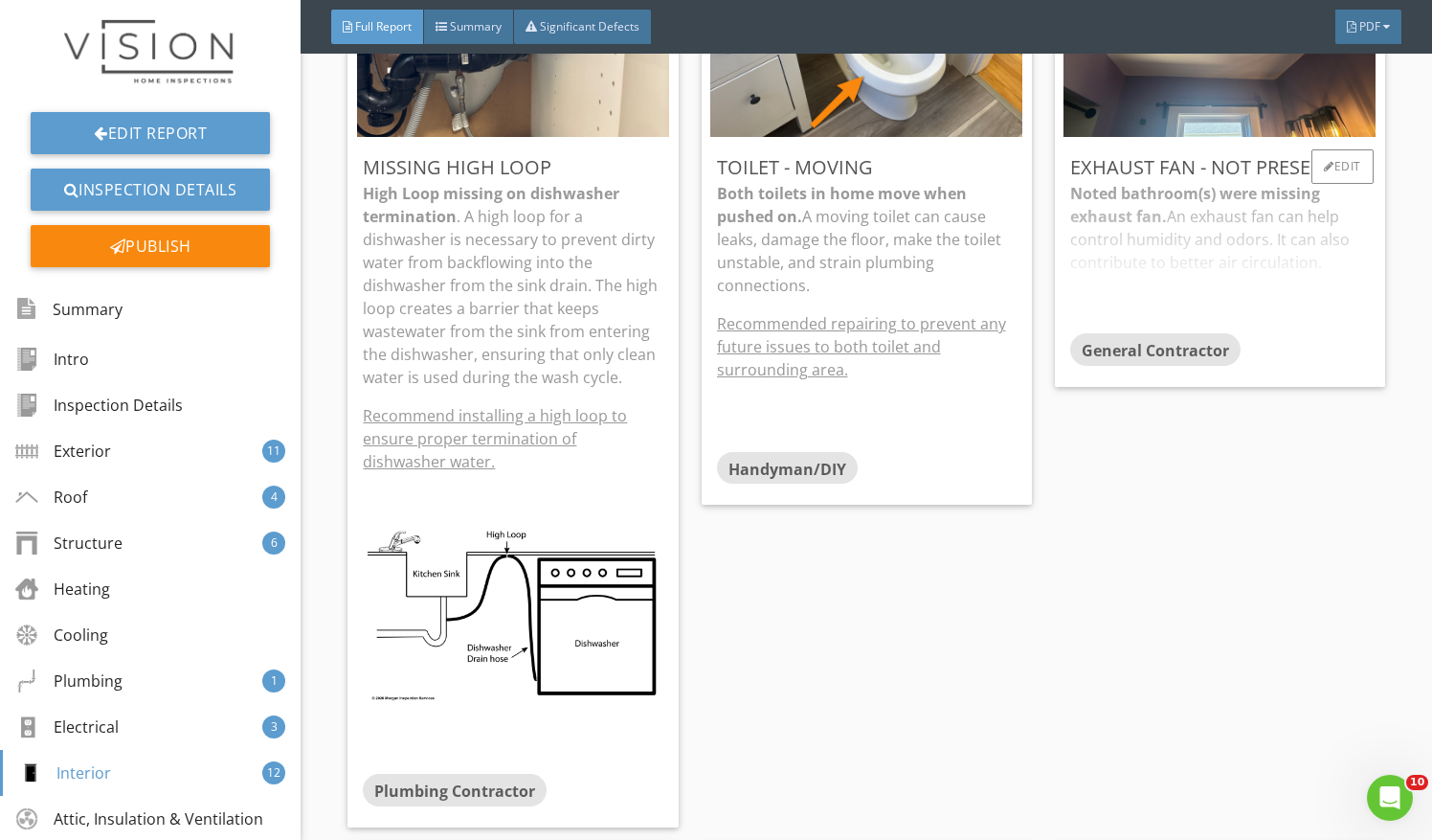
click at [1228, 258] on div "Noted bathroom(s) were missing exhaust fan. An exhaust fan can help control hum…" at bounding box center [1220, 258] width 300 height 151
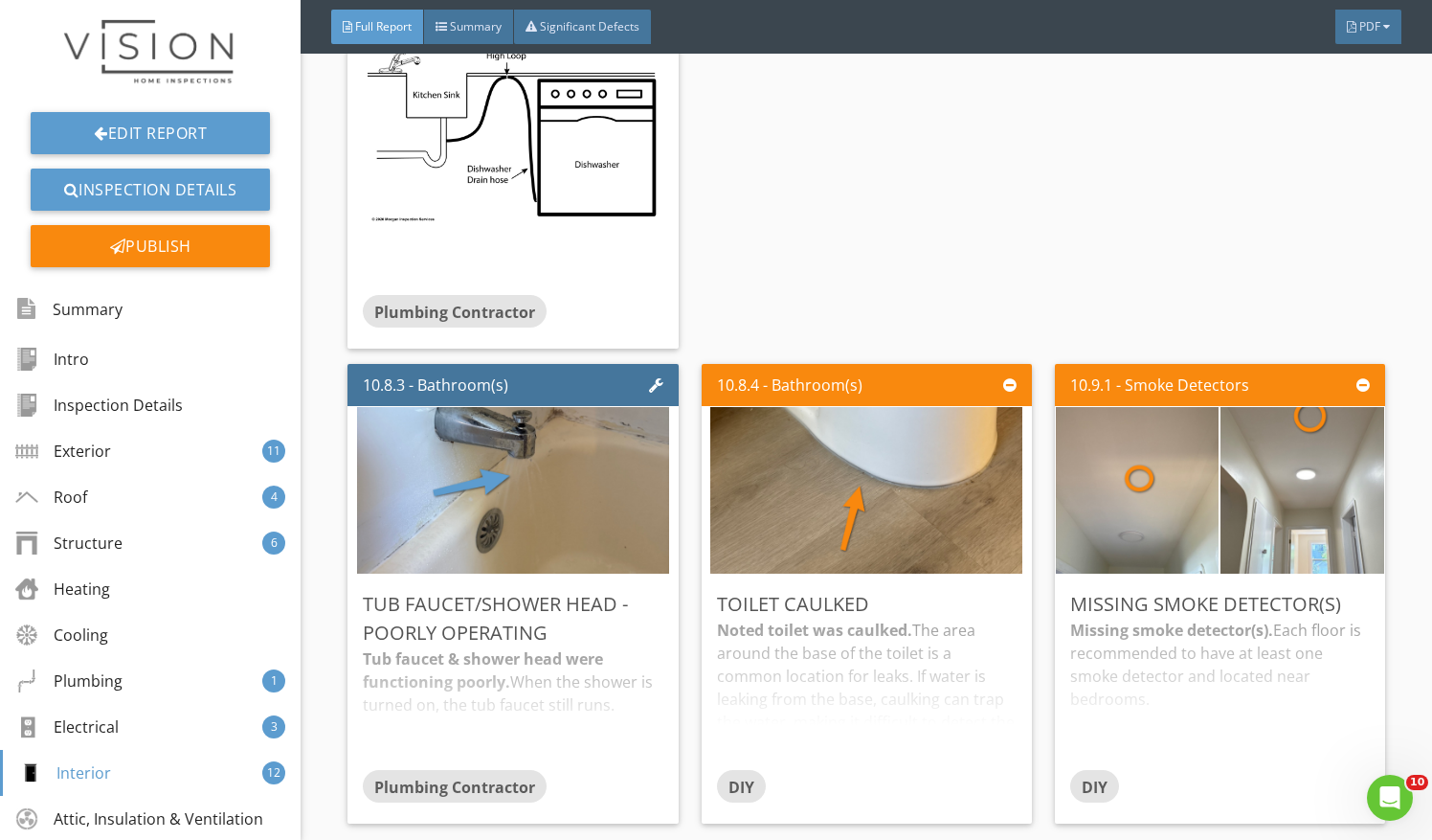
scroll to position [16902, 0]
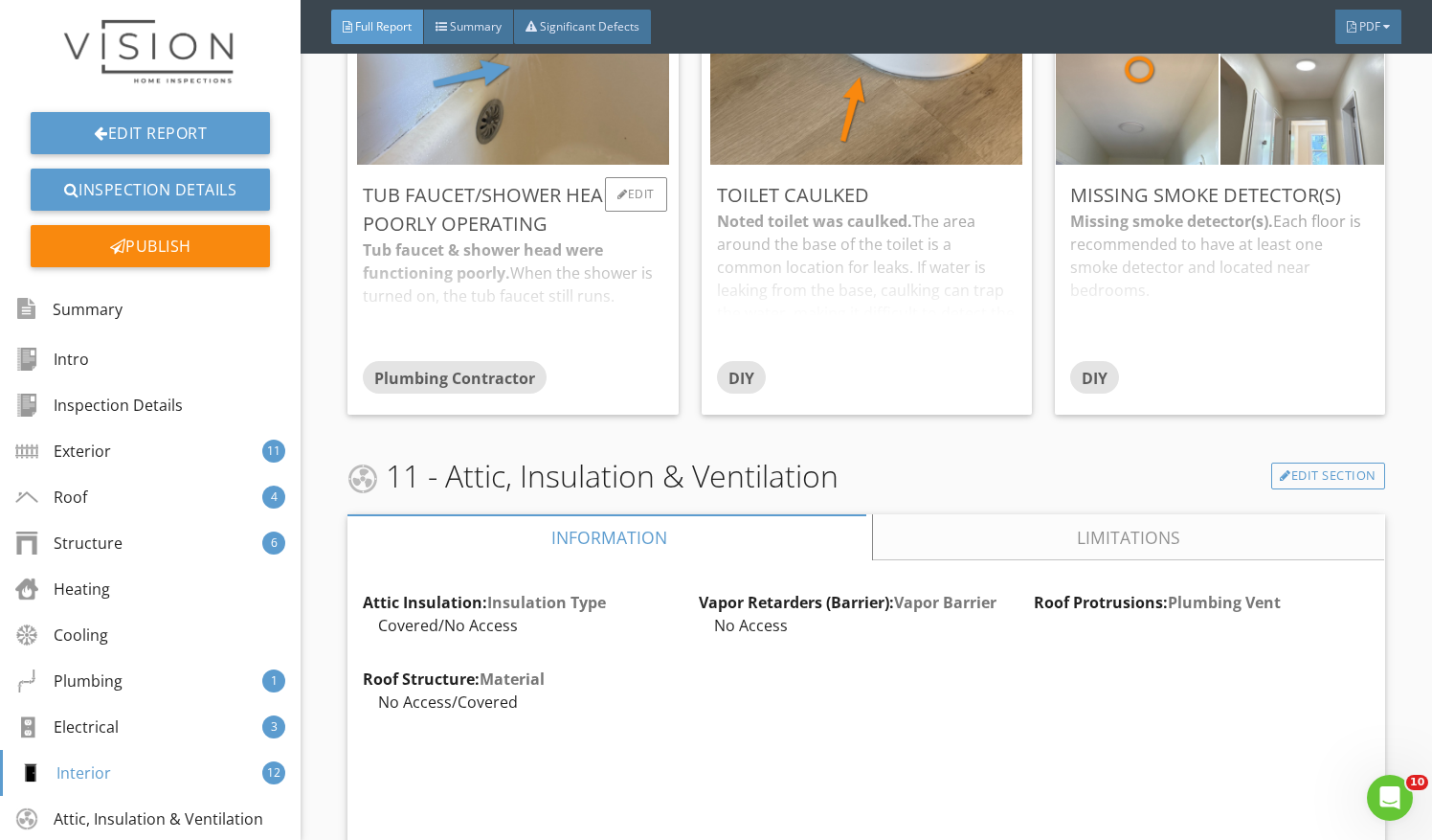
click at [613, 361] on div "Tub faucet & shower head were functioning poorly. When the shower is turned on,…" at bounding box center [512, 300] width 300 height 122
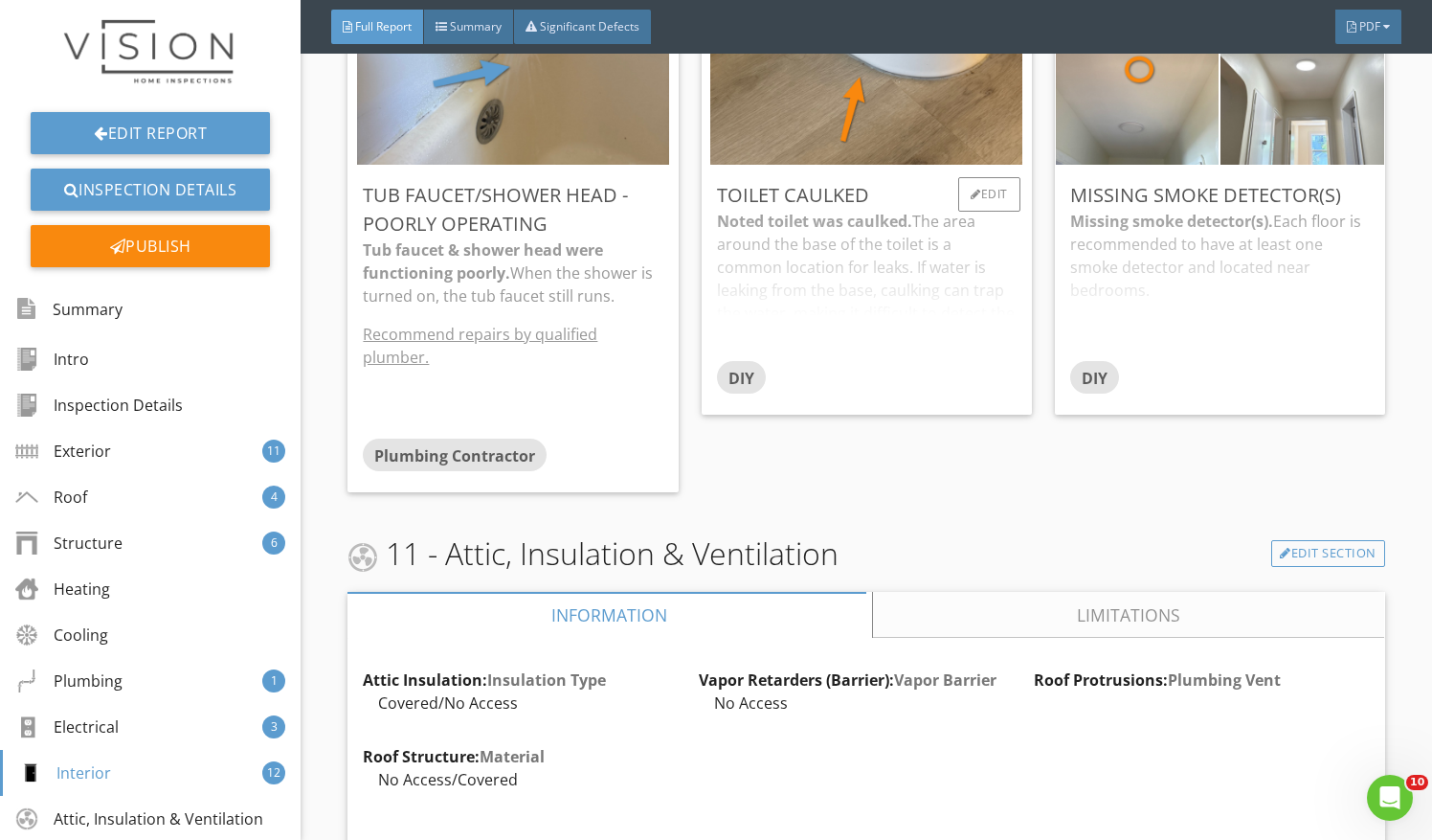
click at [827, 361] on div "Noted toilet was caulked. The area around the base of the toilet is a common lo…" at bounding box center [866, 285] width 300 height 151
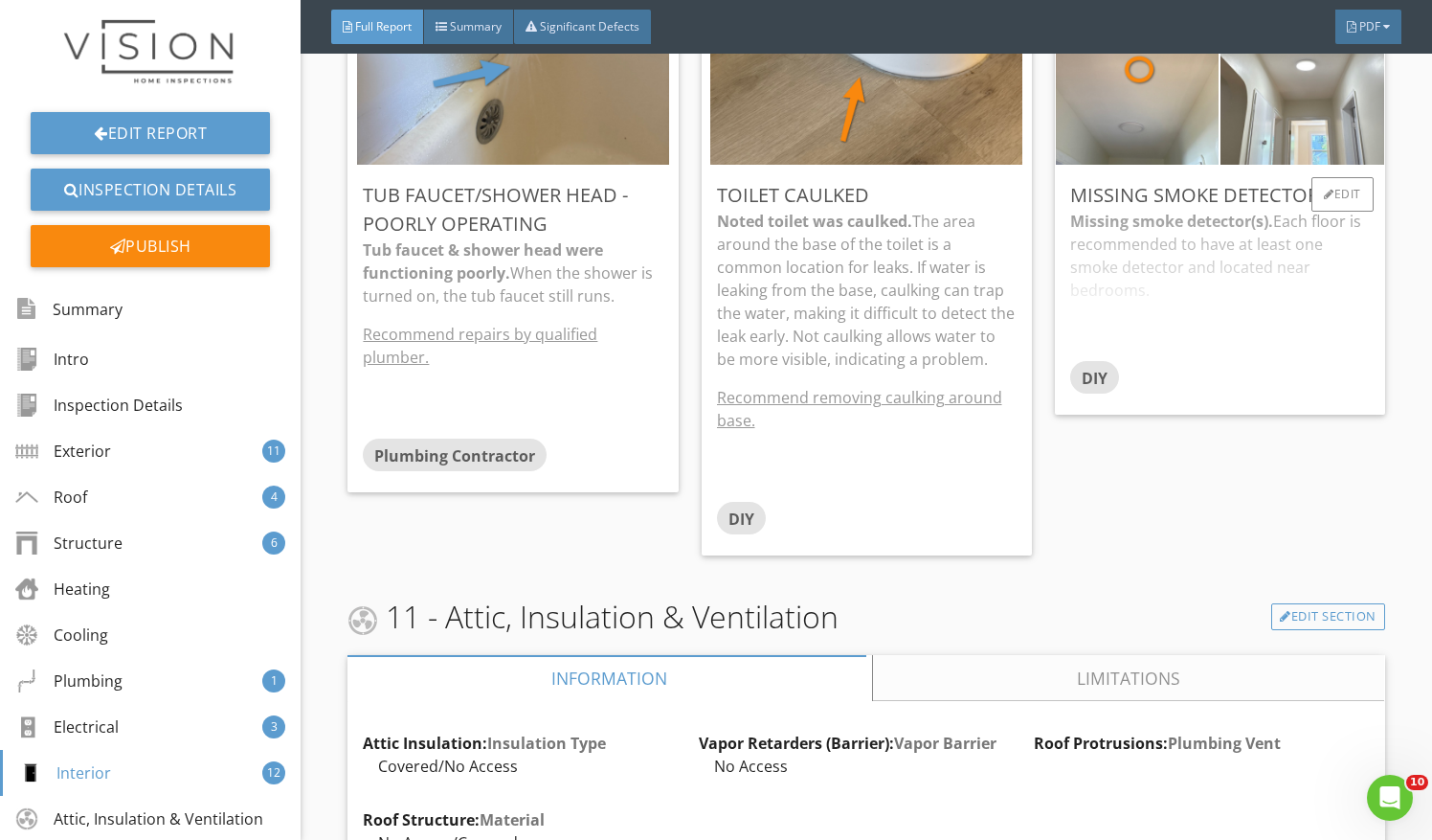
click at [1149, 335] on div "Missing smoke detector(s). Each floor is recommended to have at least one smoke…" at bounding box center [1220, 285] width 300 height 151
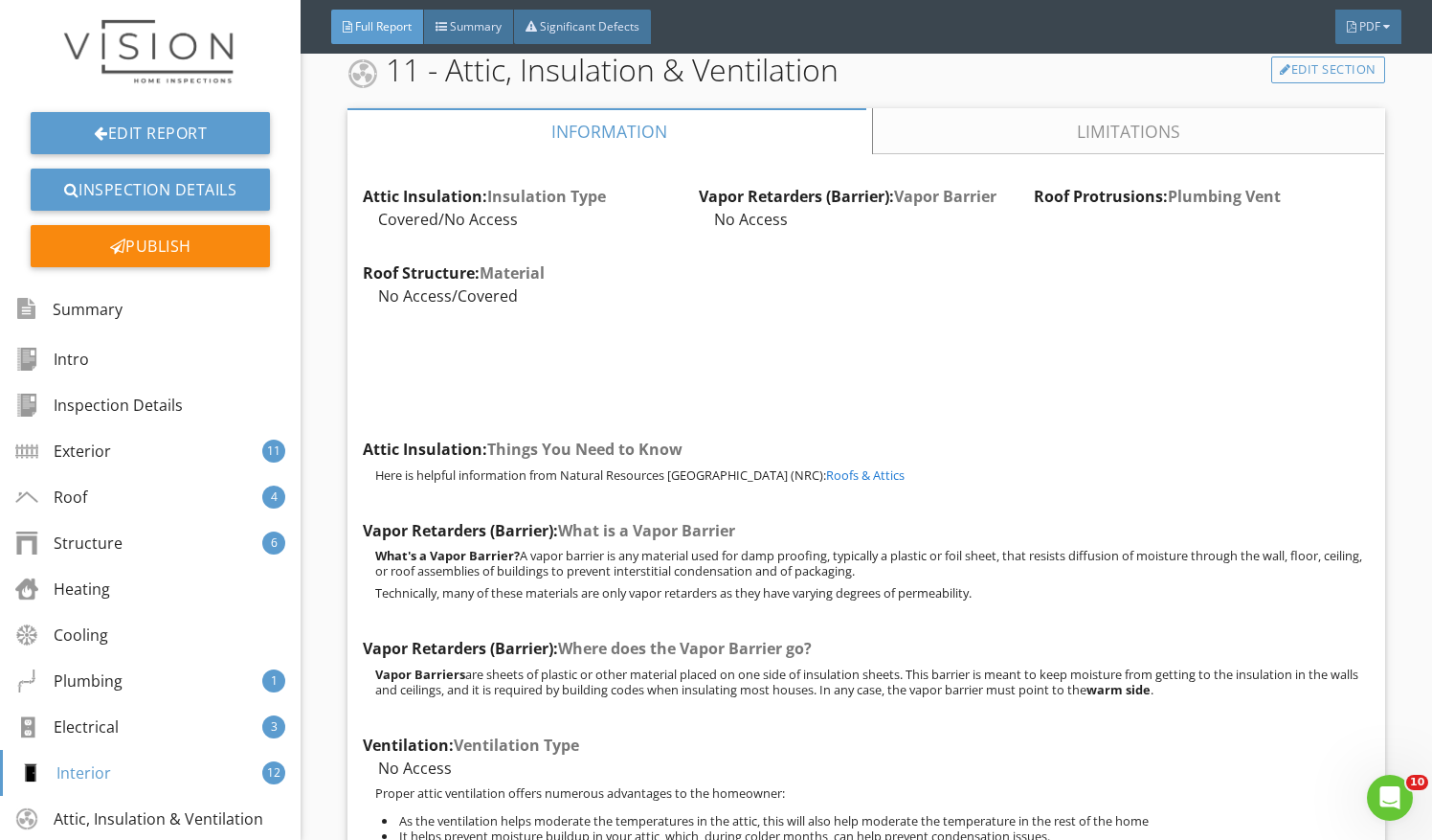
scroll to position [17445, 0]
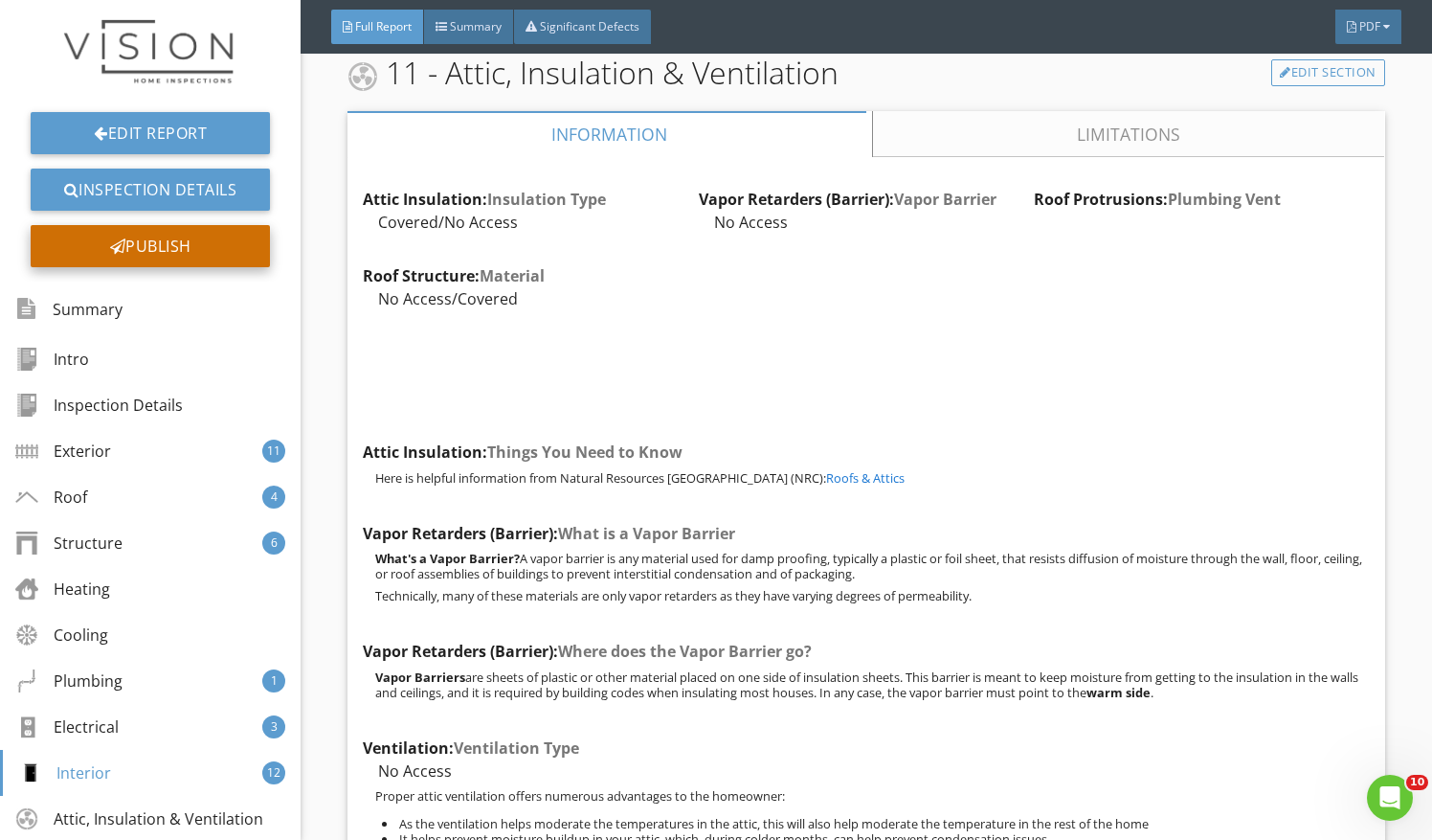
click at [211, 260] on div "Publish" at bounding box center [150, 245] width 240 height 42
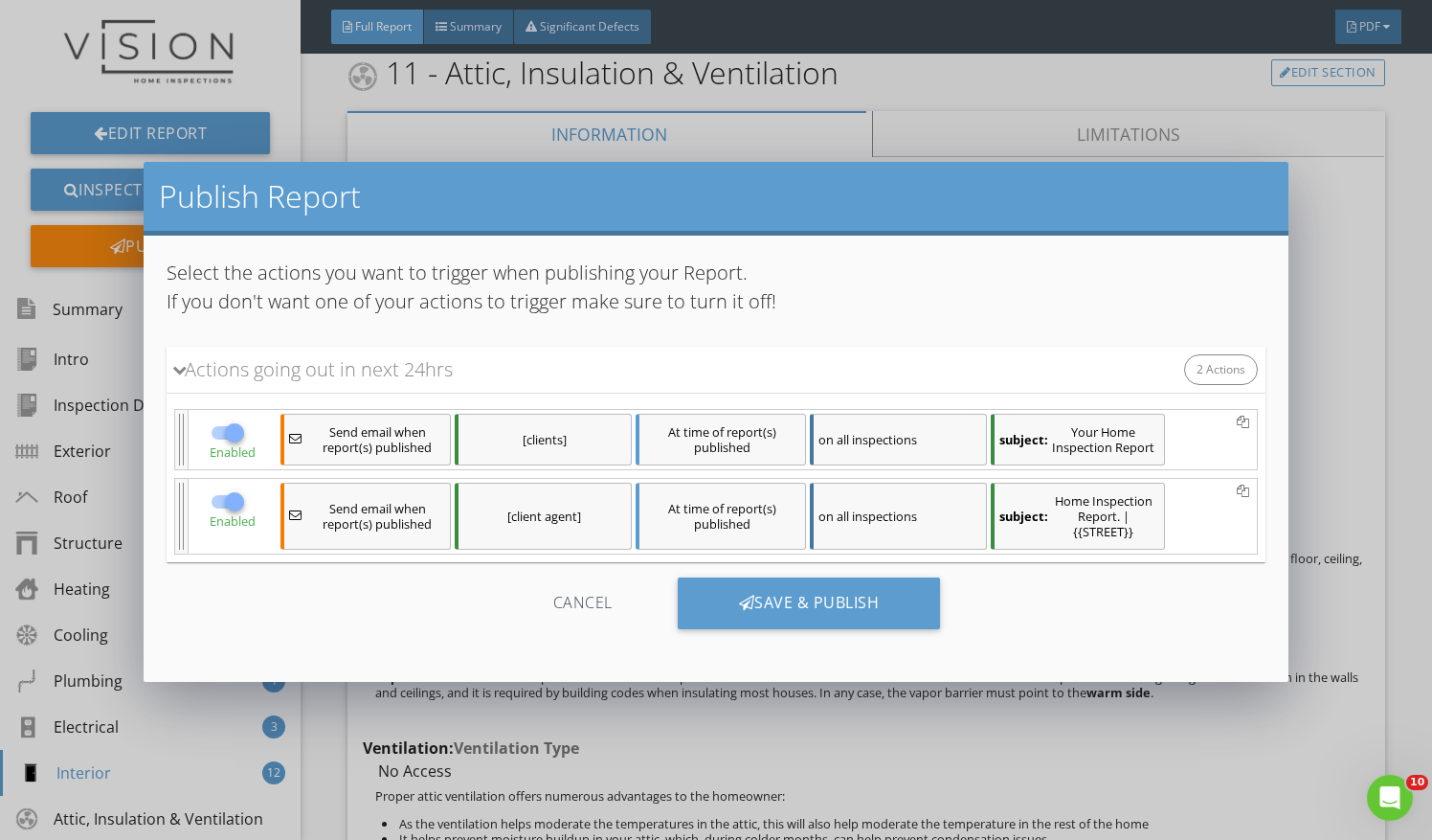
click at [803, 568] on div "Cancel Save & Publish" at bounding box center [717, 610] width 1100 height 97
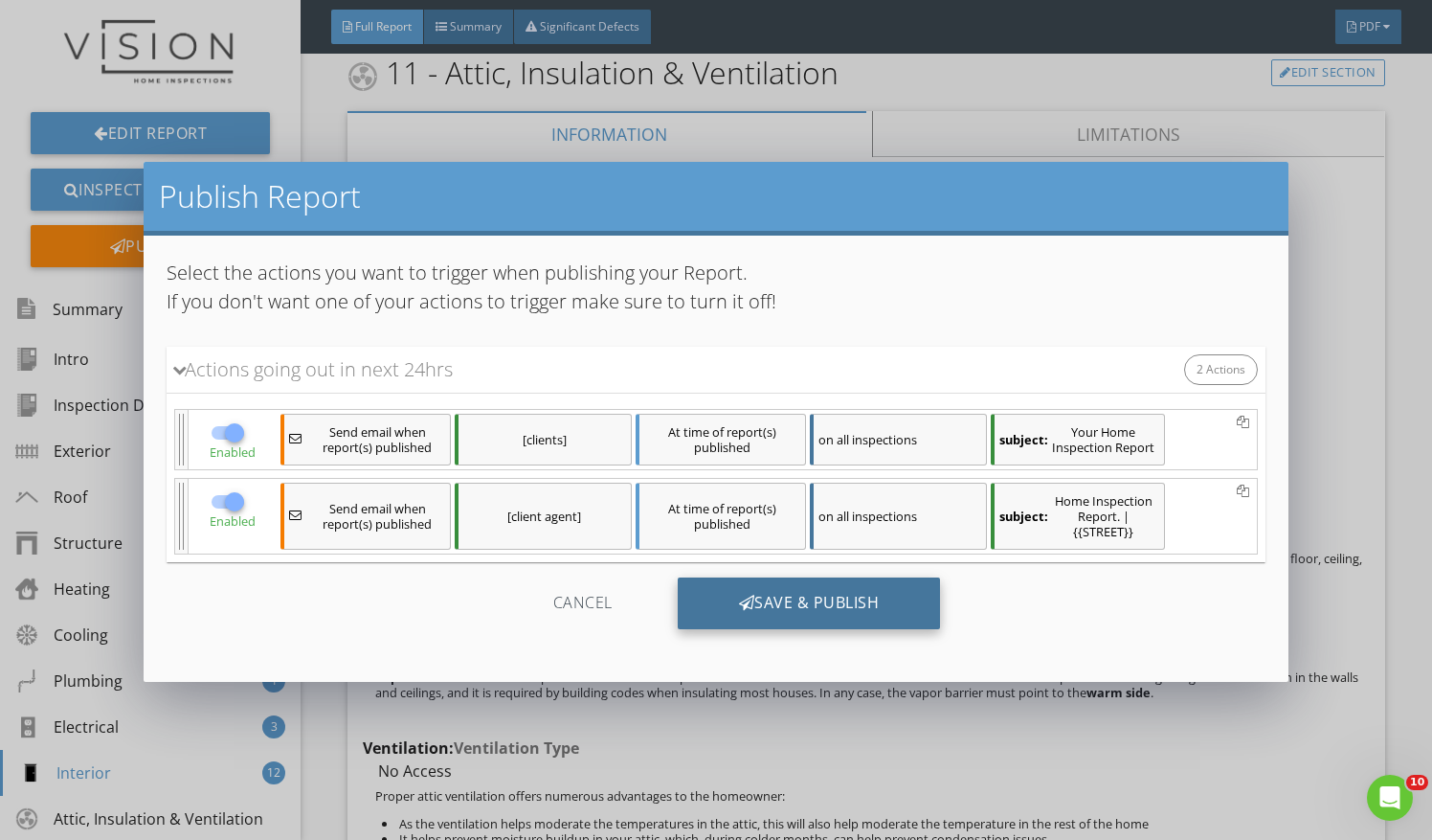
click at [801, 594] on div "Save & Publish" at bounding box center [809, 602] width 263 height 51
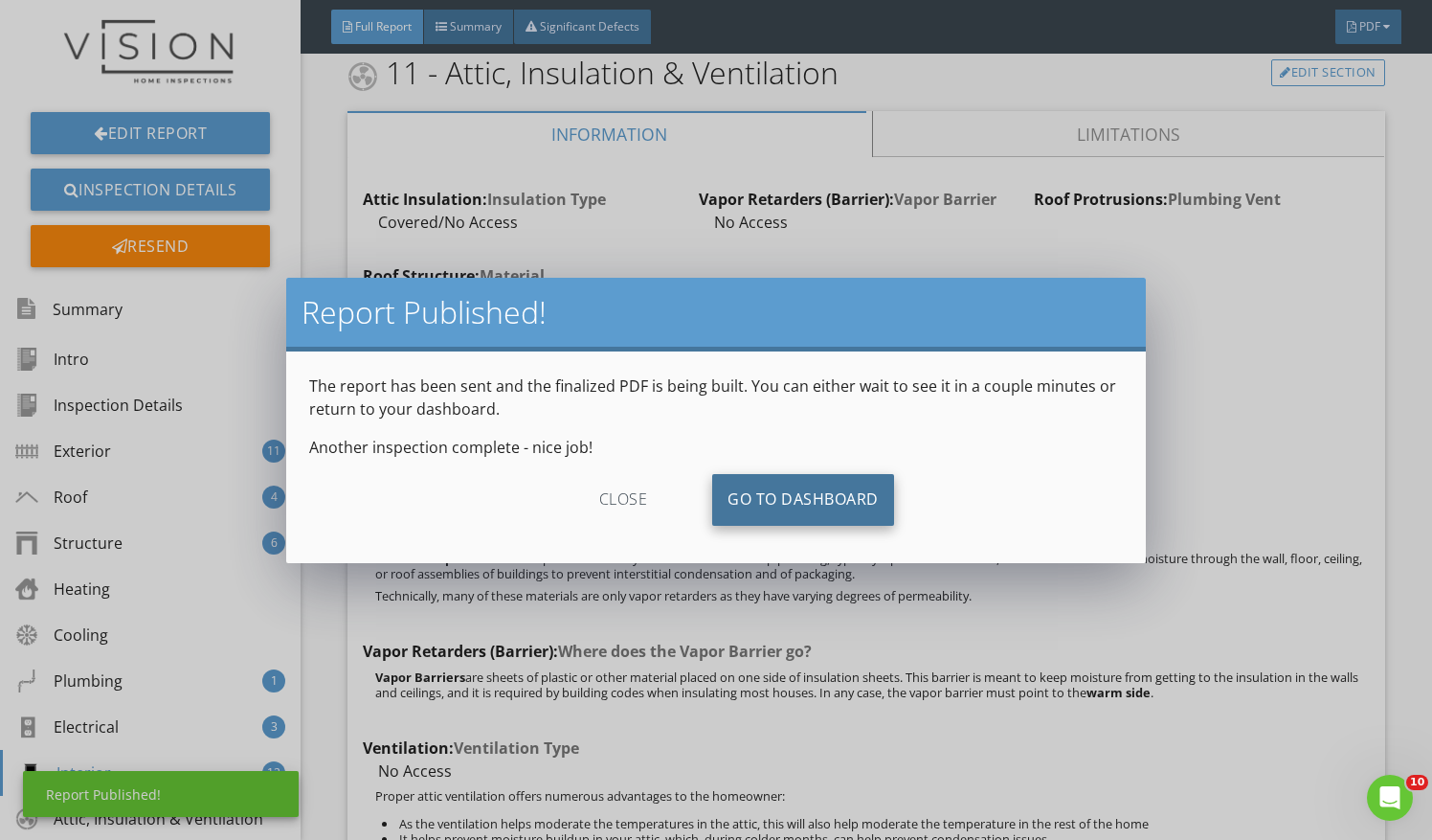
click at [803, 484] on link "Go To Dashboard" at bounding box center [803, 500] width 182 height 51
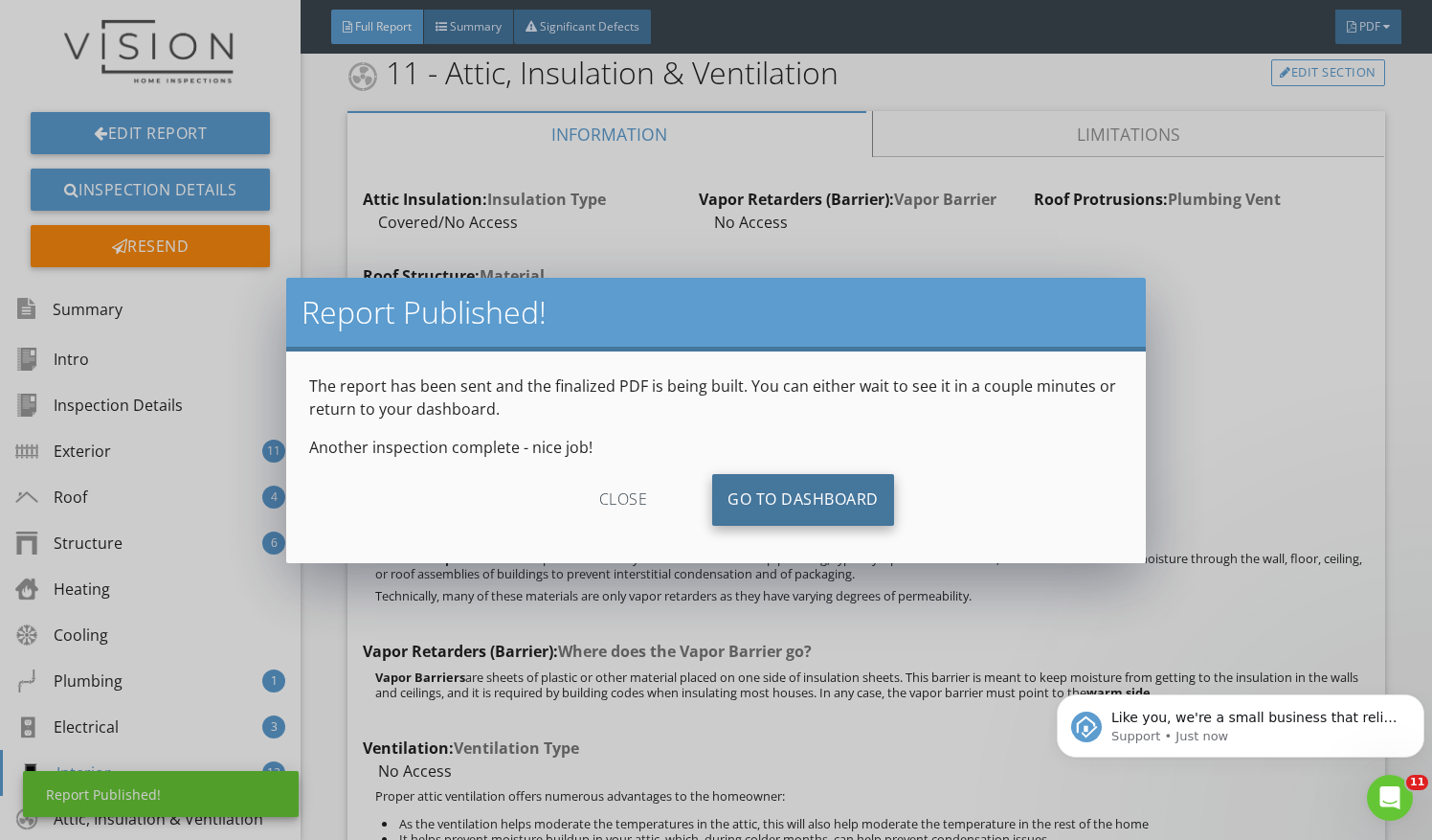
scroll to position [0, 0]
